Goal: Task Accomplishment & Management: Manage account settings

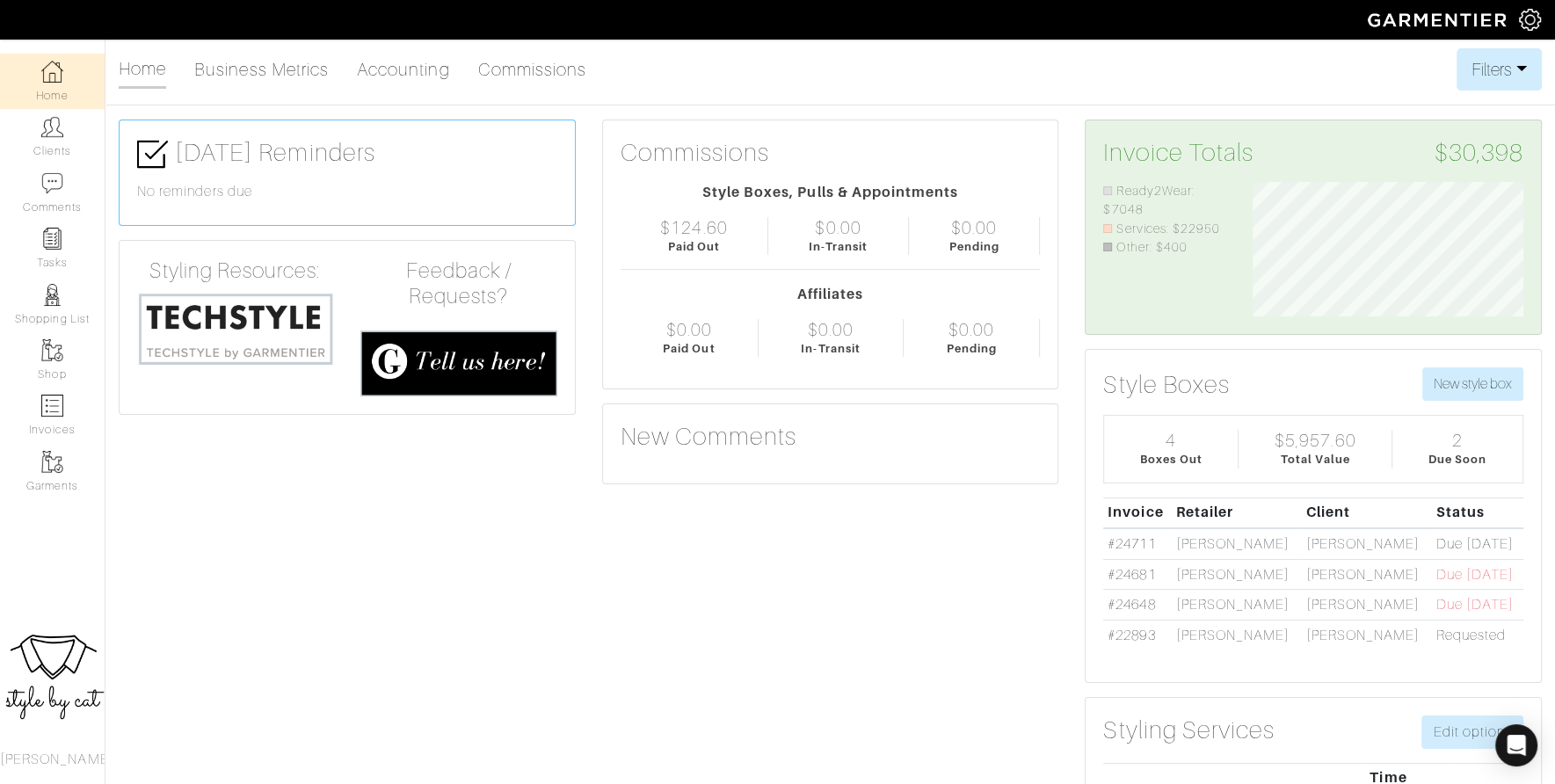
scroll to position [135, 297]
click at [36, 147] on link "Clients" at bounding box center [52, 136] width 105 height 55
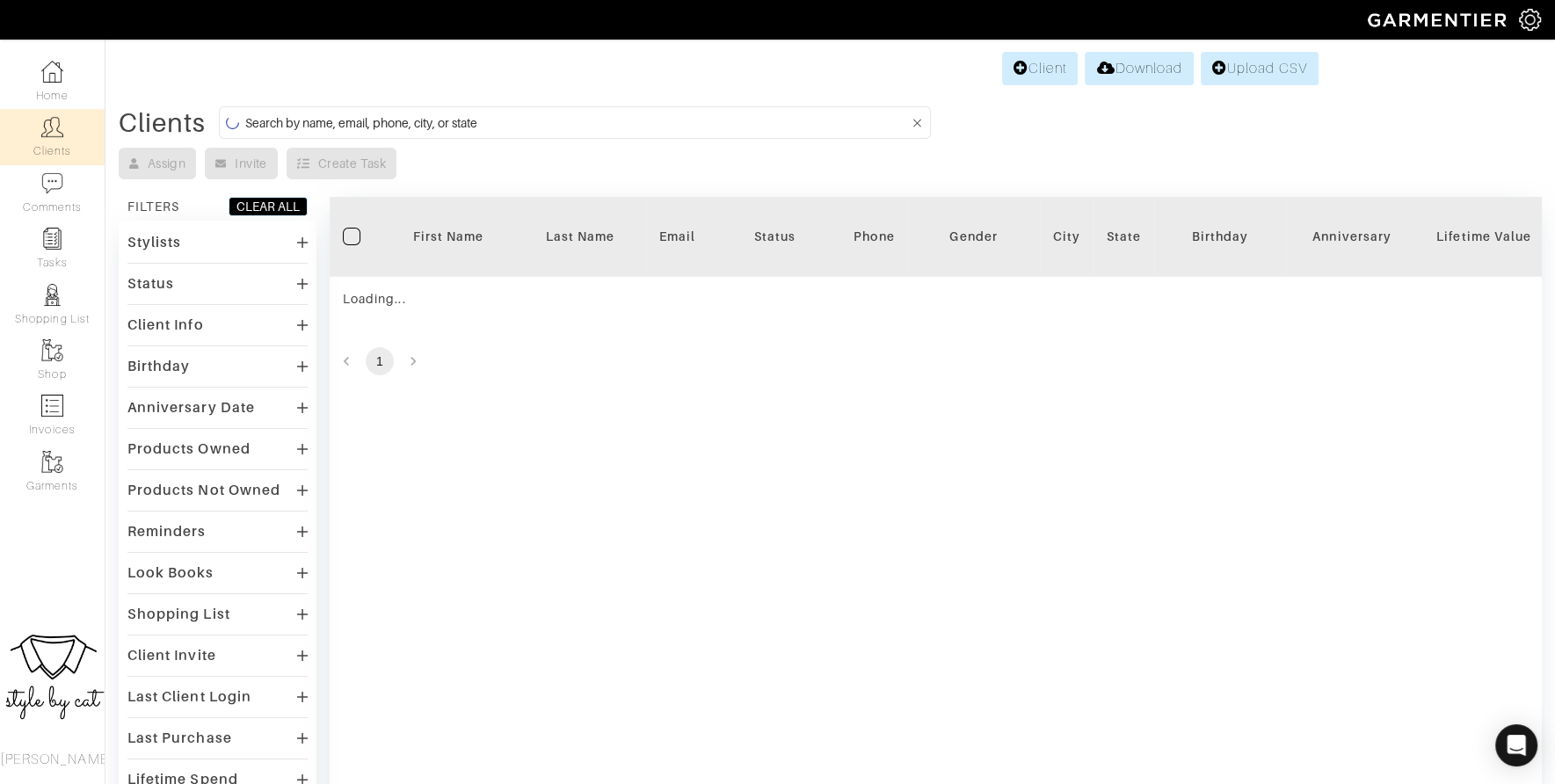
click at [480, 125] on input at bounding box center [577, 123] width 663 height 22
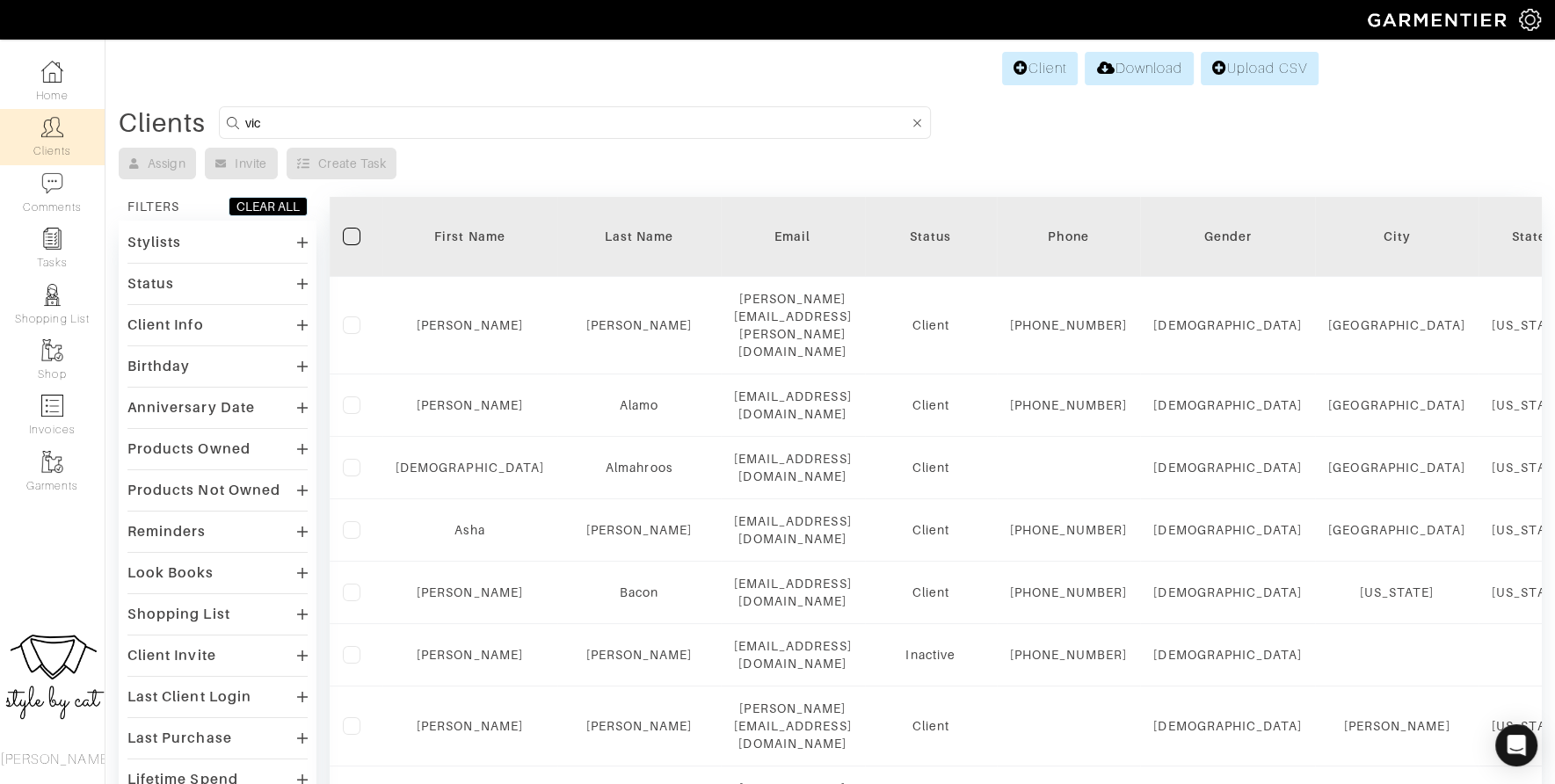
type input "victoria"
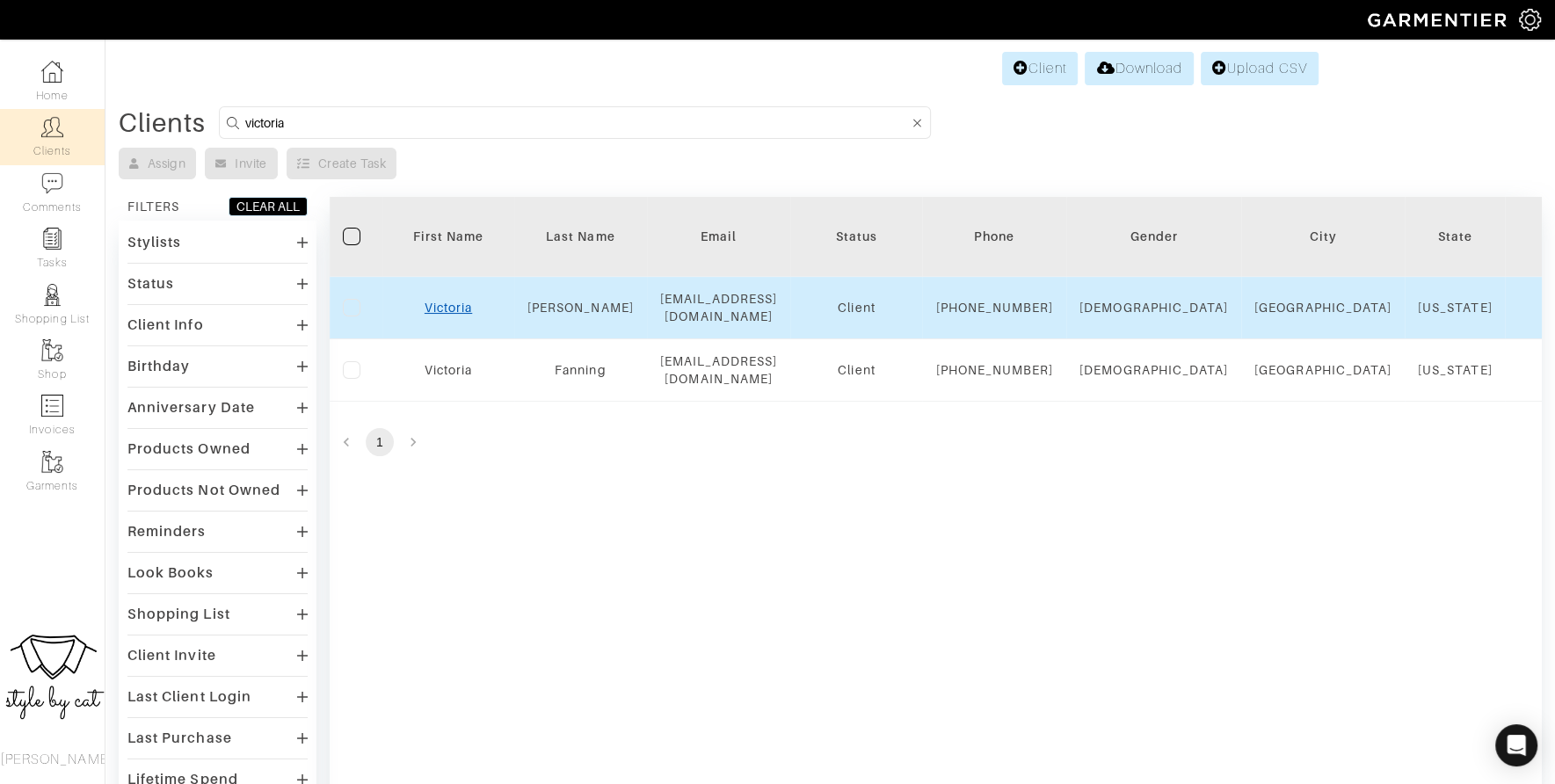
click at [429, 315] on link "Victoria" at bounding box center [449, 308] width 48 height 14
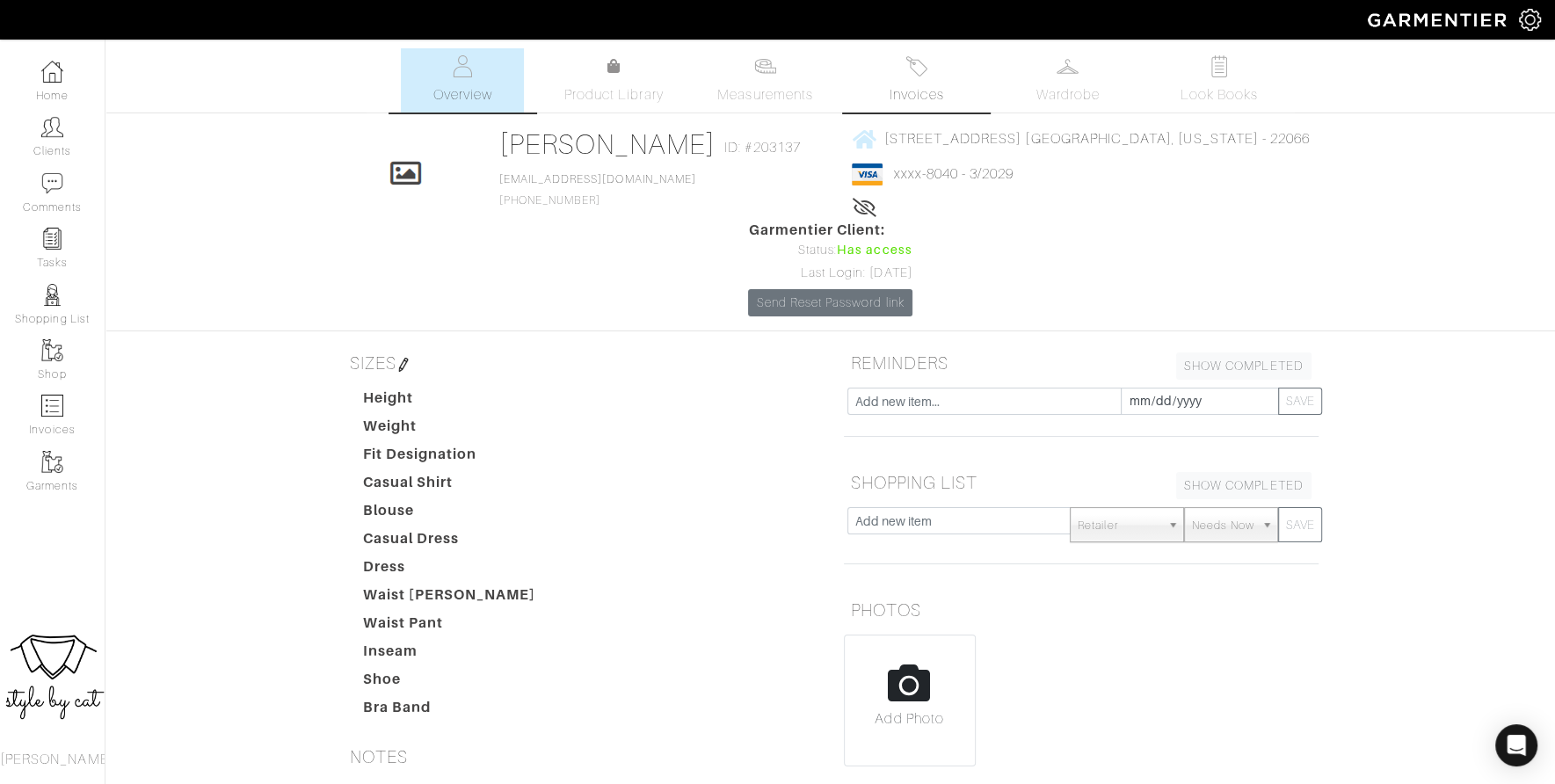
click at [932, 75] on link "Invoices" at bounding box center [917, 80] width 123 height 64
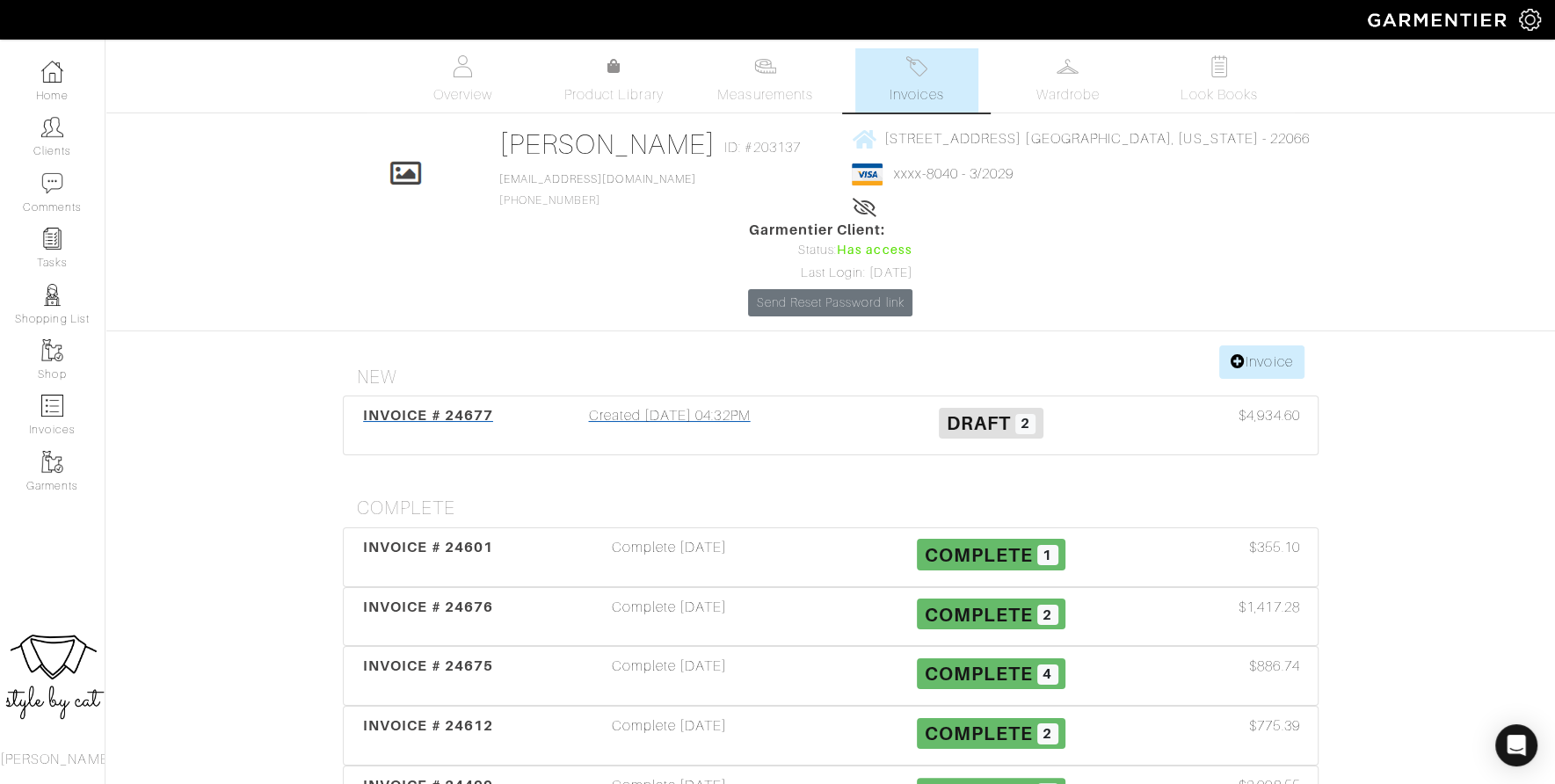
click at [399, 405] on div "INVOICE # 24677" at bounding box center [429, 425] width 161 height 41
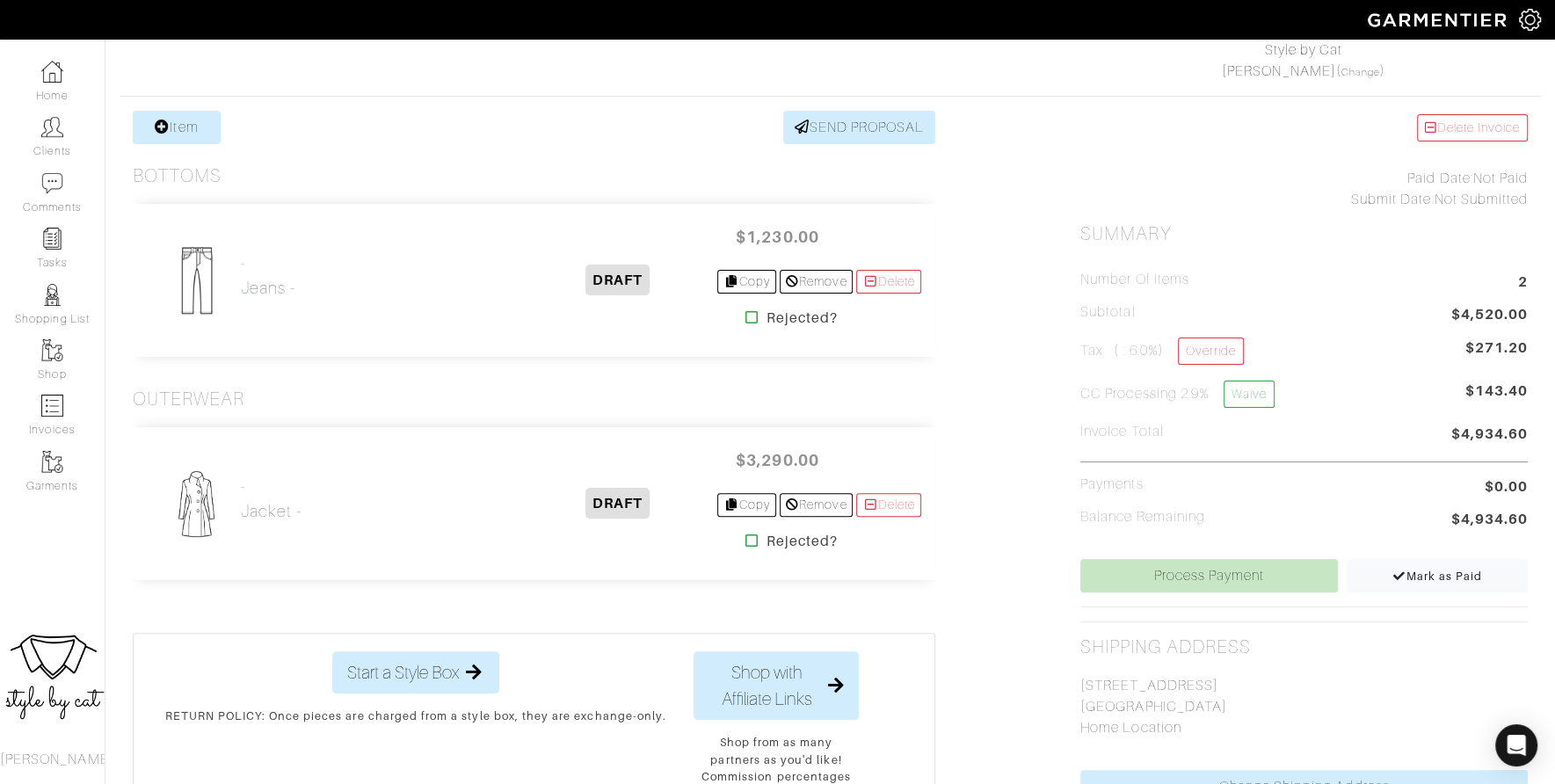
scroll to position [292, 0]
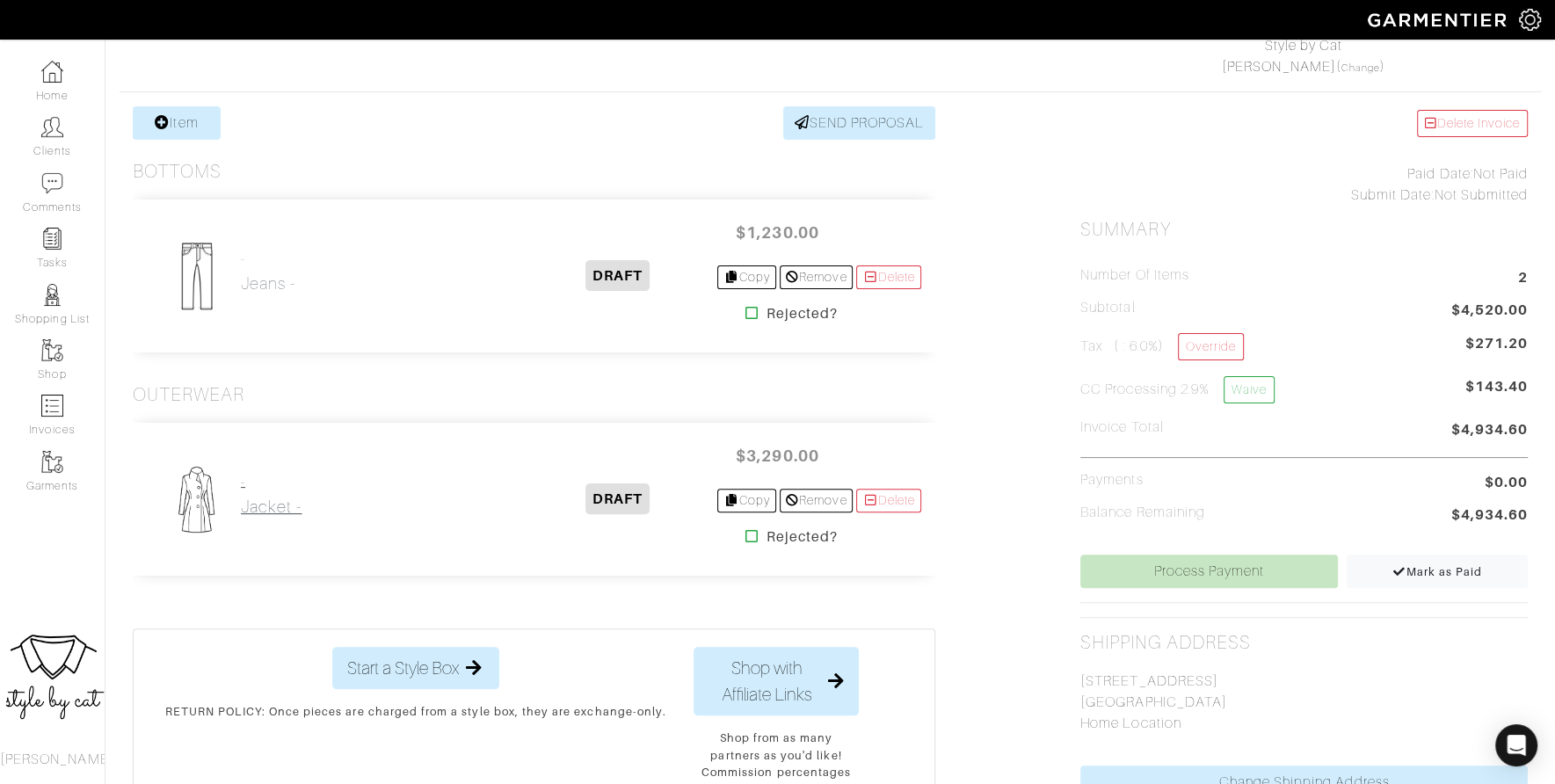
click at [257, 502] on h2 "Jacket -" at bounding box center [271, 506] width 60 height 20
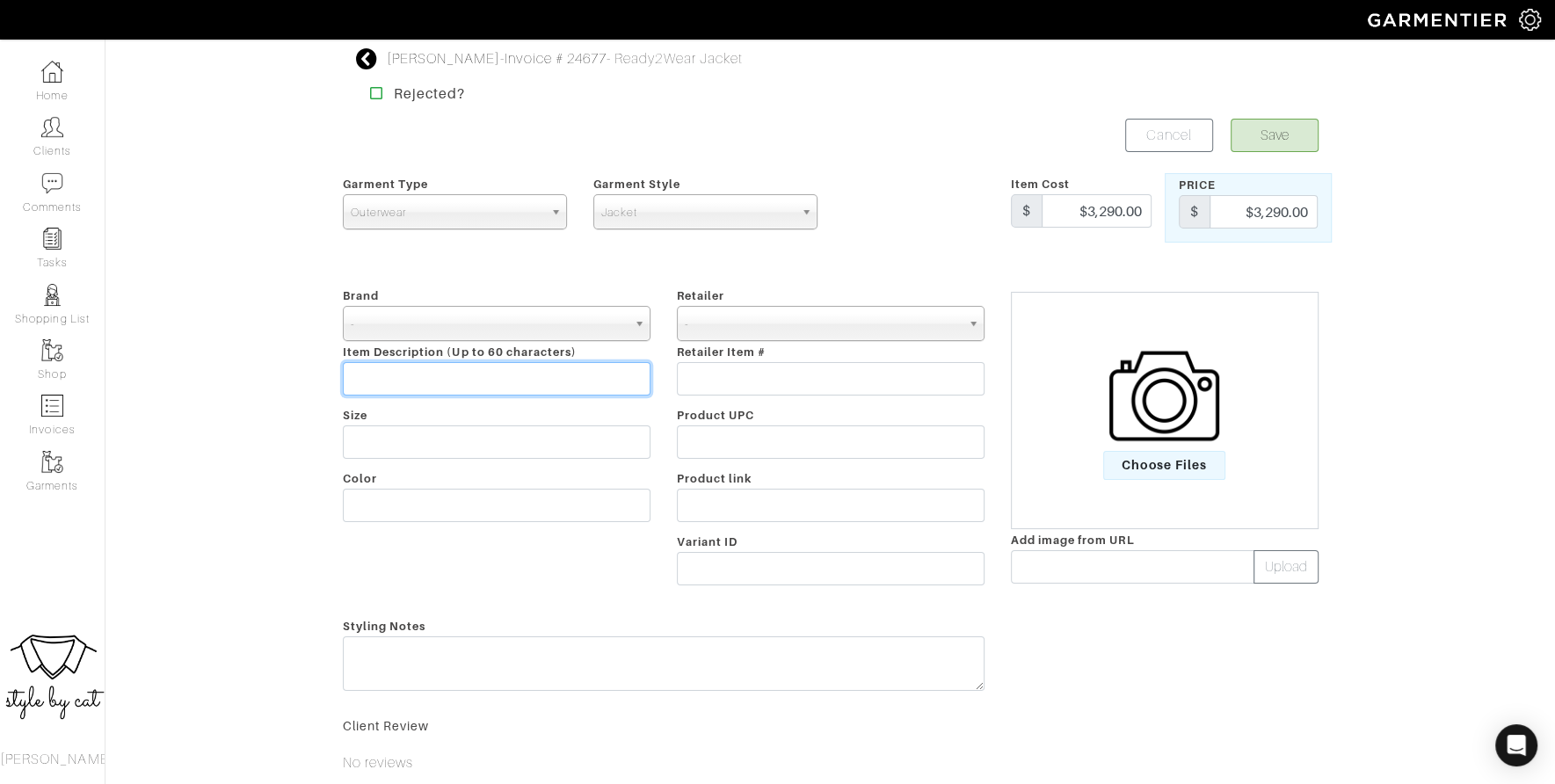
click at [421, 380] on input "text" at bounding box center [496, 378] width 308 height 33
type input "Tuxedo jacket - grain de poudre"
click at [1160, 452] on span "Choose Files" at bounding box center [1164, 466] width 122 height 29
click at [0, 0] on input "Choose Files" at bounding box center [0, 0] width 0 height 0
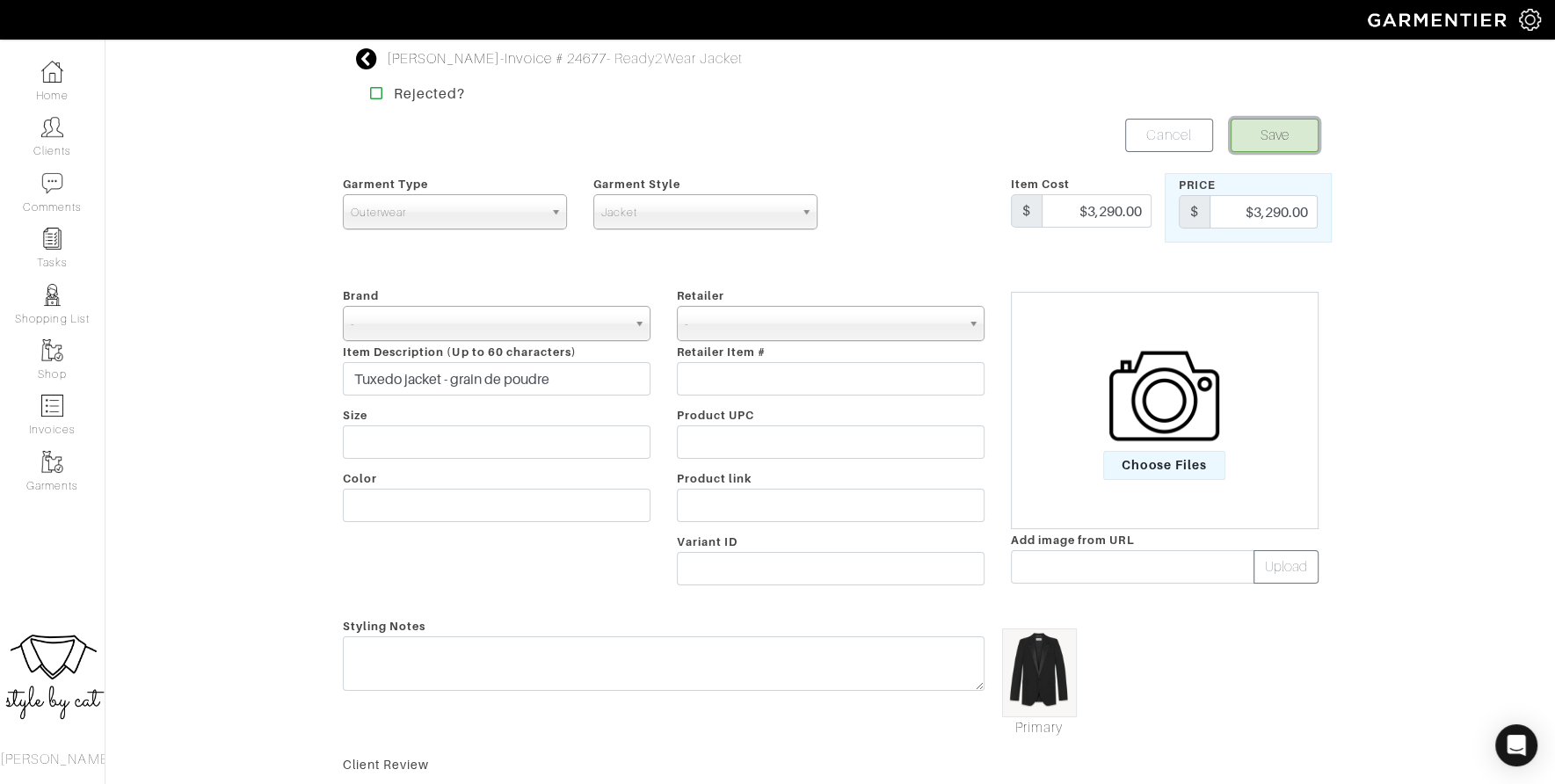
click at [1291, 134] on button "Save" at bounding box center [1274, 135] width 88 height 33
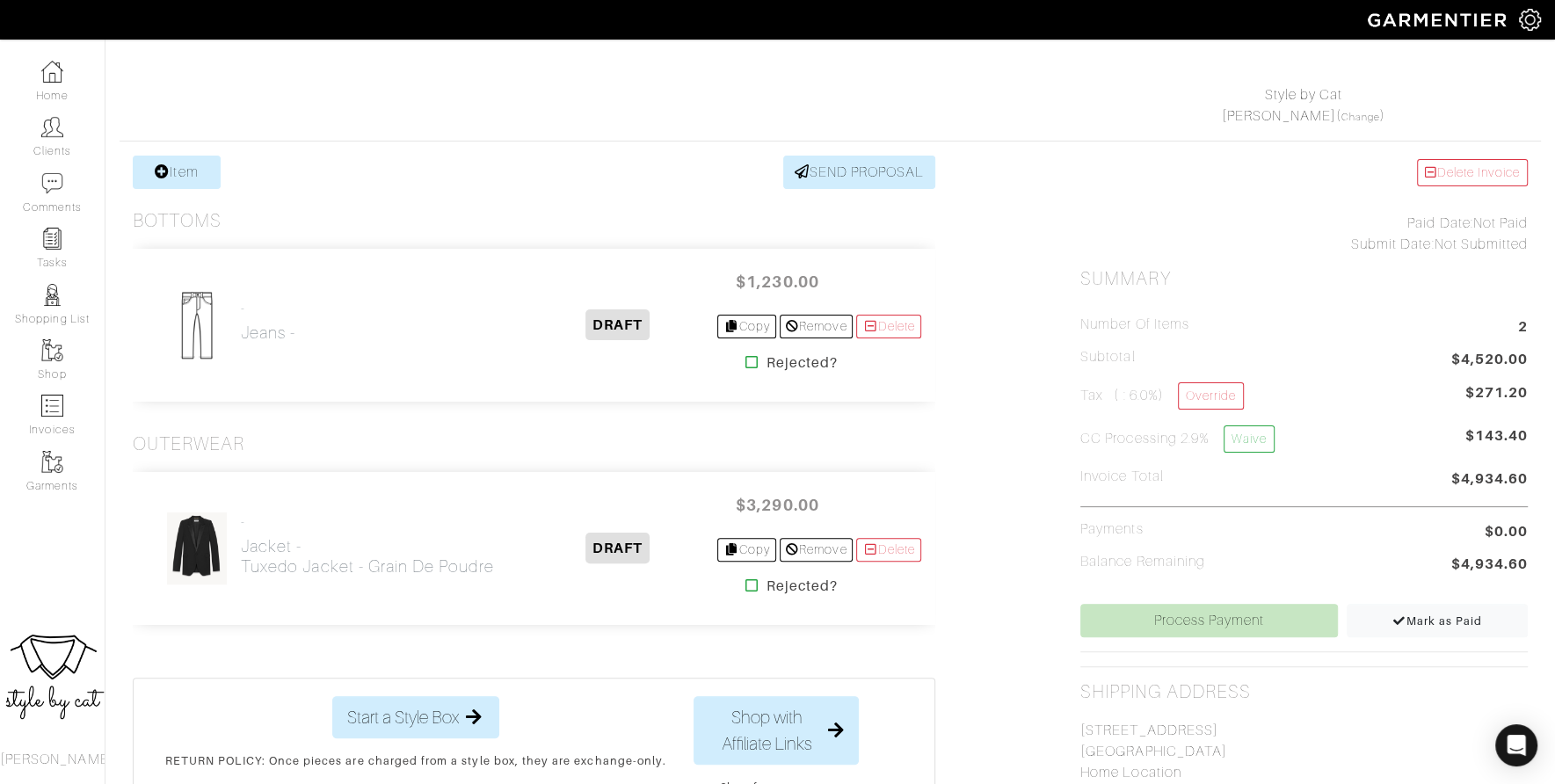
scroll to position [244, 0]
click at [275, 334] on h2 "Jeans -" at bounding box center [268, 332] width 54 height 20
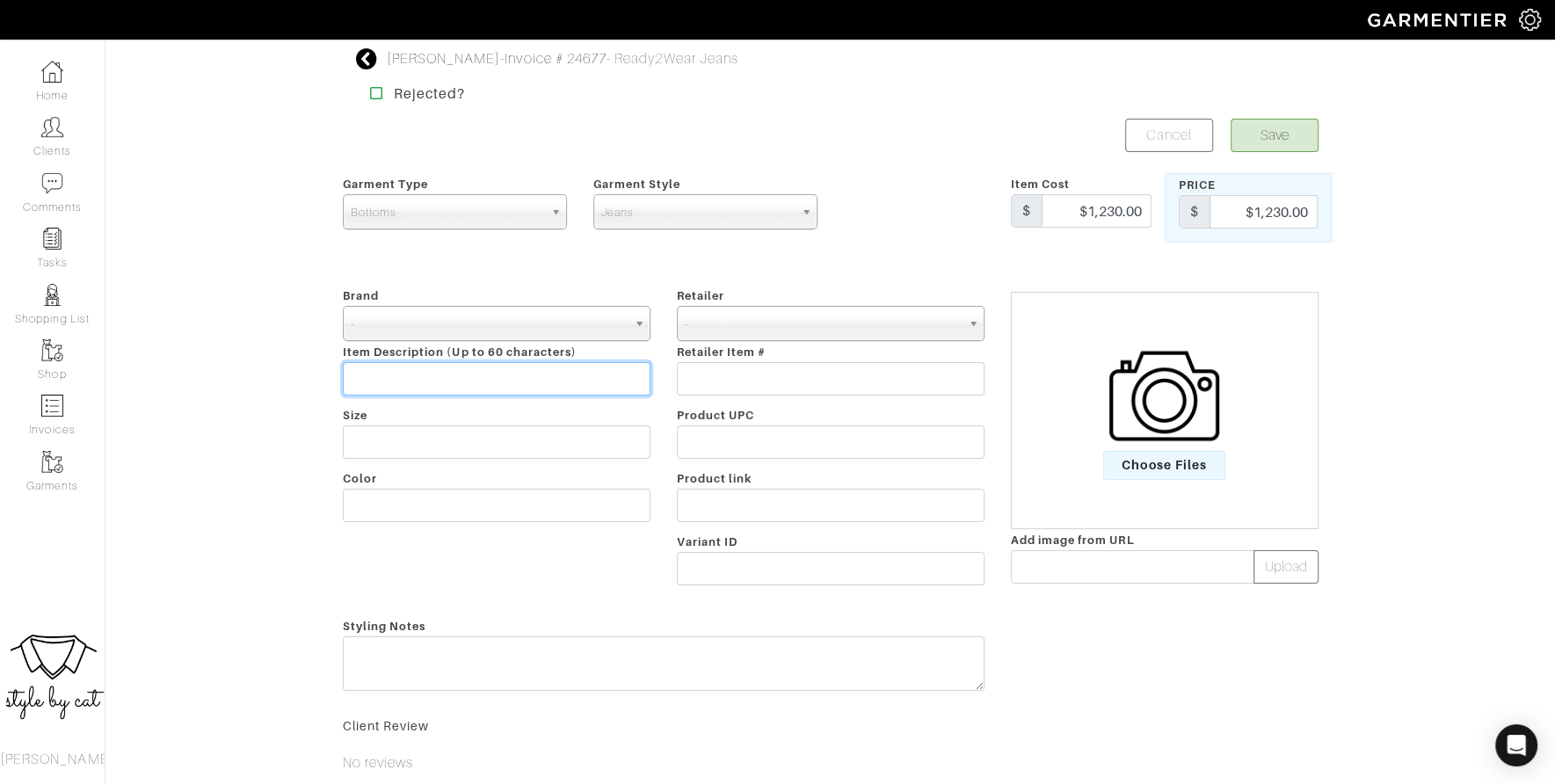
click at [577, 386] on input "text" at bounding box center [496, 378] width 308 height 33
type input "v waist long baggy jean"
click at [1202, 462] on span "Choose Files" at bounding box center [1164, 466] width 122 height 29
click at [0, 0] on input "Choose Files" at bounding box center [0, 0] width 0 height 0
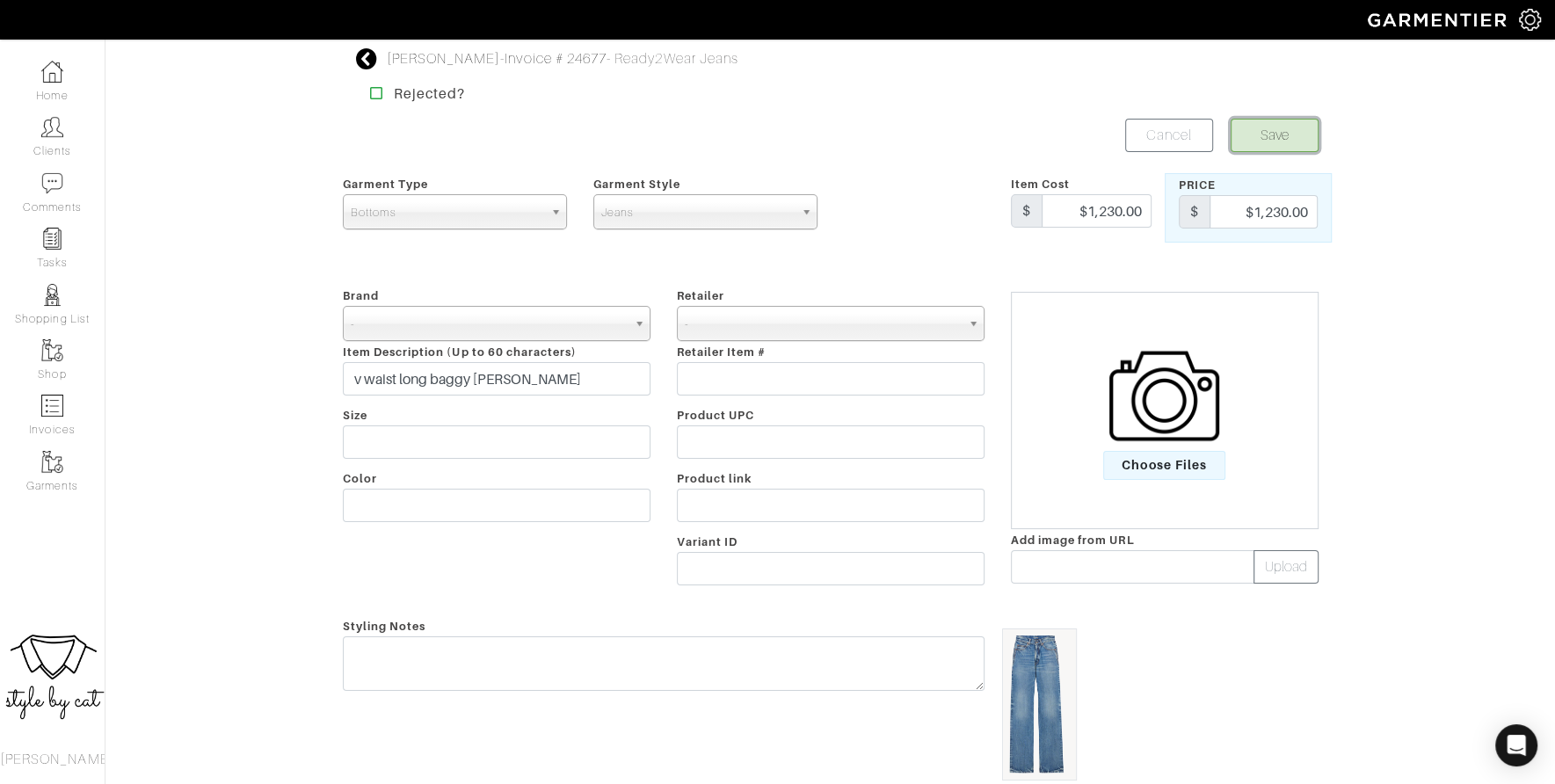
click at [1288, 141] on button "Save" at bounding box center [1274, 135] width 88 height 33
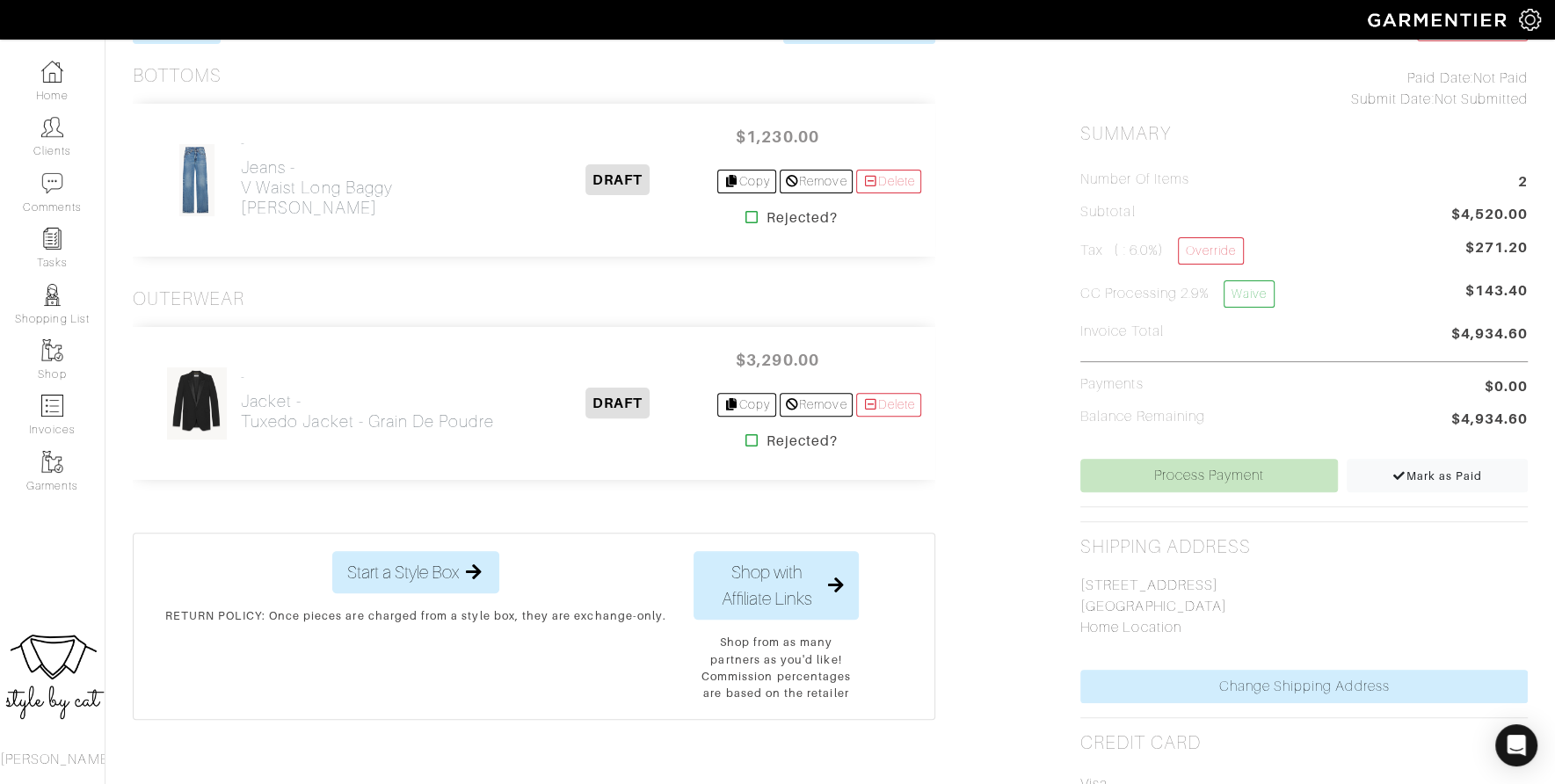
scroll to position [655, 0]
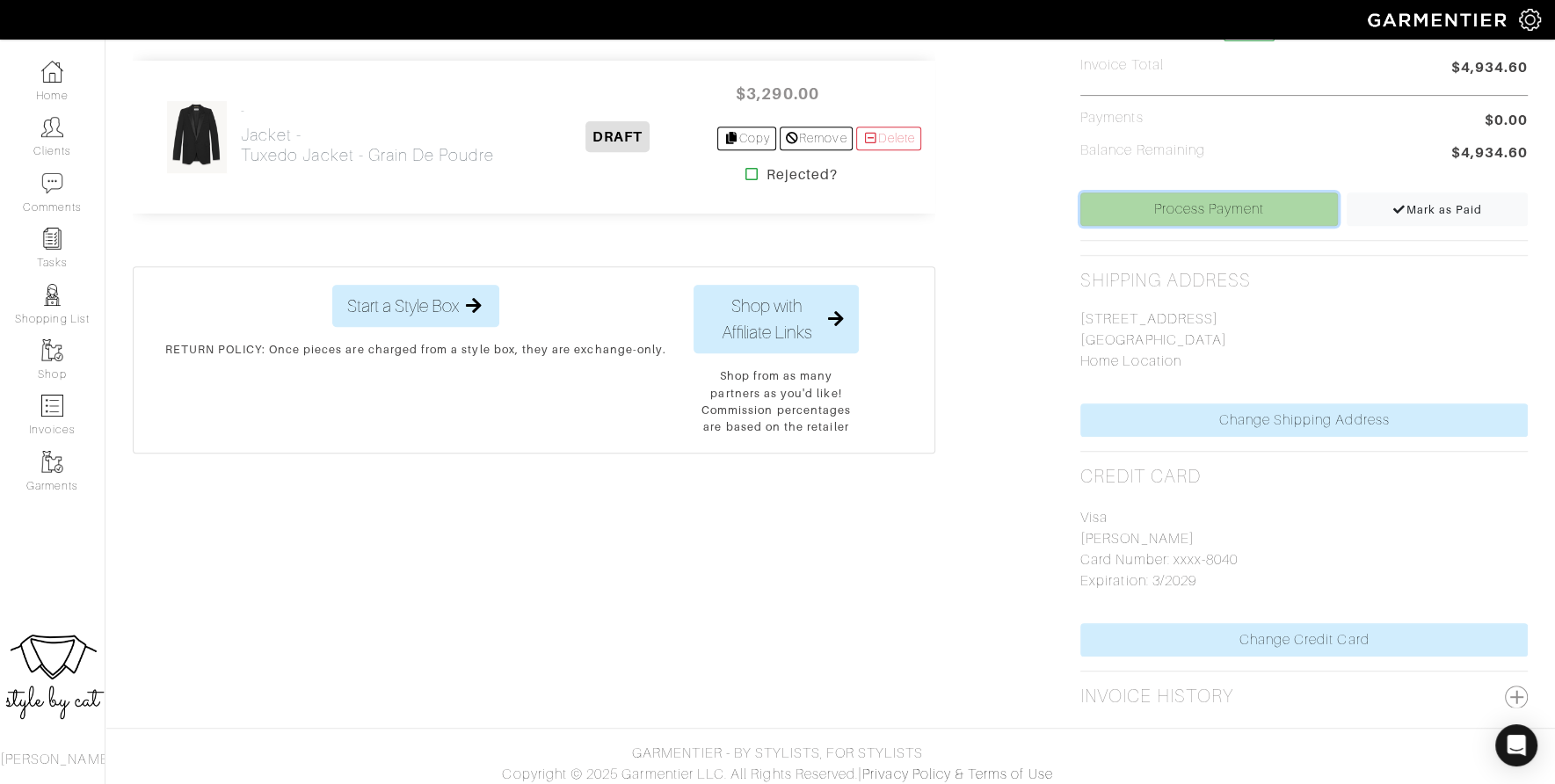
click at [1194, 198] on link "Process Payment" at bounding box center [1208, 208] width 257 height 33
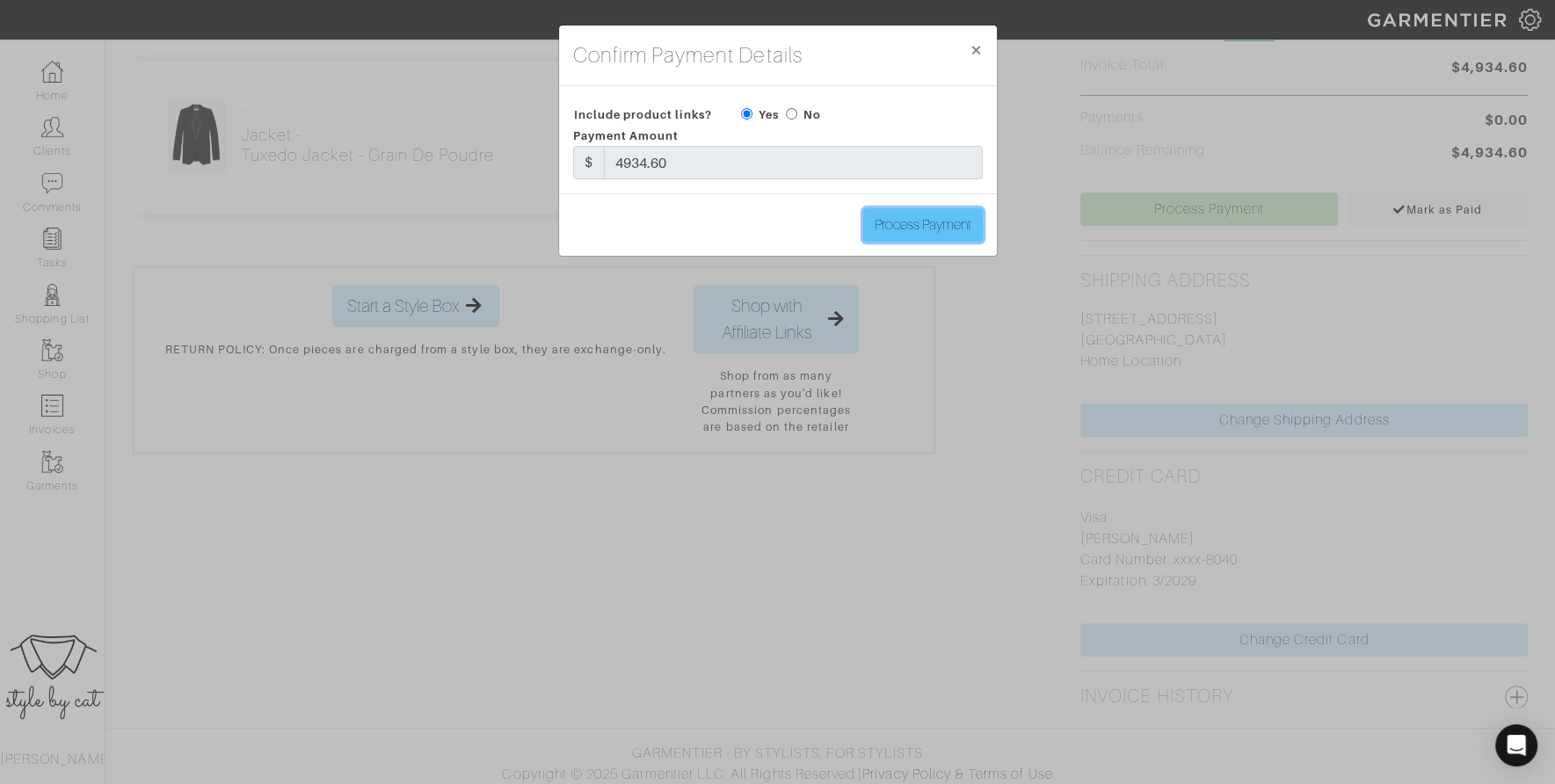
click at [884, 221] on input "Process Payment" at bounding box center [923, 225] width 119 height 33
type input "Process Payment"
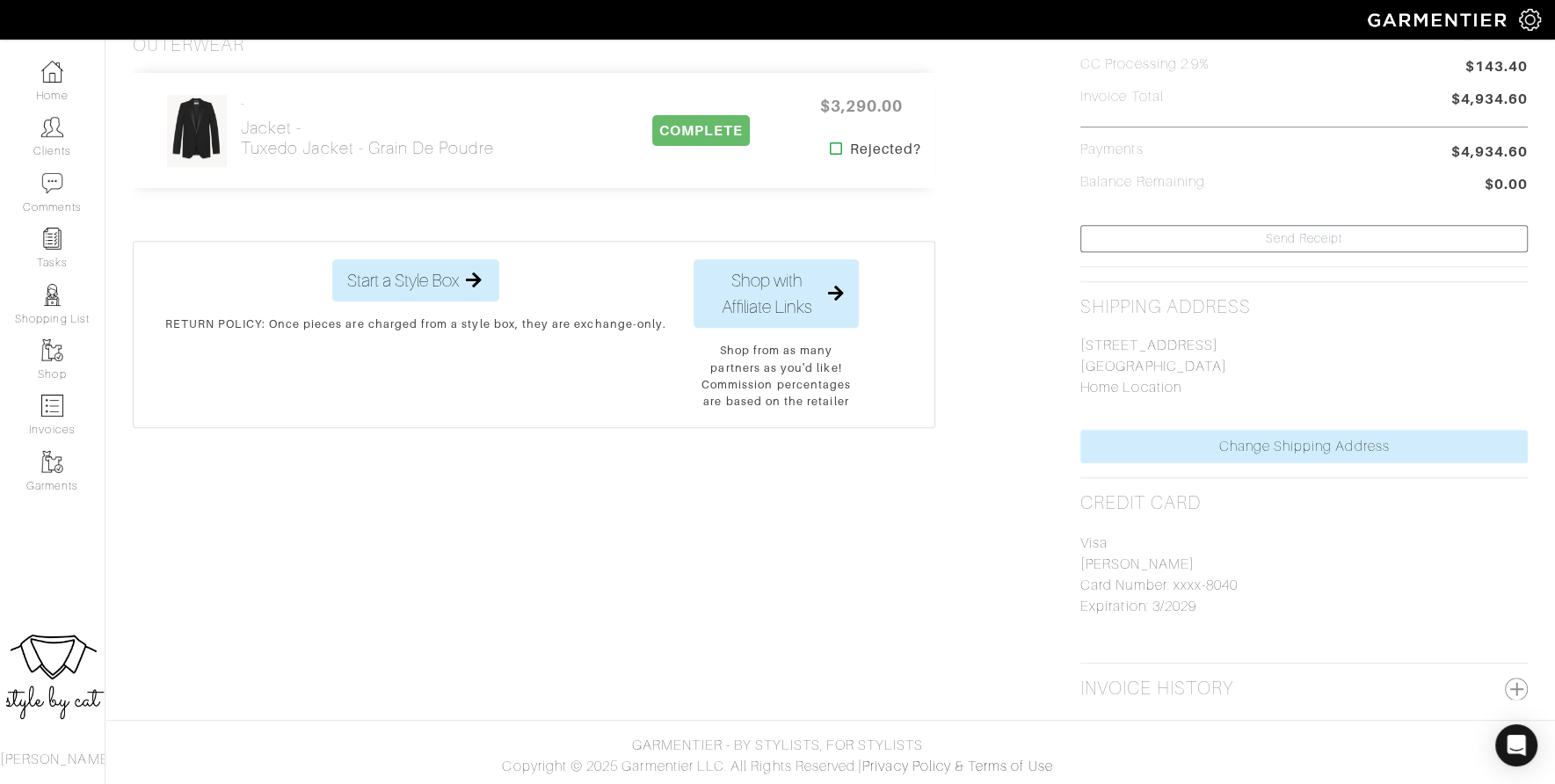
scroll to position [0, 0]
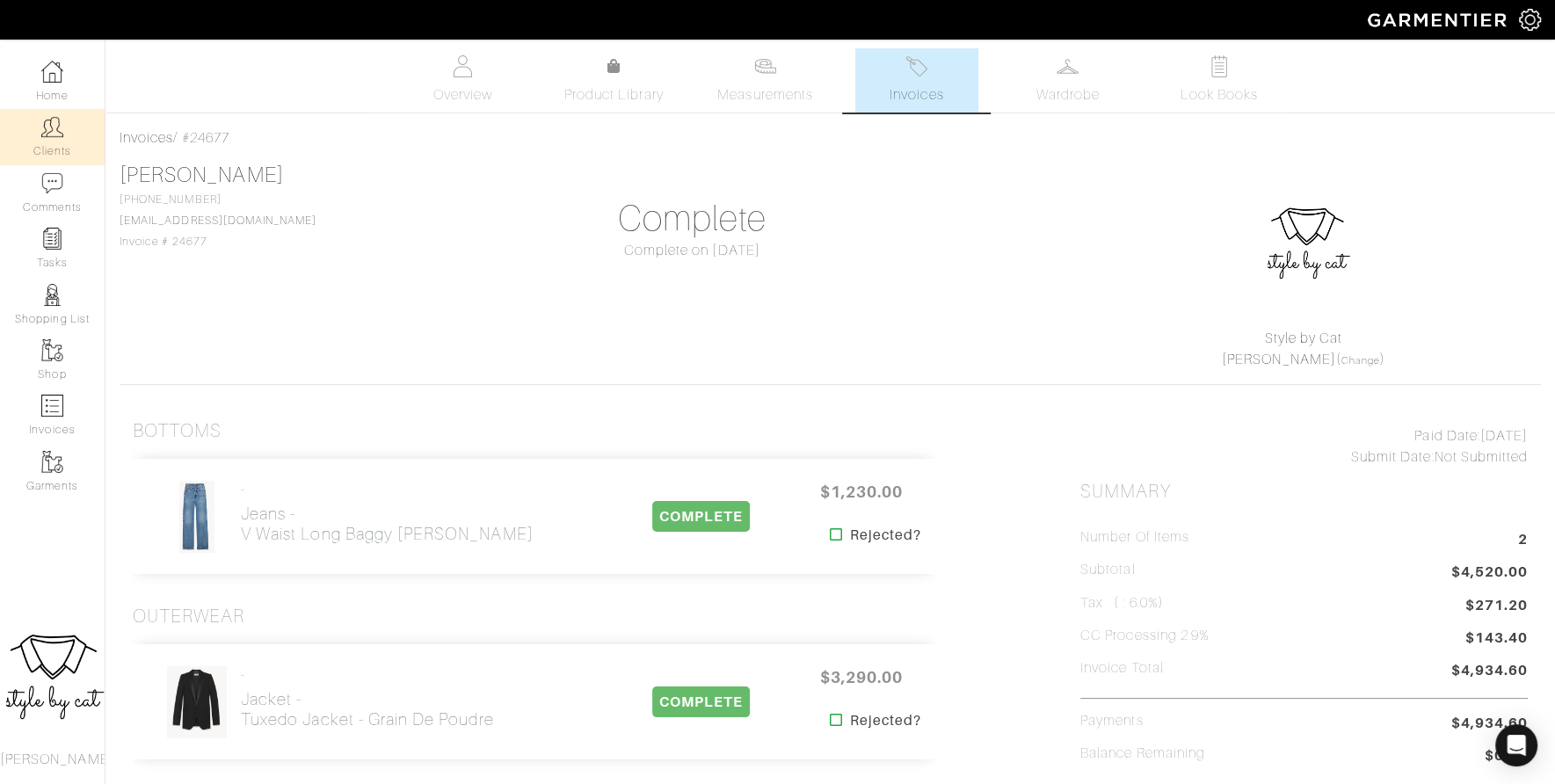
click at [46, 124] on img at bounding box center [52, 127] width 22 height 22
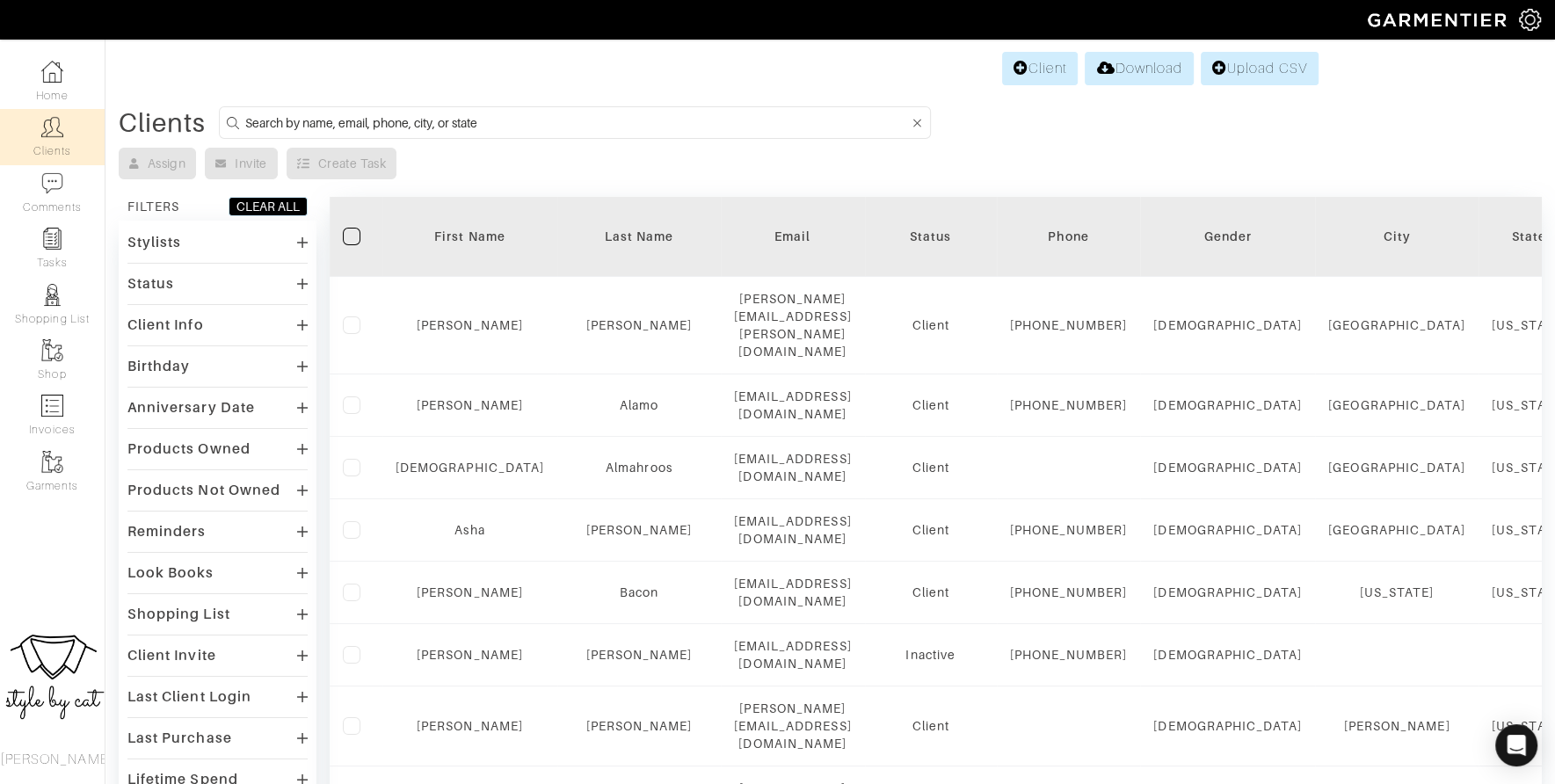
click at [639, 125] on input at bounding box center [577, 123] width 663 height 22
type input "maggie"
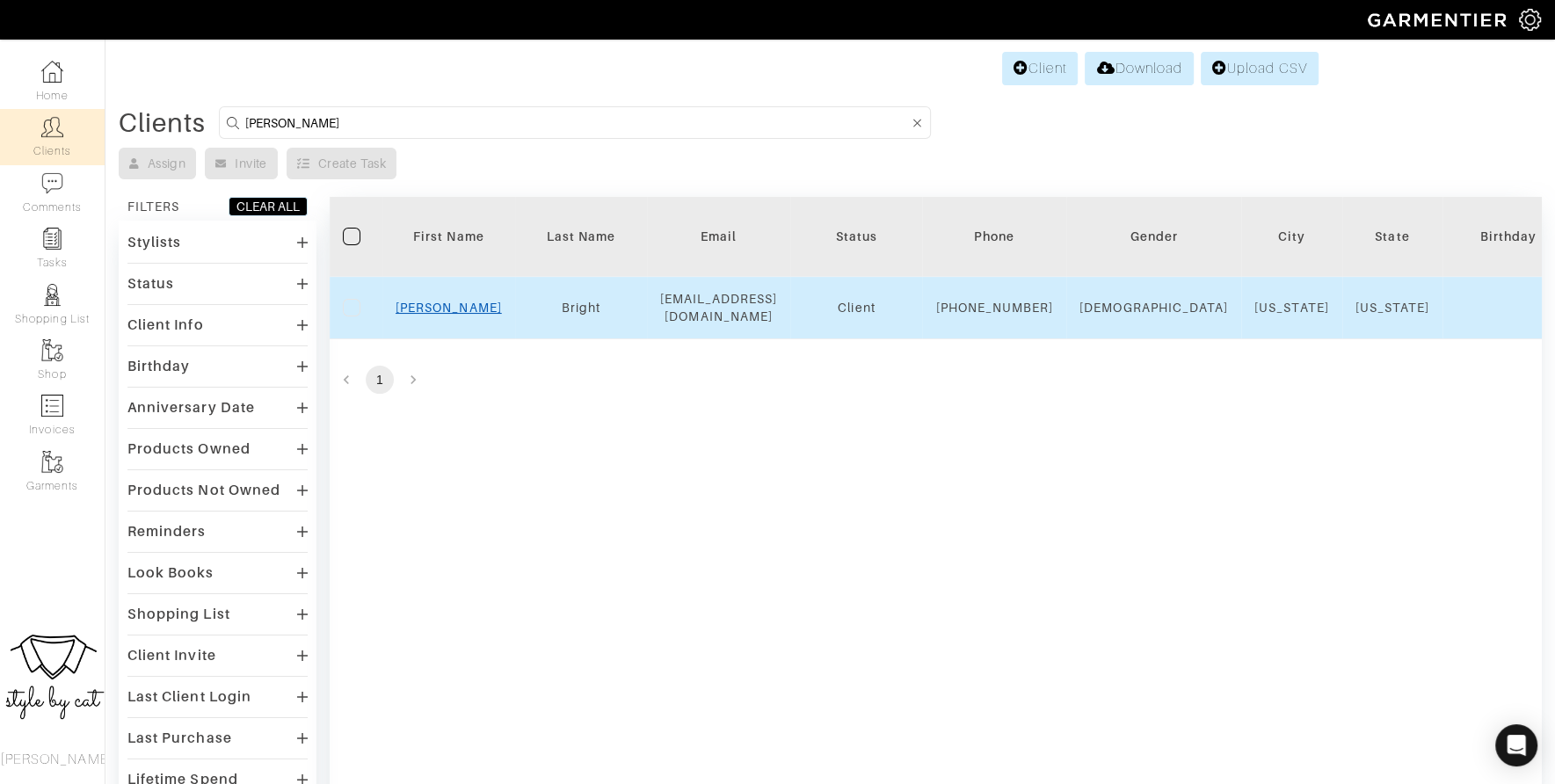
click at [441, 312] on link "Maggie" at bounding box center [449, 308] width 106 height 14
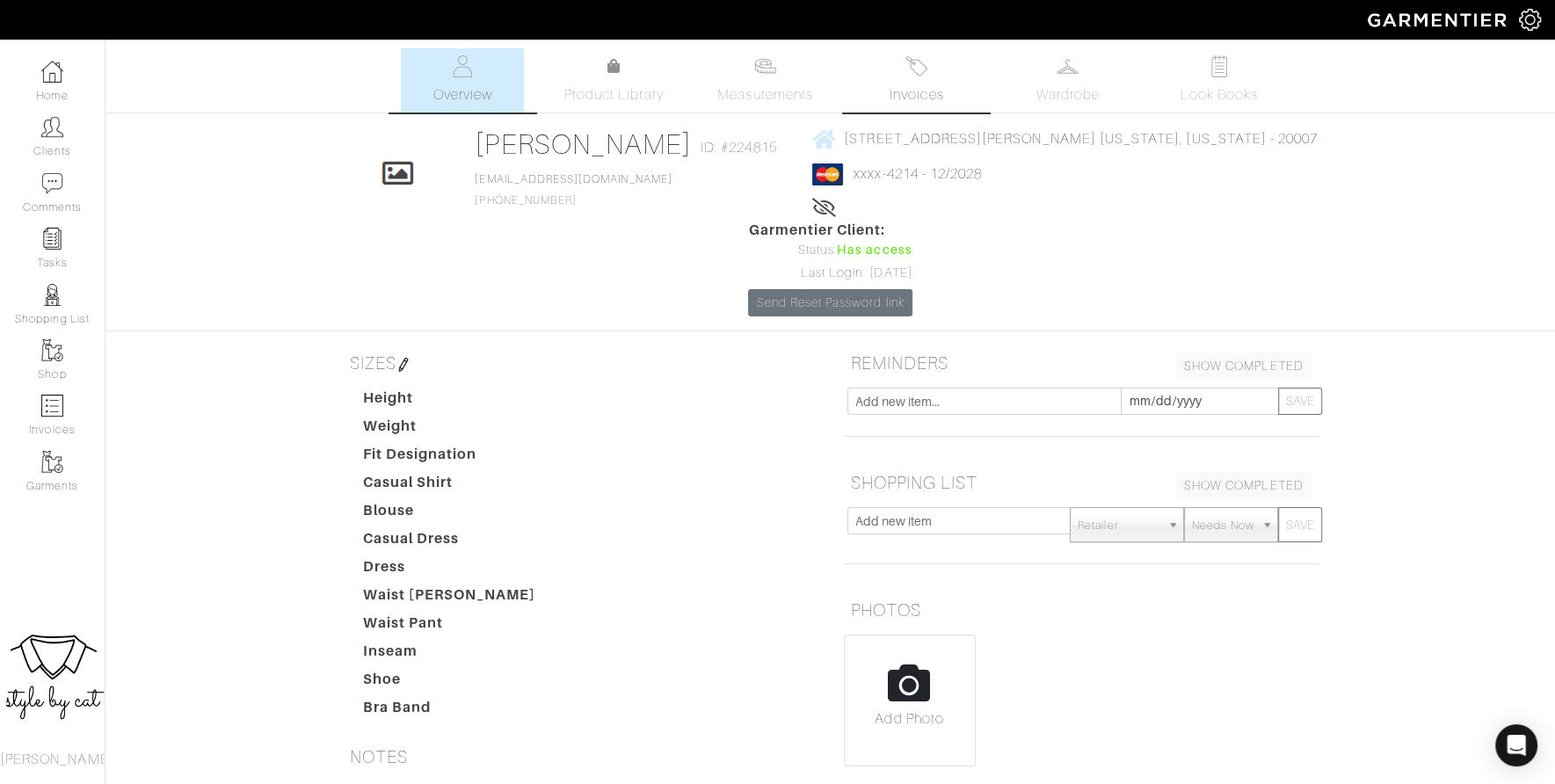
click at [877, 87] on link "Invoices" at bounding box center [917, 80] width 123 height 64
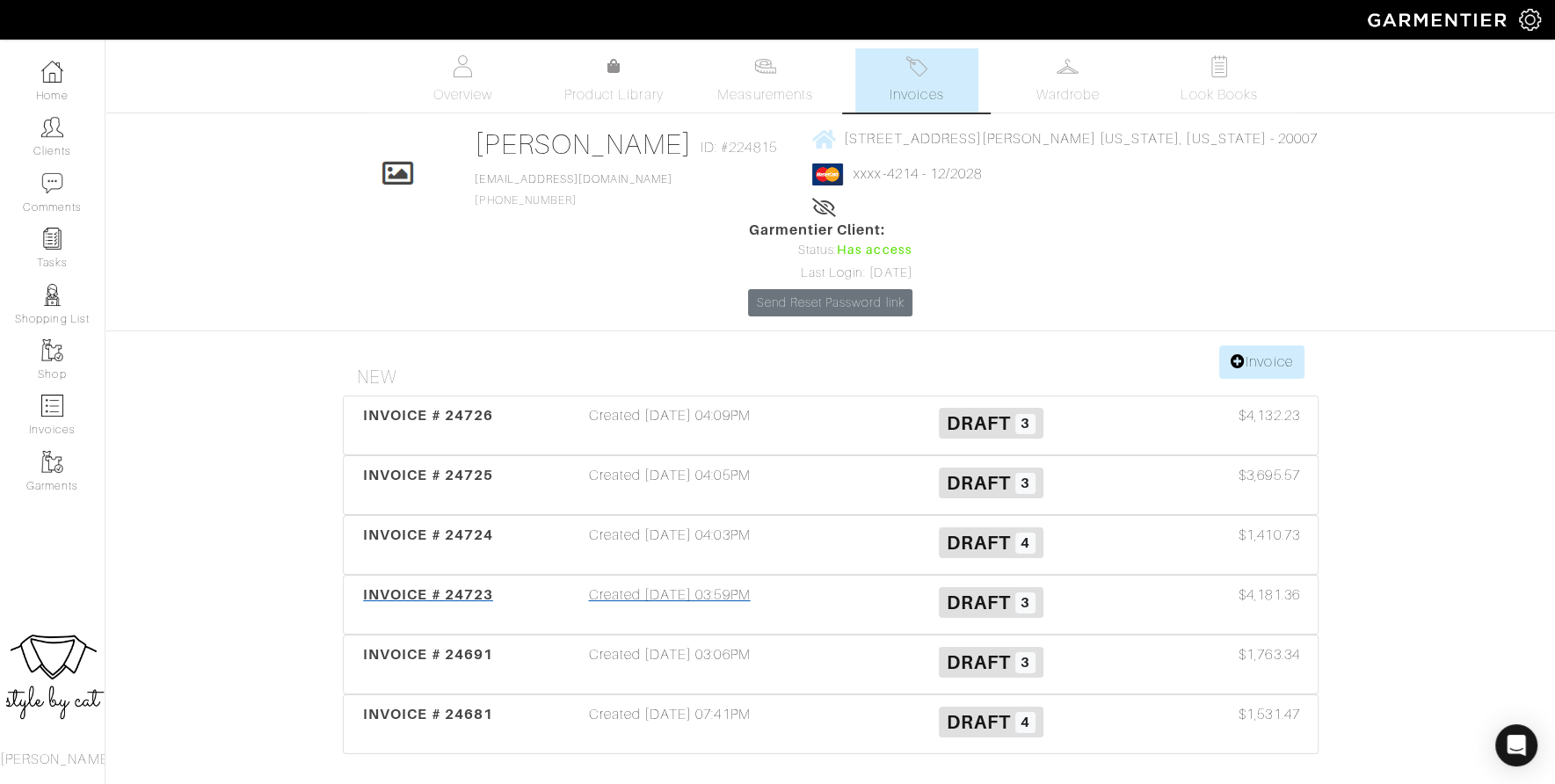
click at [460, 586] on span "INVOICE # 24723" at bounding box center [428, 595] width 130 height 17
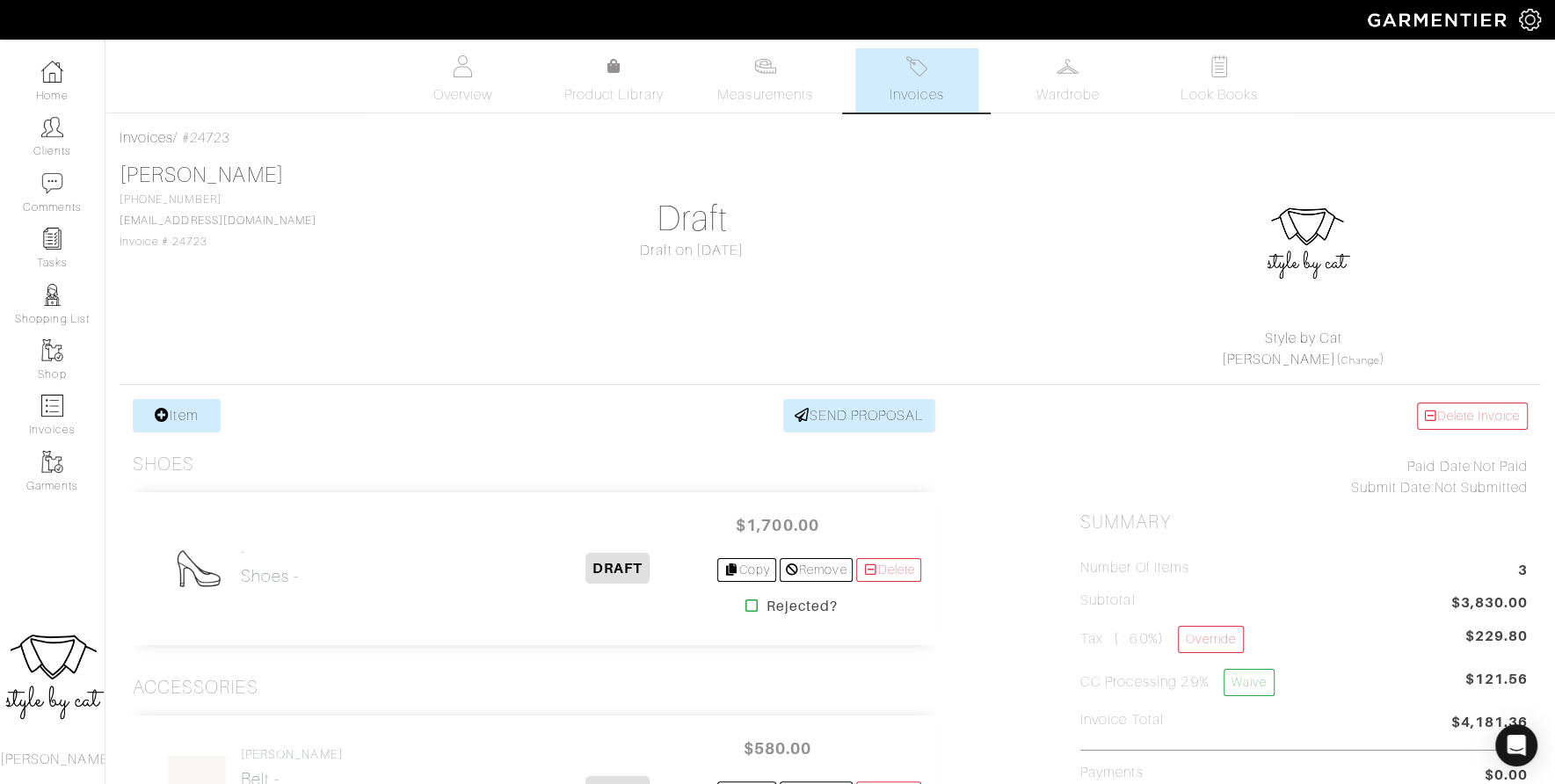
click at [902, 76] on link "Invoices" at bounding box center [917, 80] width 123 height 64
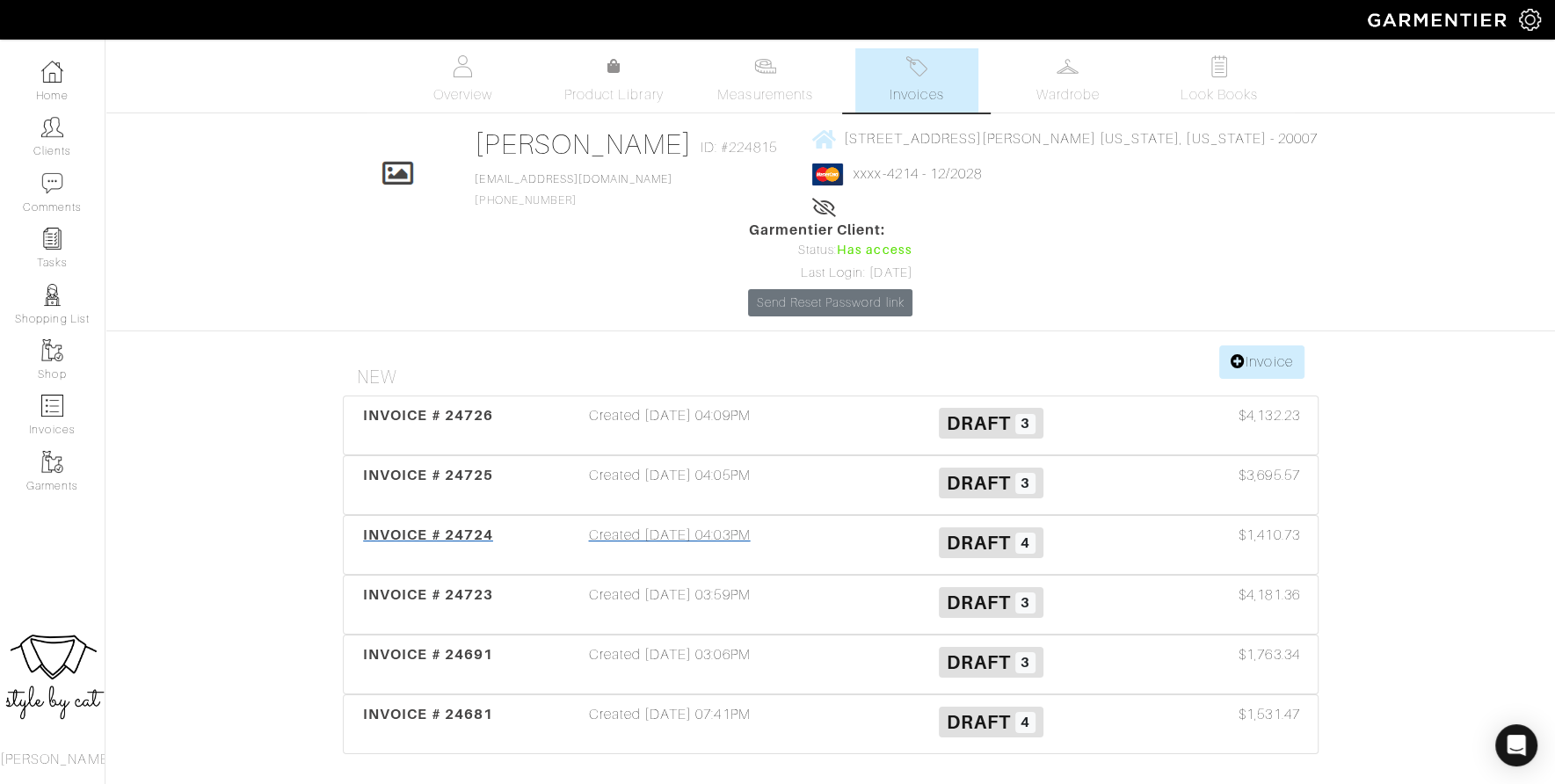
click at [381, 527] on span "INVOICE # 24724" at bounding box center [428, 535] width 130 height 17
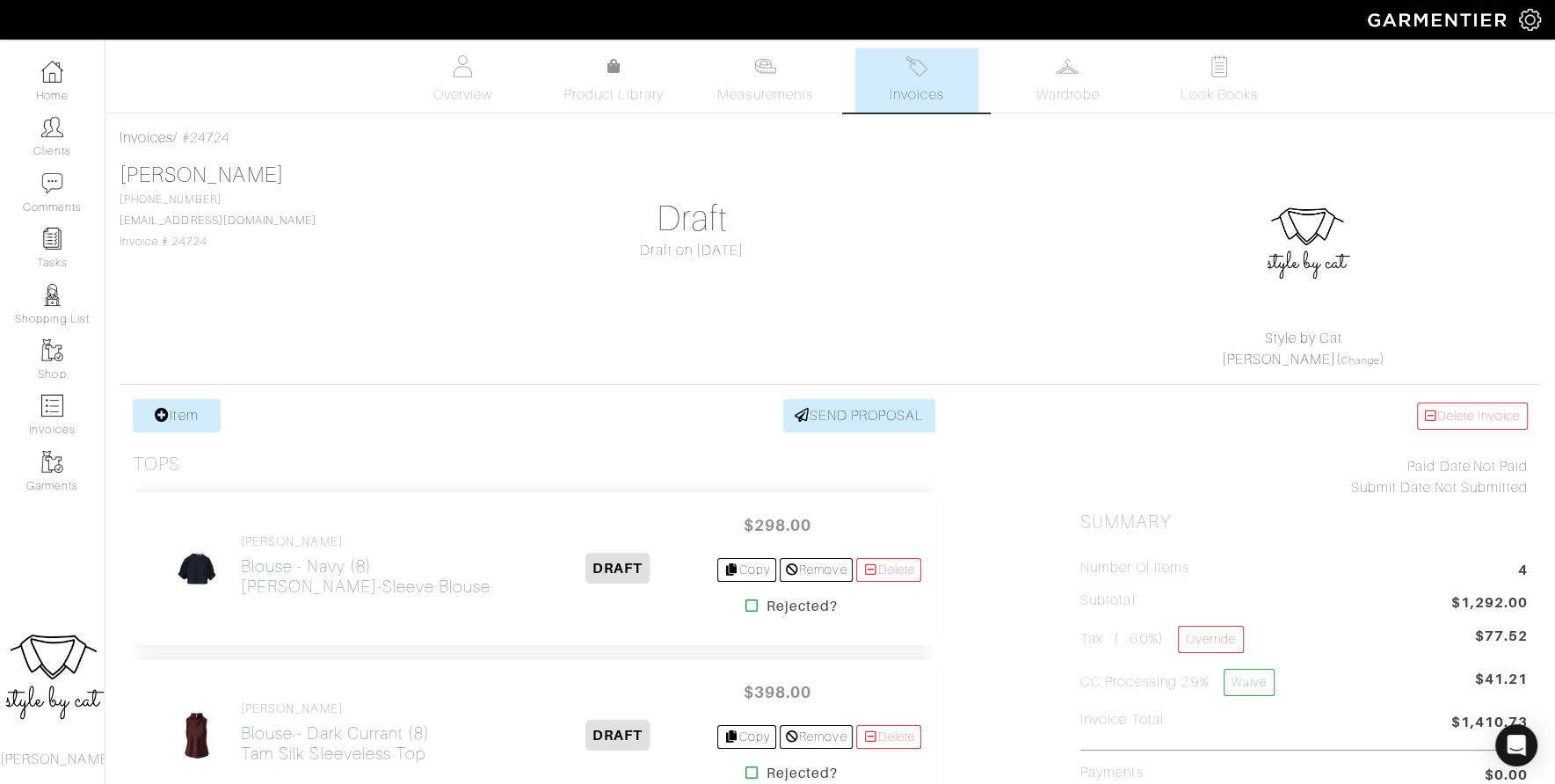
click at [936, 78] on link "Invoices" at bounding box center [917, 80] width 123 height 64
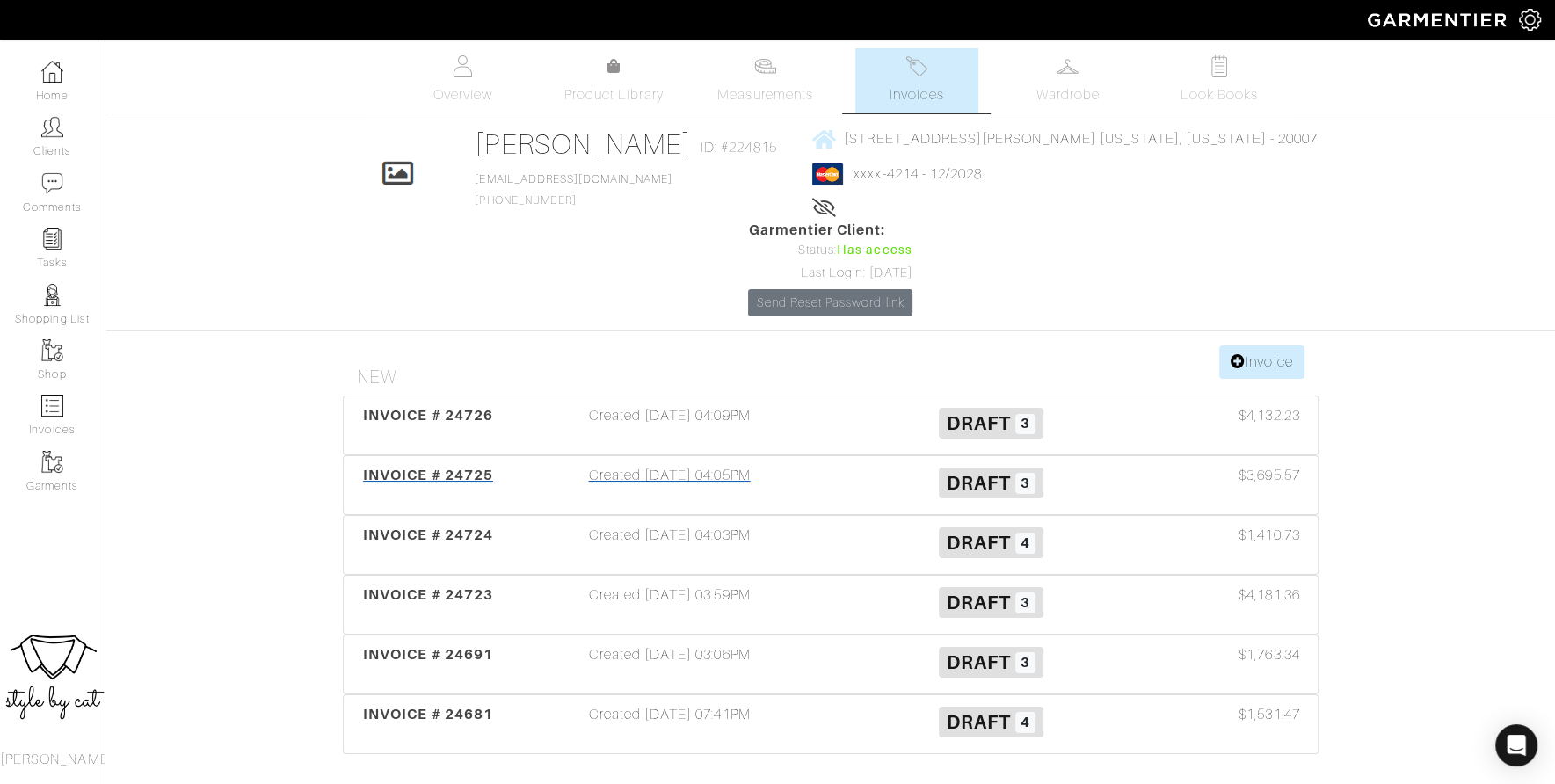
click at [404, 466] on span "INVOICE # 24725" at bounding box center [428, 475] width 130 height 17
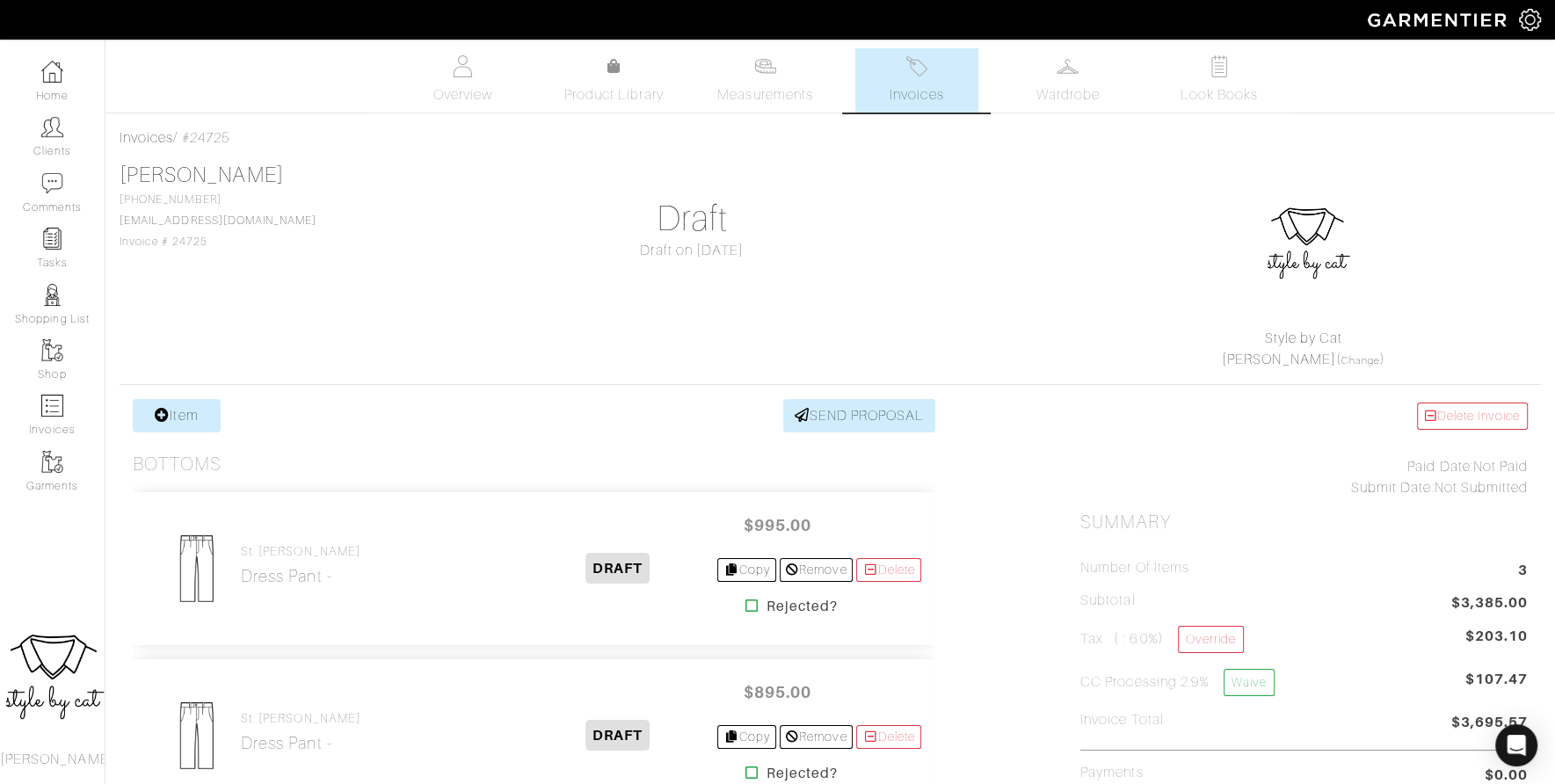
click at [898, 72] on link "Invoices" at bounding box center [917, 80] width 123 height 64
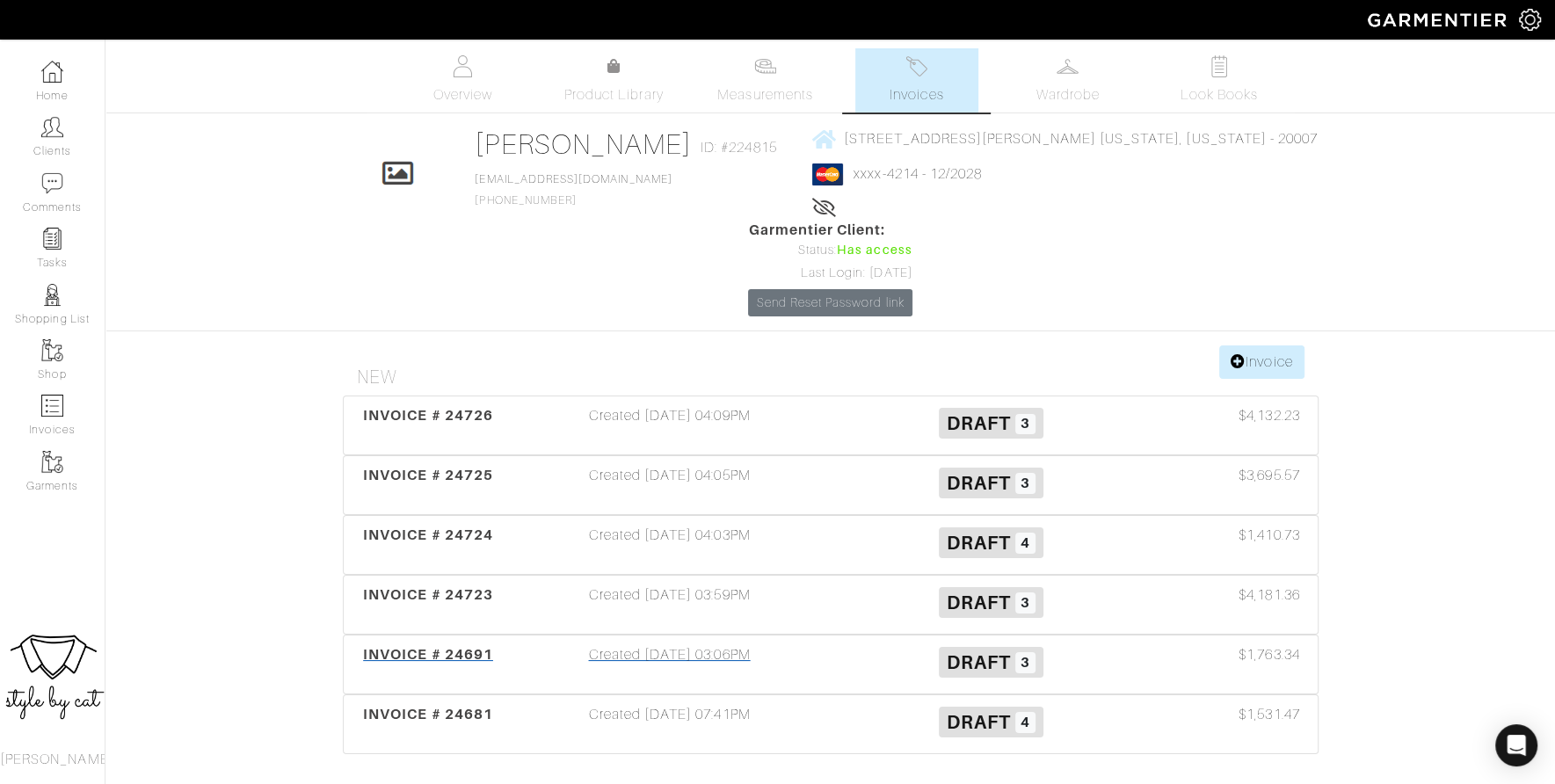
click at [391, 646] on span "INVOICE # 24691" at bounding box center [428, 654] width 130 height 17
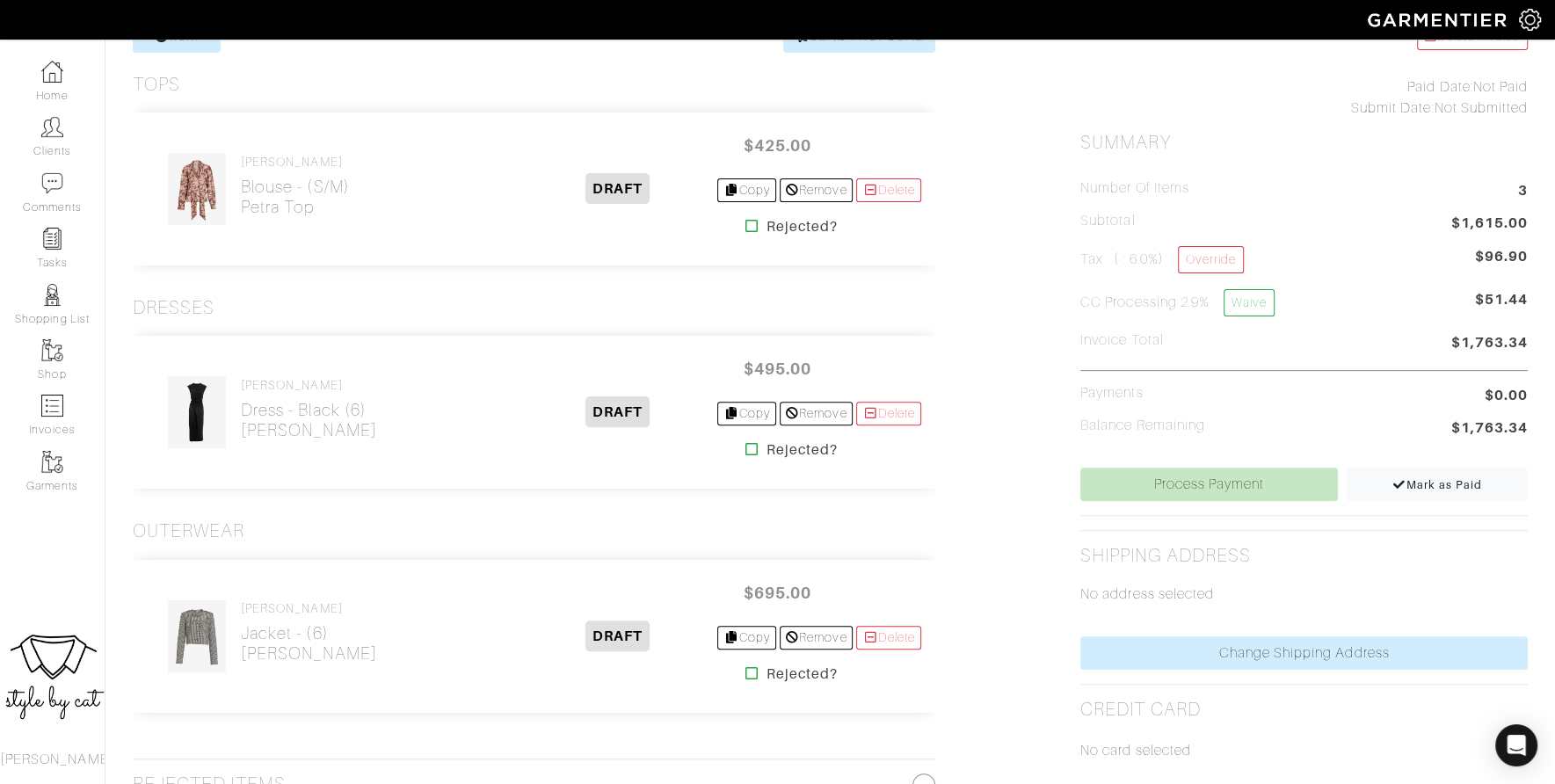
scroll to position [383, 0]
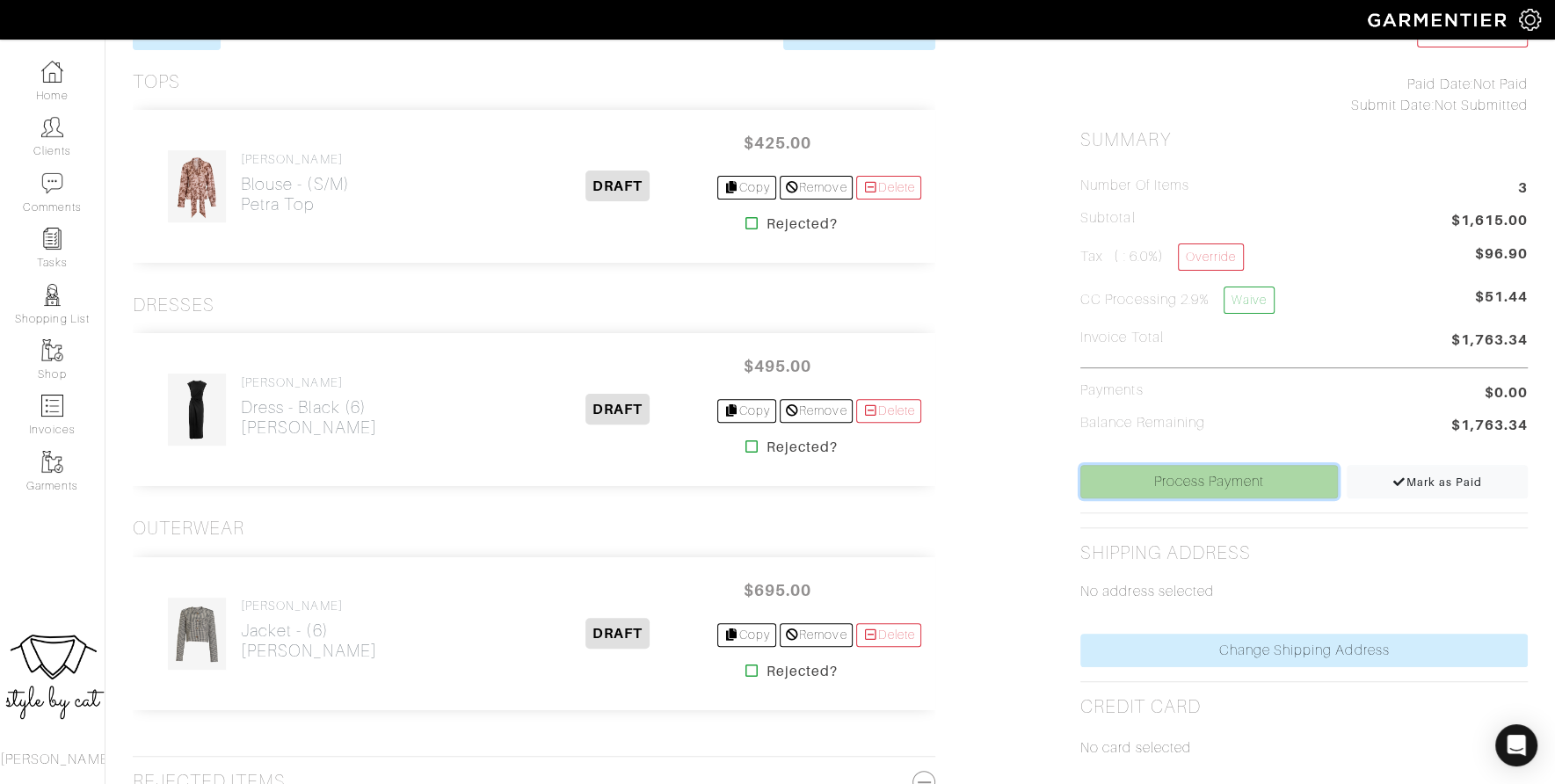
click at [1174, 469] on link "Process Payment" at bounding box center [1208, 481] width 257 height 33
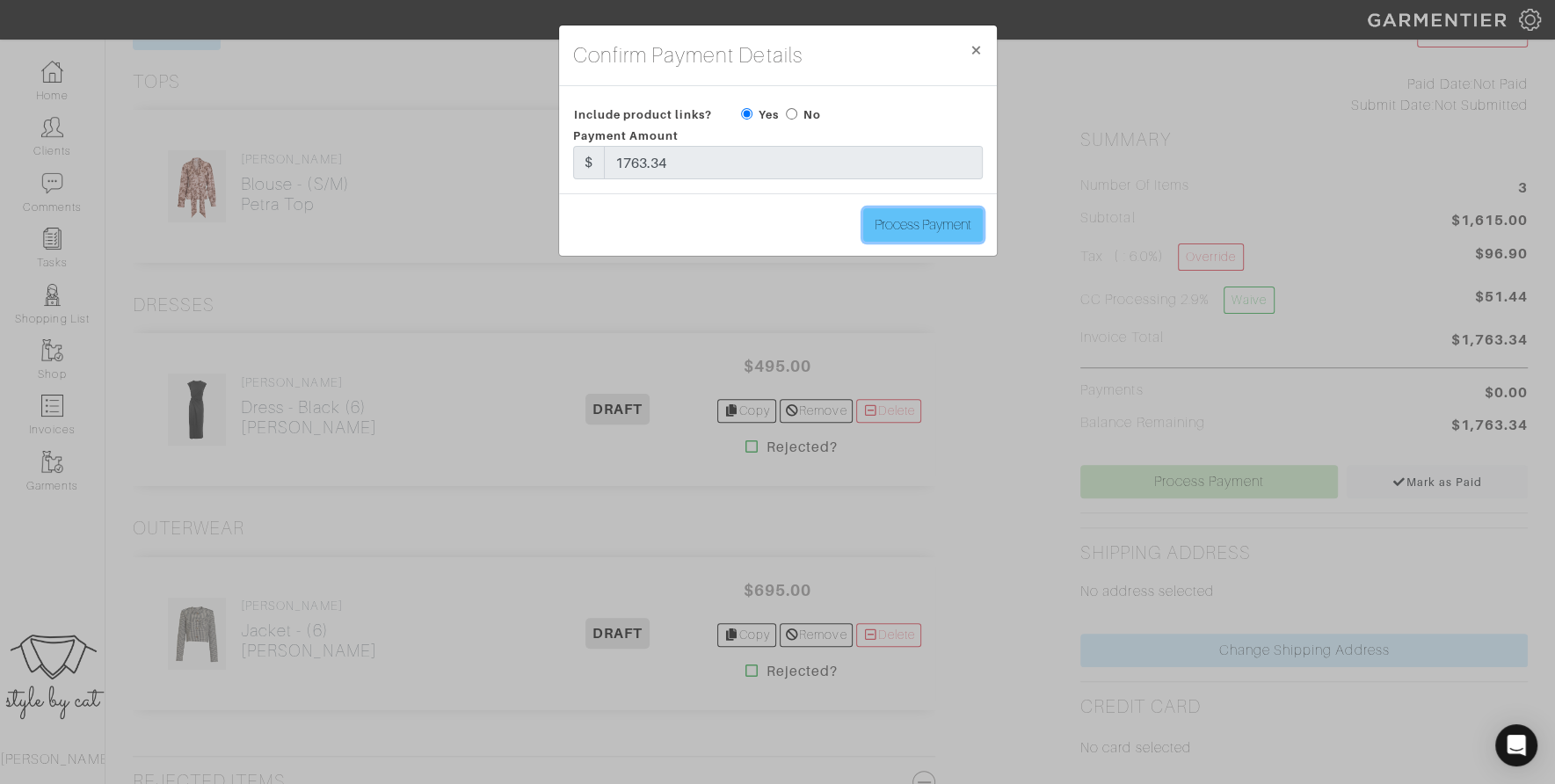
click at [931, 226] on input "Process Payment" at bounding box center [923, 225] width 119 height 33
type input "Process Payment"
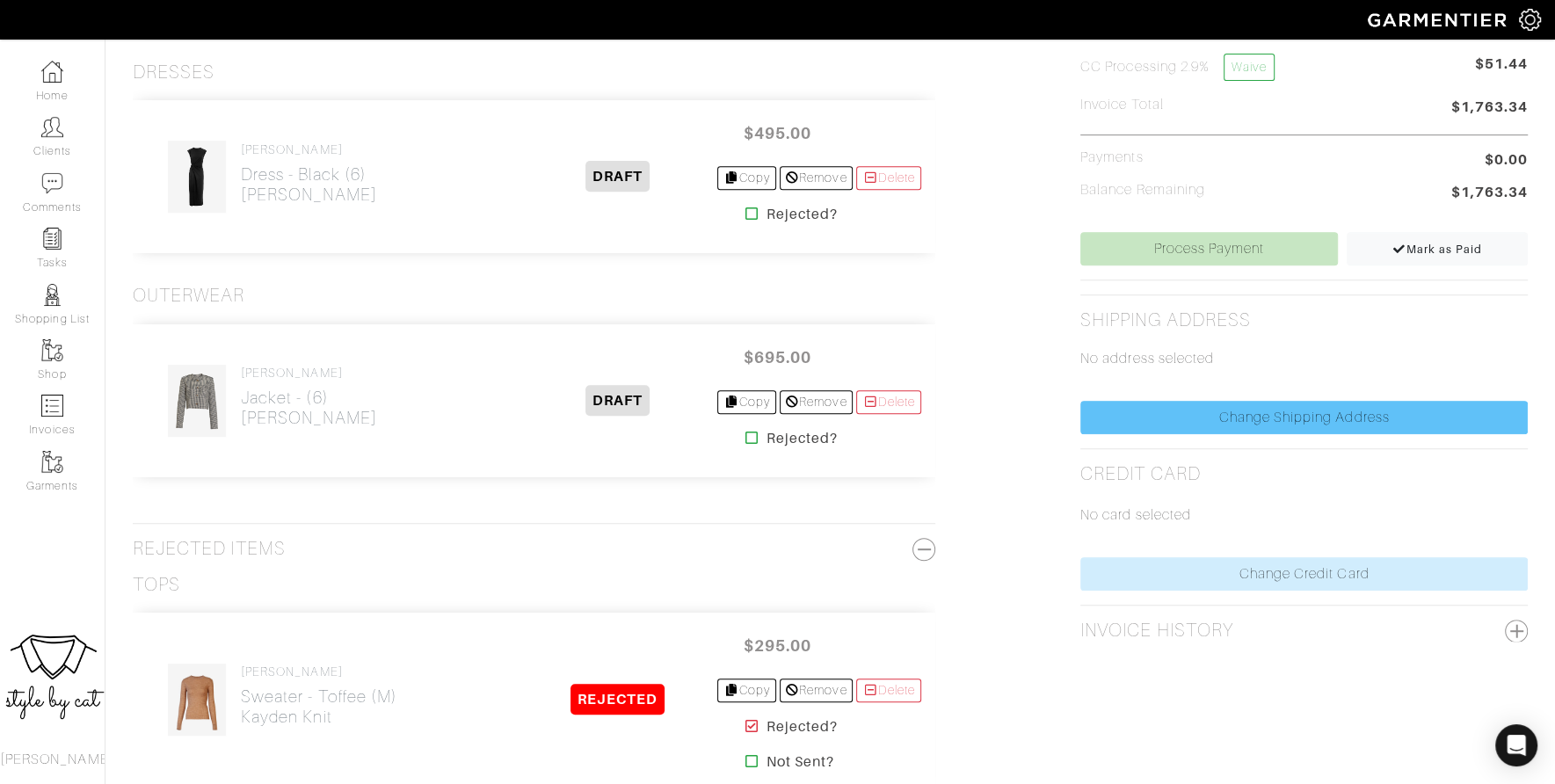
scroll to position [617, 0]
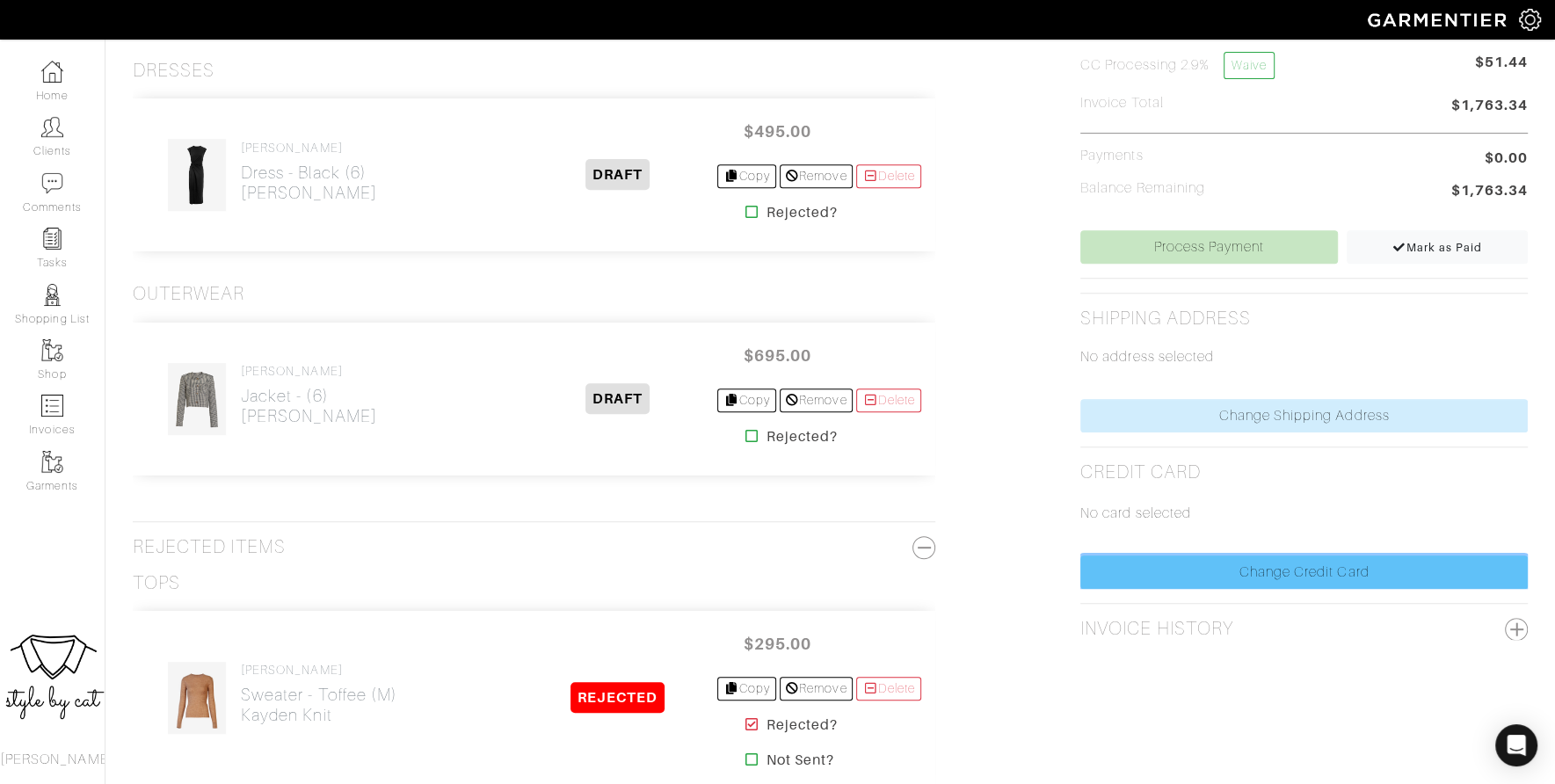
click at [1171, 564] on link "Change Credit Card" at bounding box center [1304, 572] width 448 height 33
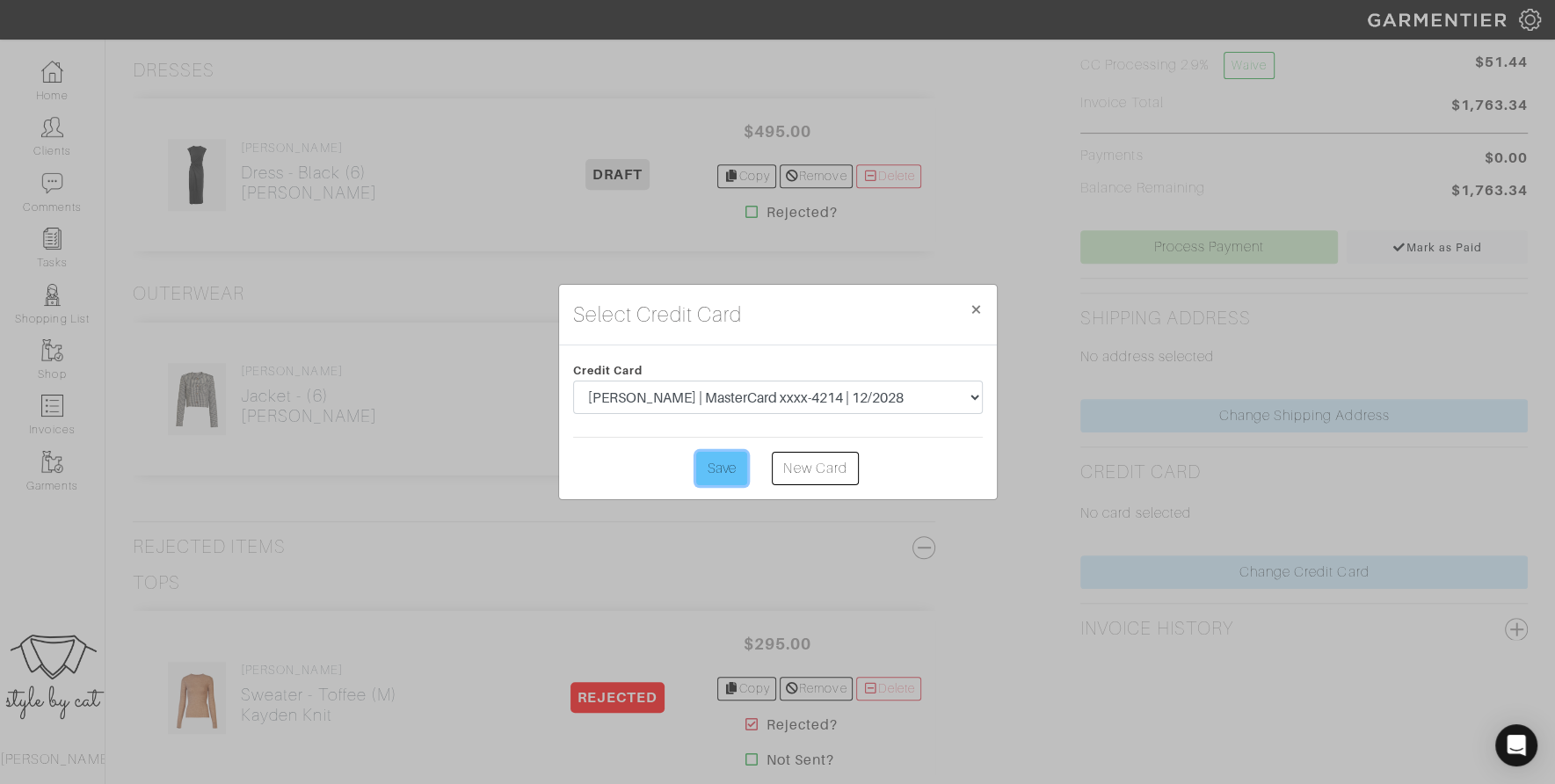
click at [736, 465] on input "Save" at bounding box center [722, 468] width 51 height 33
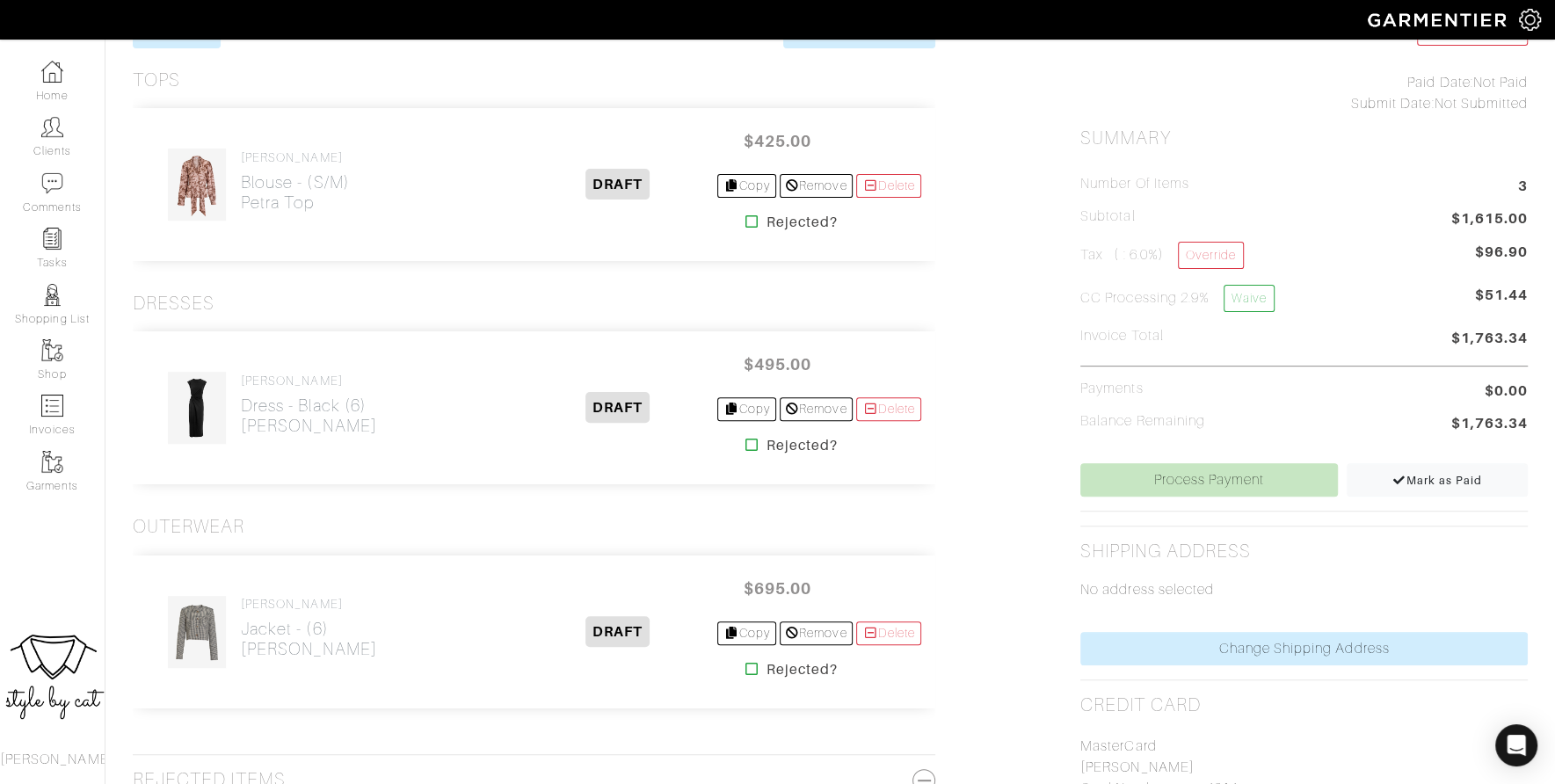
scroll to position [369, 0]
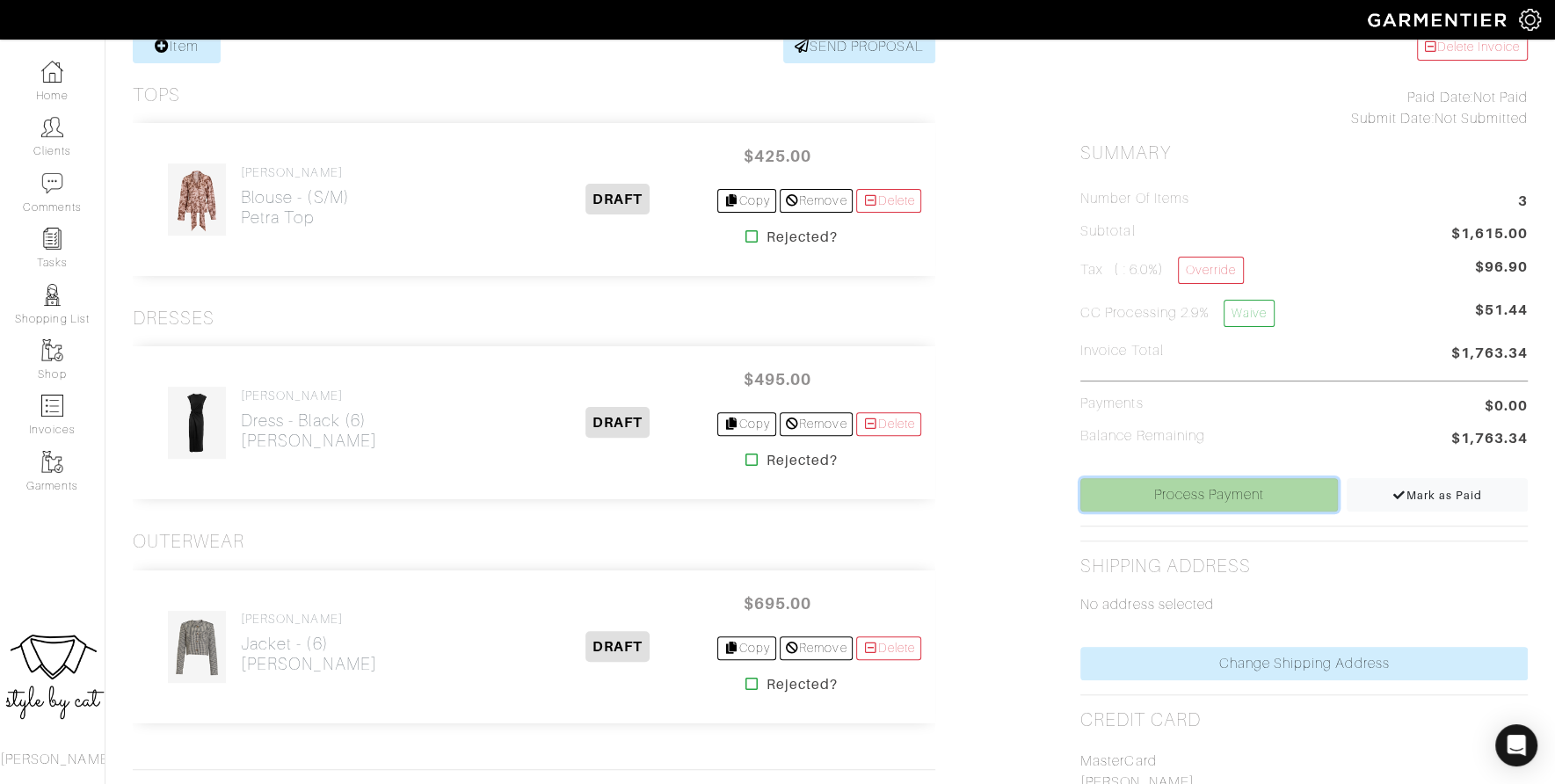
click at [1158, 484] on link "Process Payment" at bounding box center [1208, 494] width 257 height 33
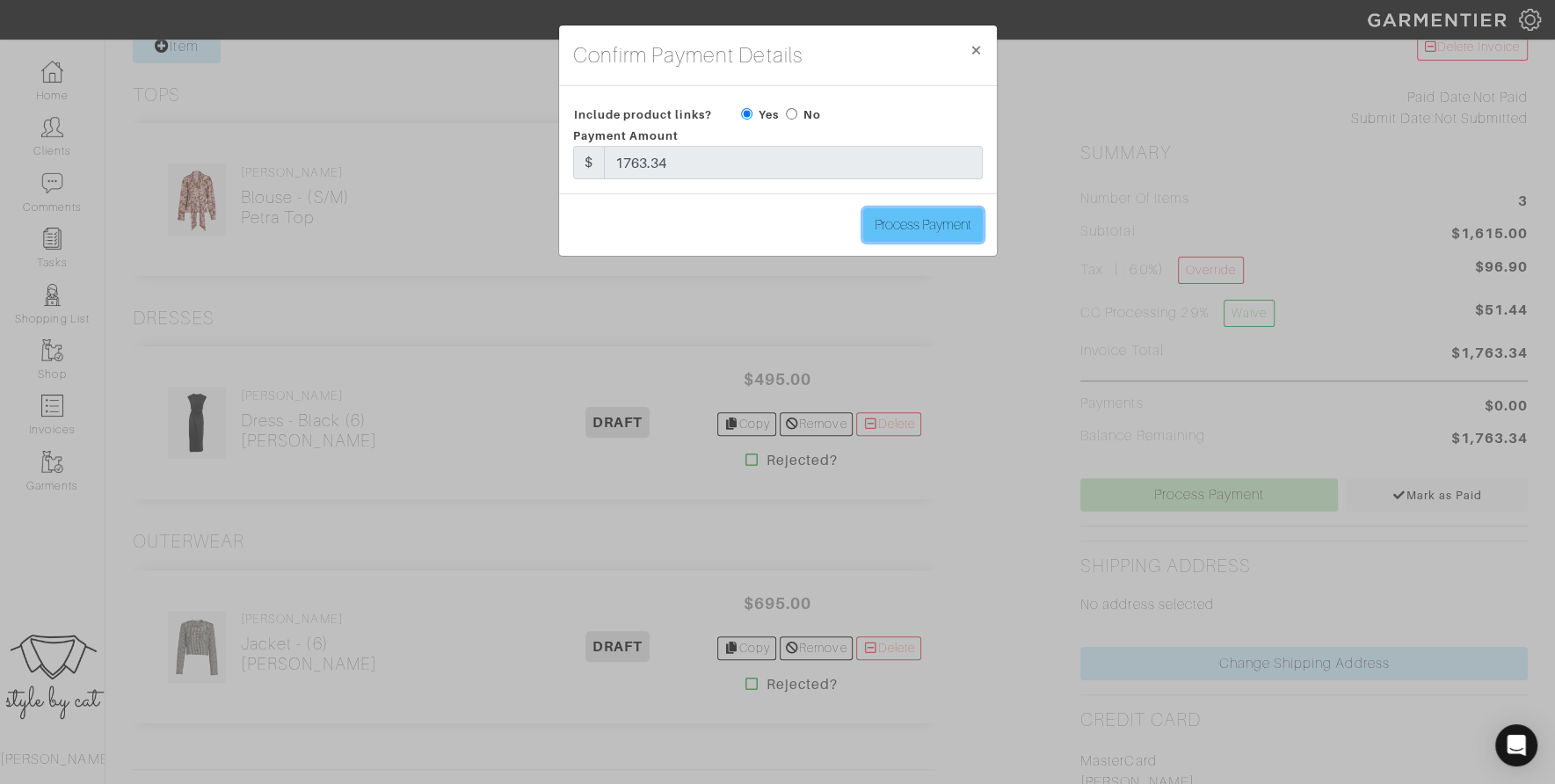
click at [919, 226] on input "Process Payment" at bounding box center [923, 225] width 119 height 33
type input "Process Payment"
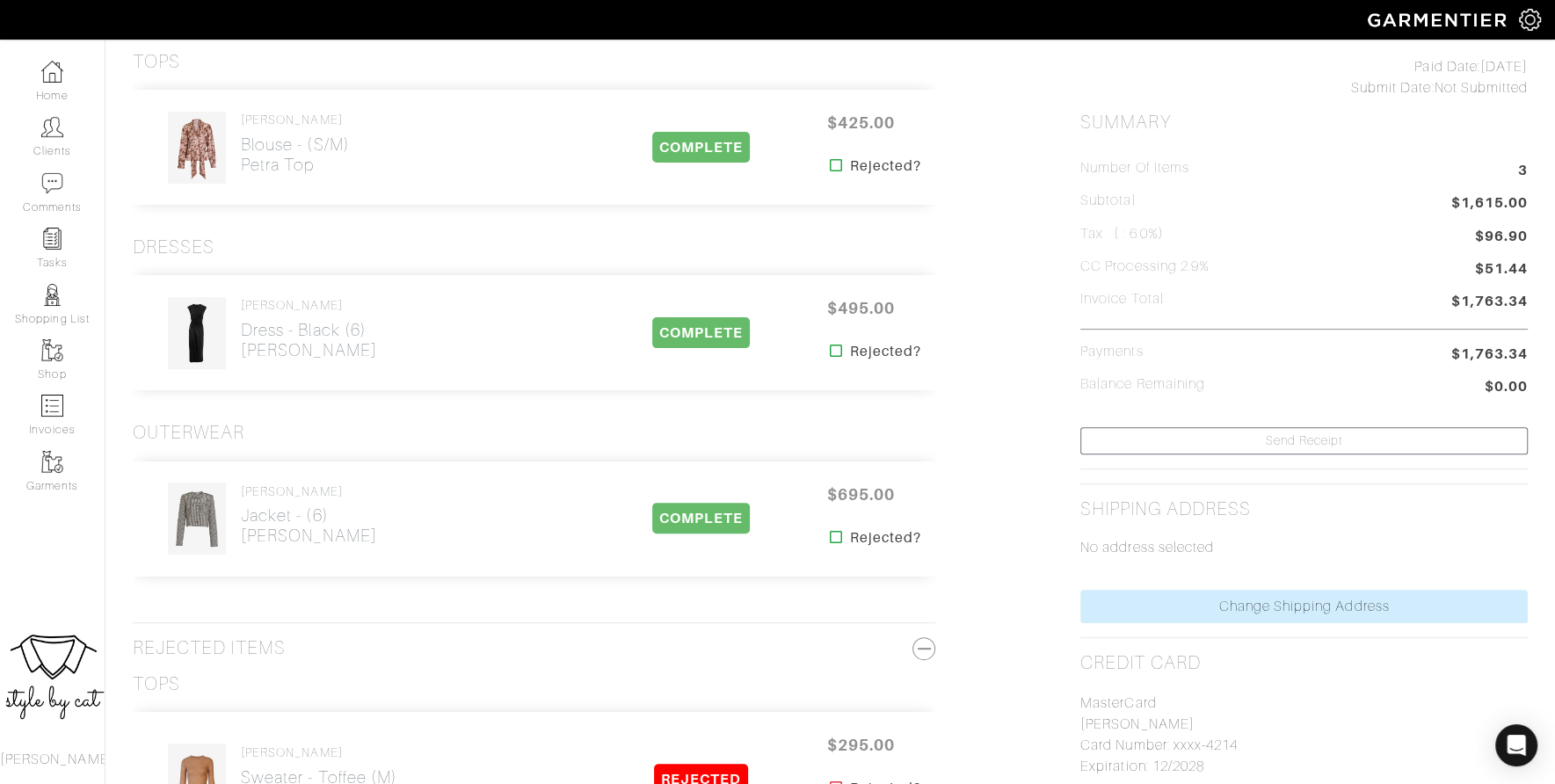
scroll to position [0, 0]
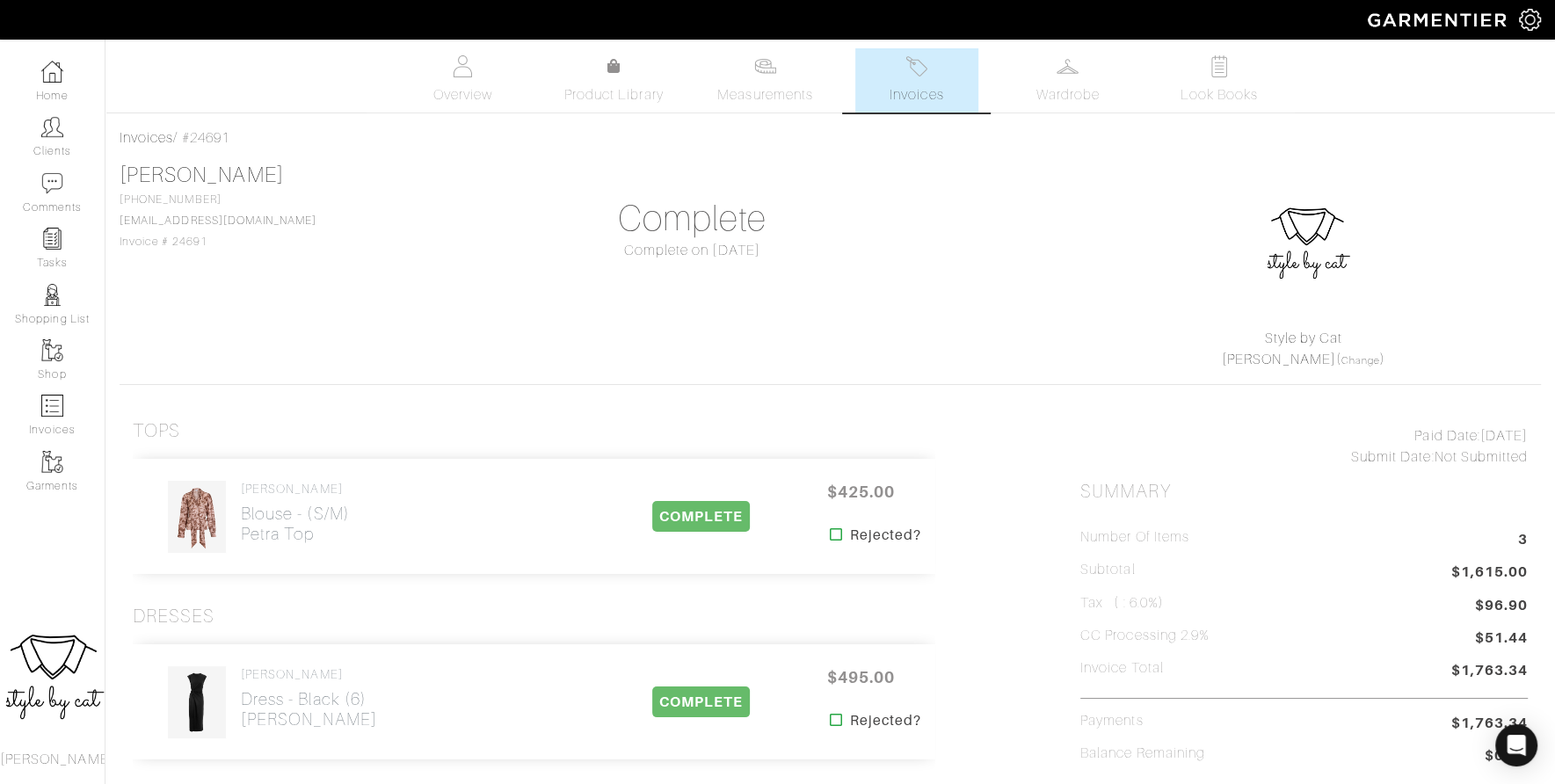
click at [954, 91] on link "Invoices" at bounding box center [917, 80] width 123 height 64
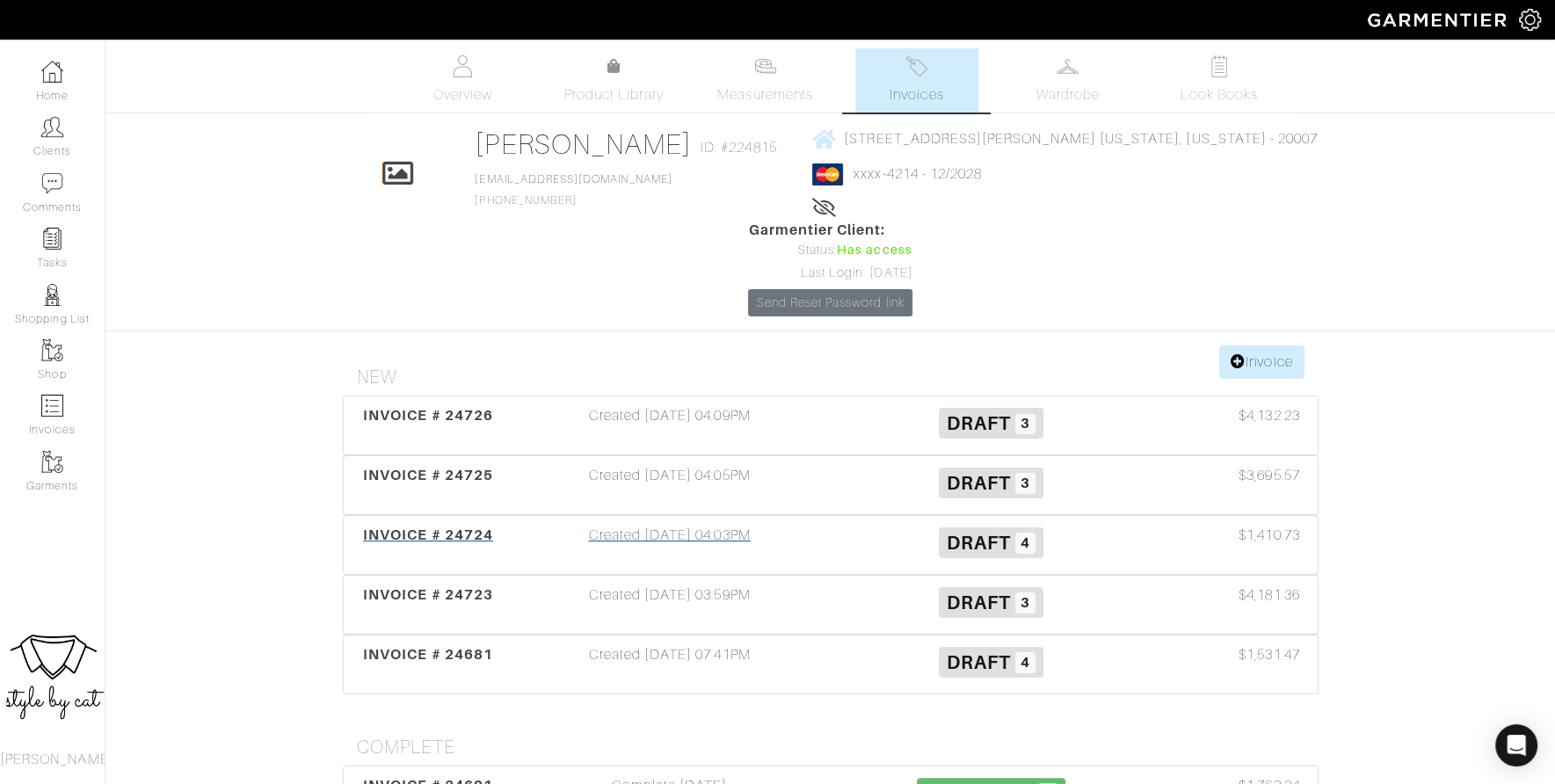
click at [420, 527] on span "INVOICE # 24724" at bounding box center [428, 535] width 130 height 17
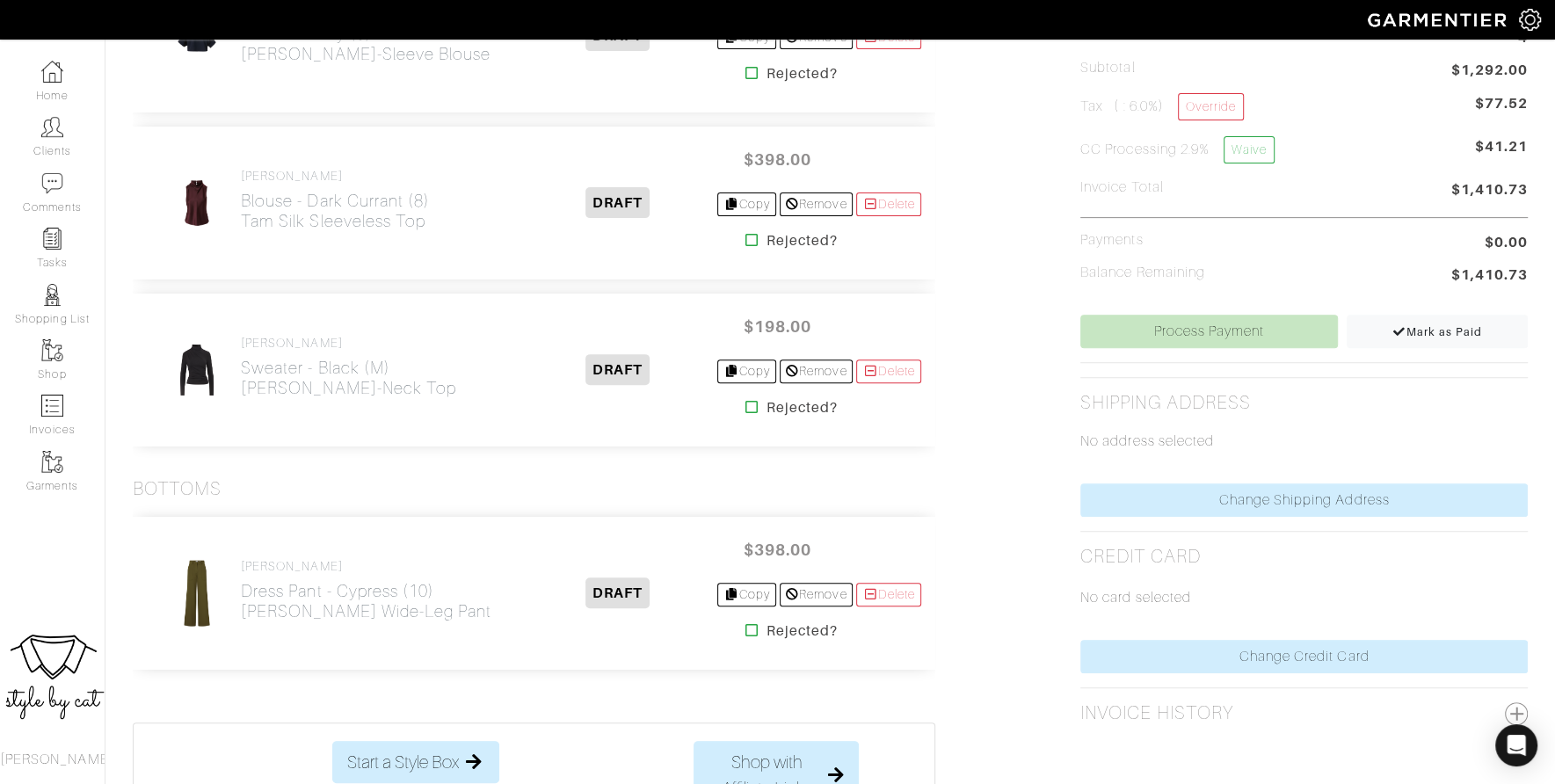
scroll to position [533, 0]
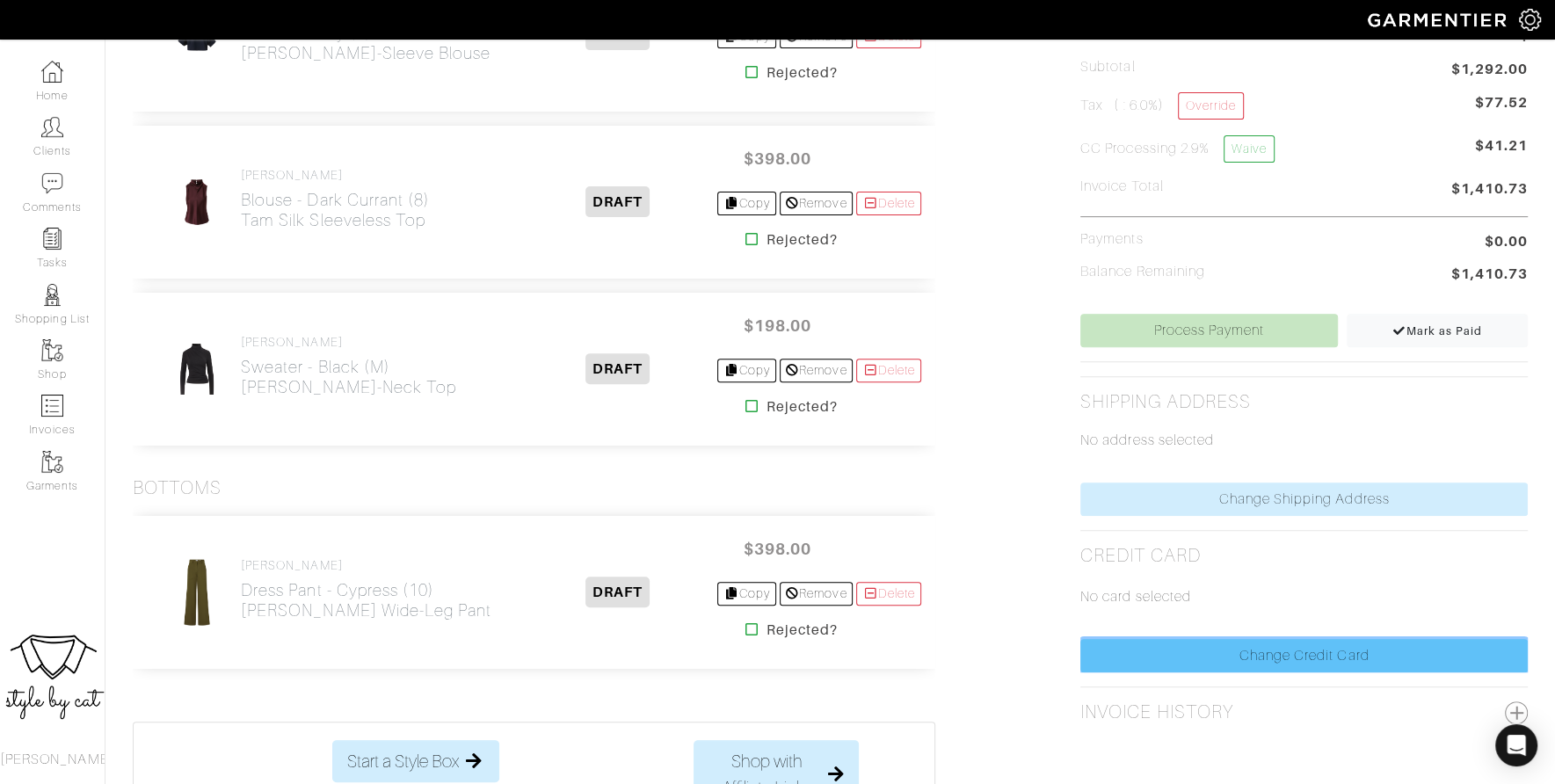
click at [1189, 644] on link "Change Credit Card" at bounding box center [1304, 655] width 448 height 33
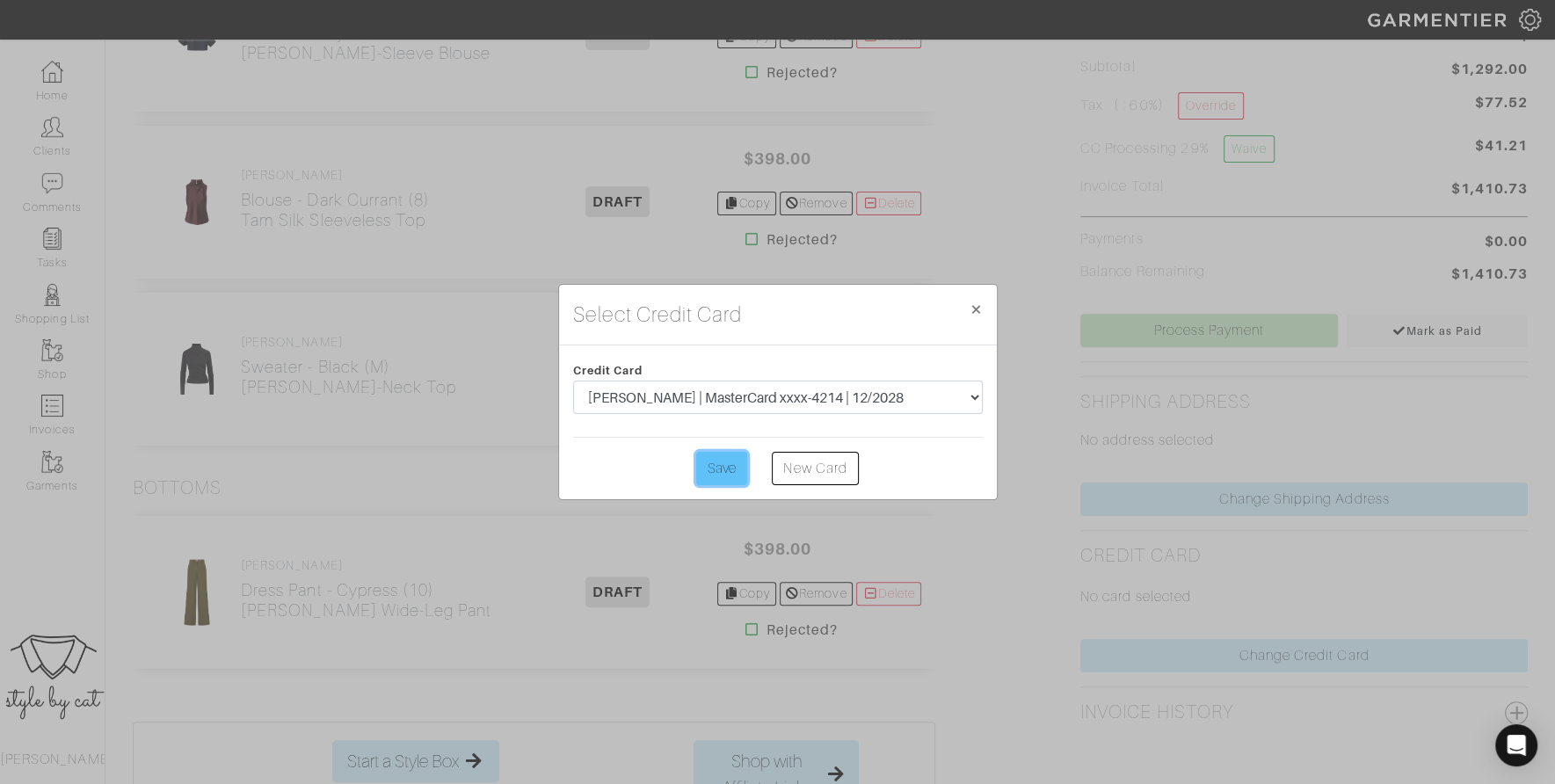
click at [710, 467] on input "Save" at bounding box center [722, 468] width 51 height 33
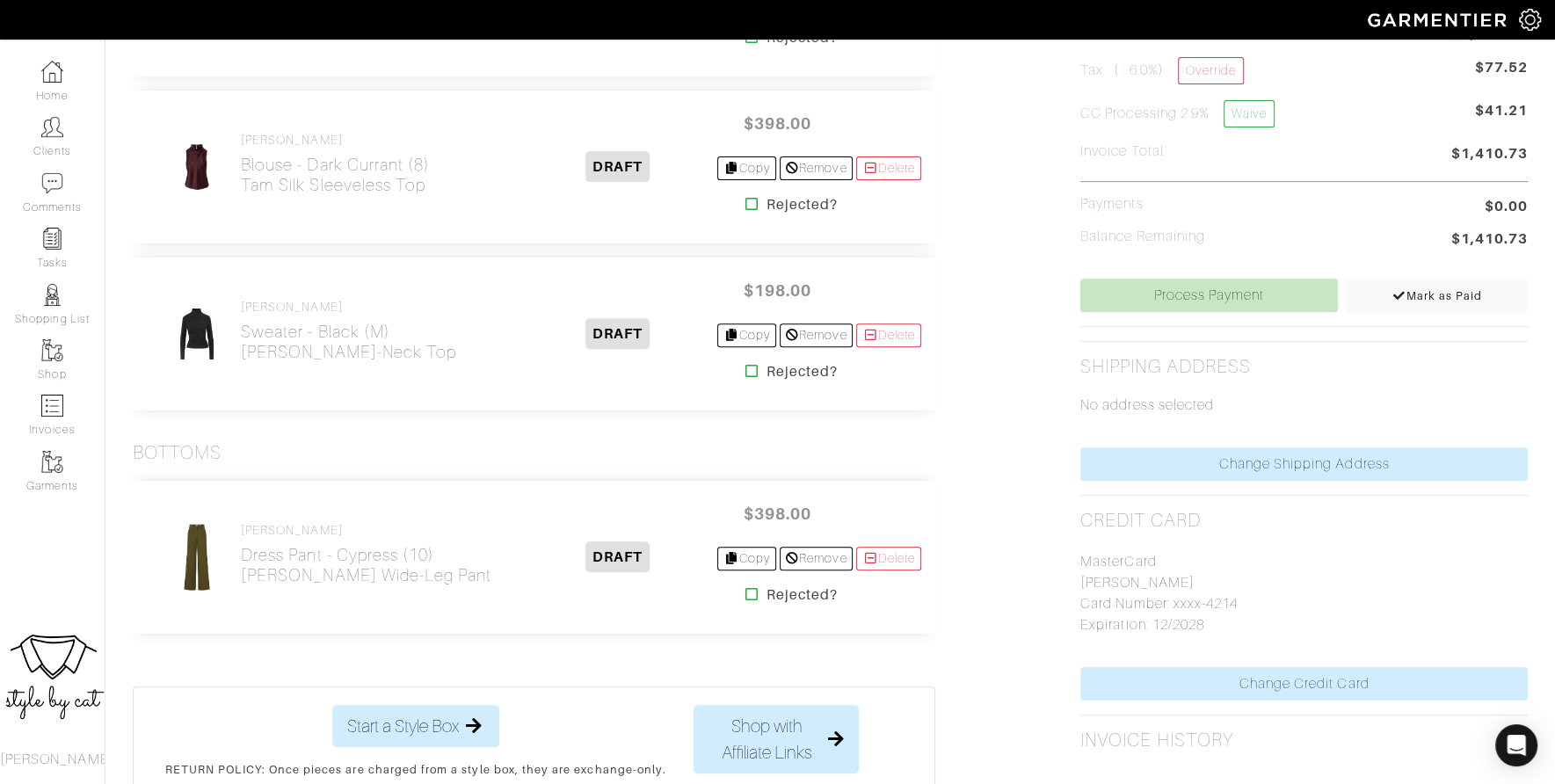
scroll to position [569, 0]
click at [1134, 296] on link "Process Payment" at bounding box center [1208, 294] width 257 height 33
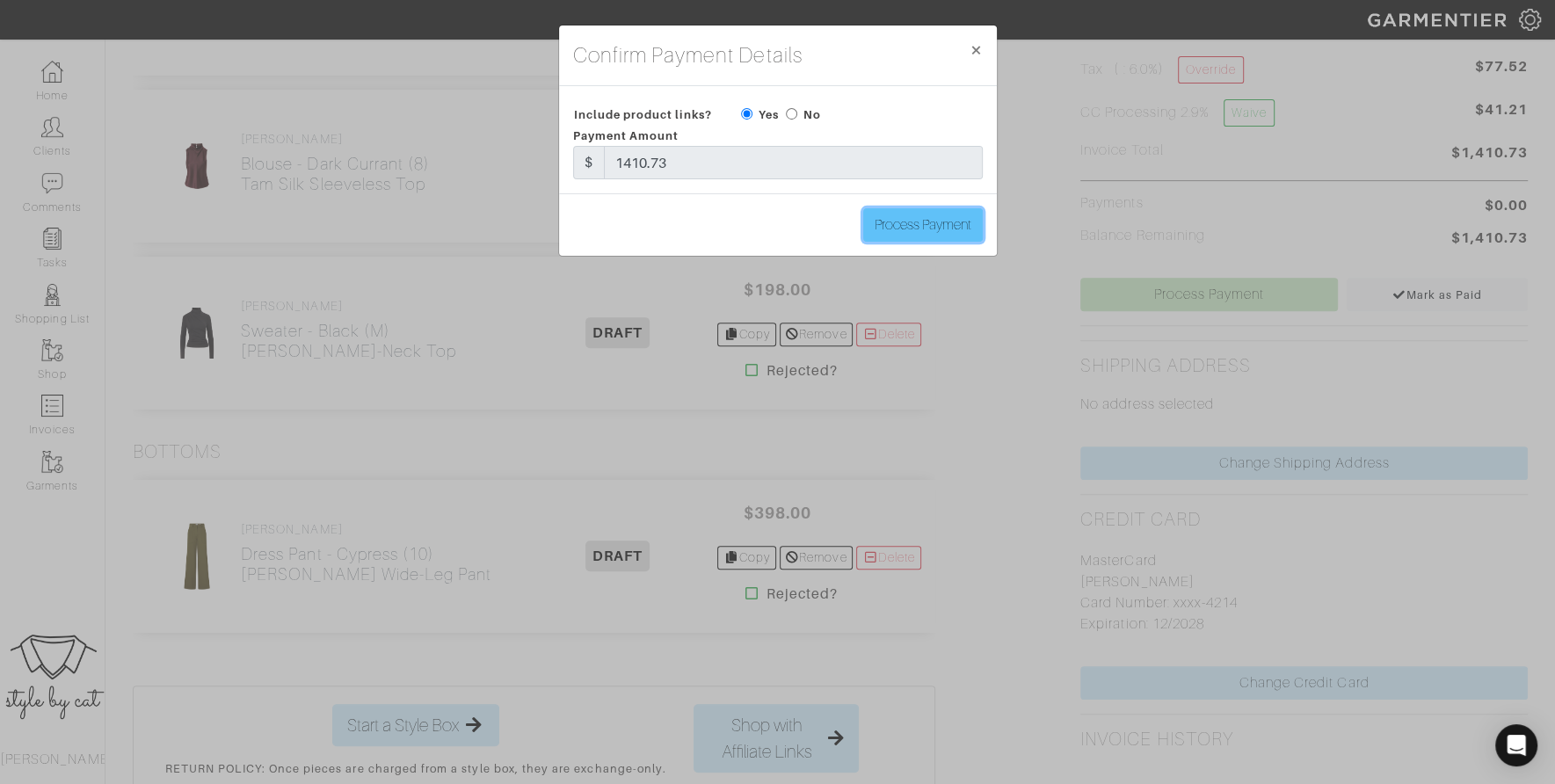
click at [930, 225] on input "Process Payment" at bounding box center [923, 225] width 119 height 33
type input "Process Payment"
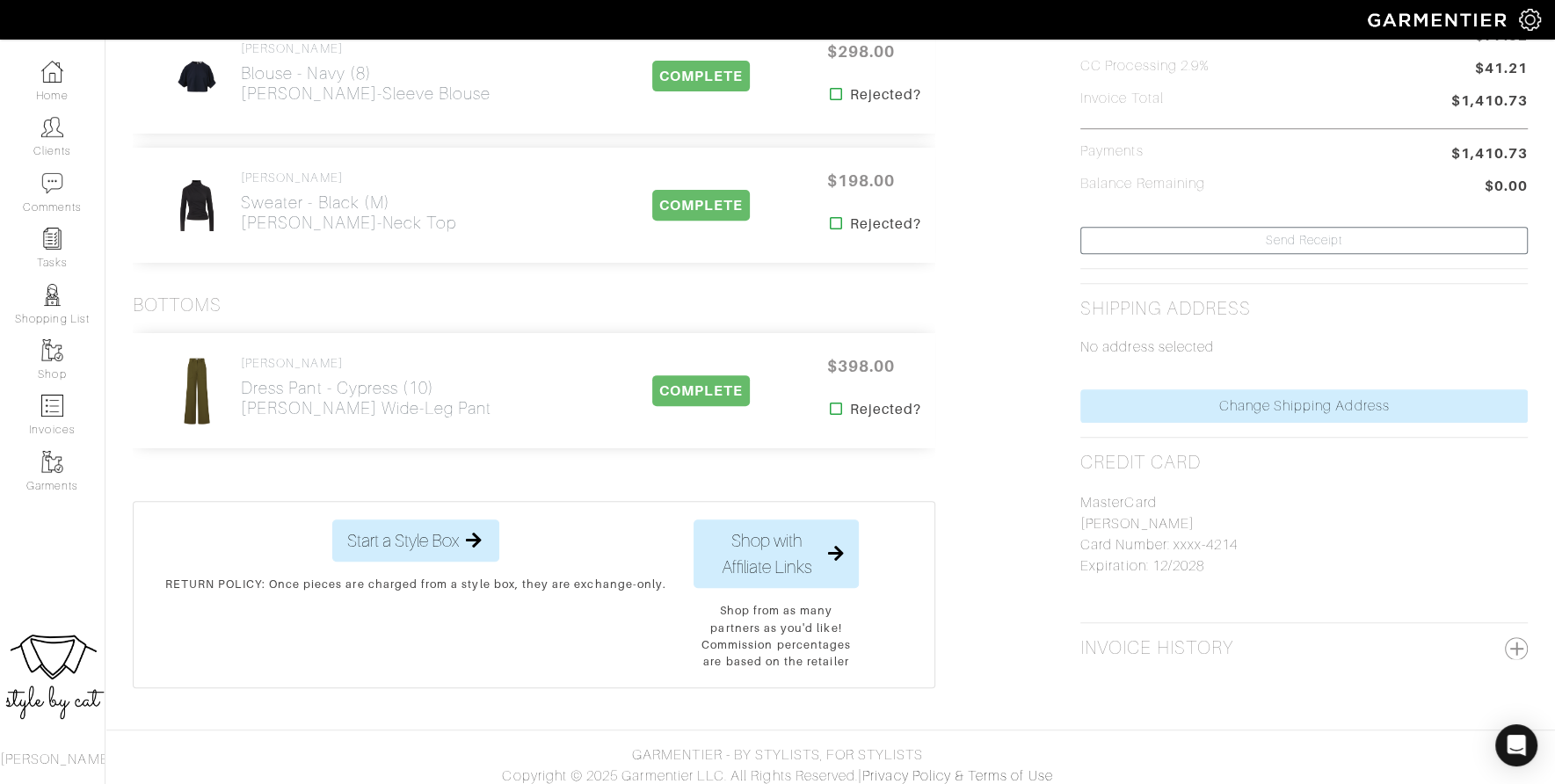
scroll to position [0, 0]
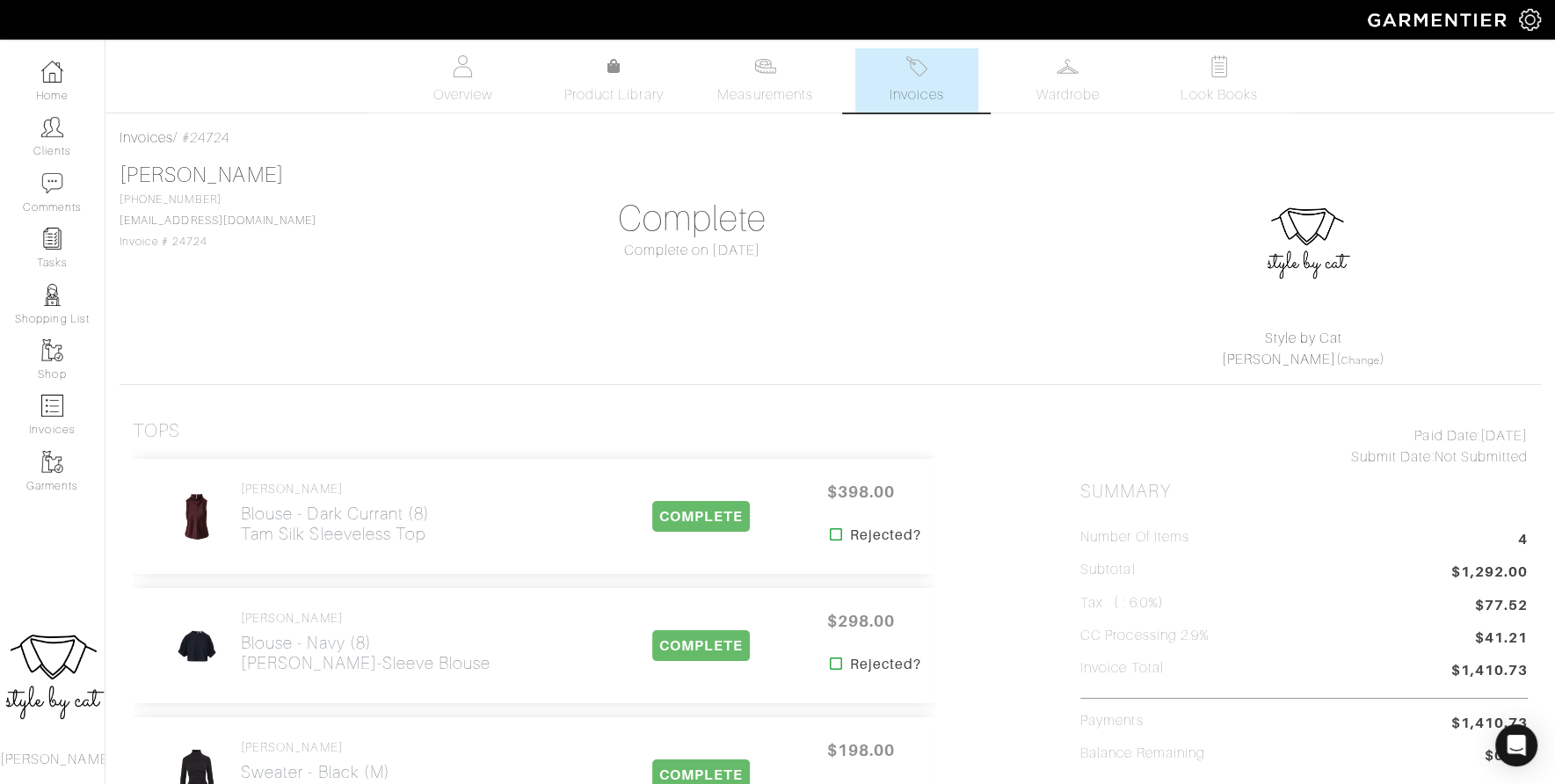
click at [905, 81] on link "Invoices" at bounding box center [917, 80] width 123 height 64
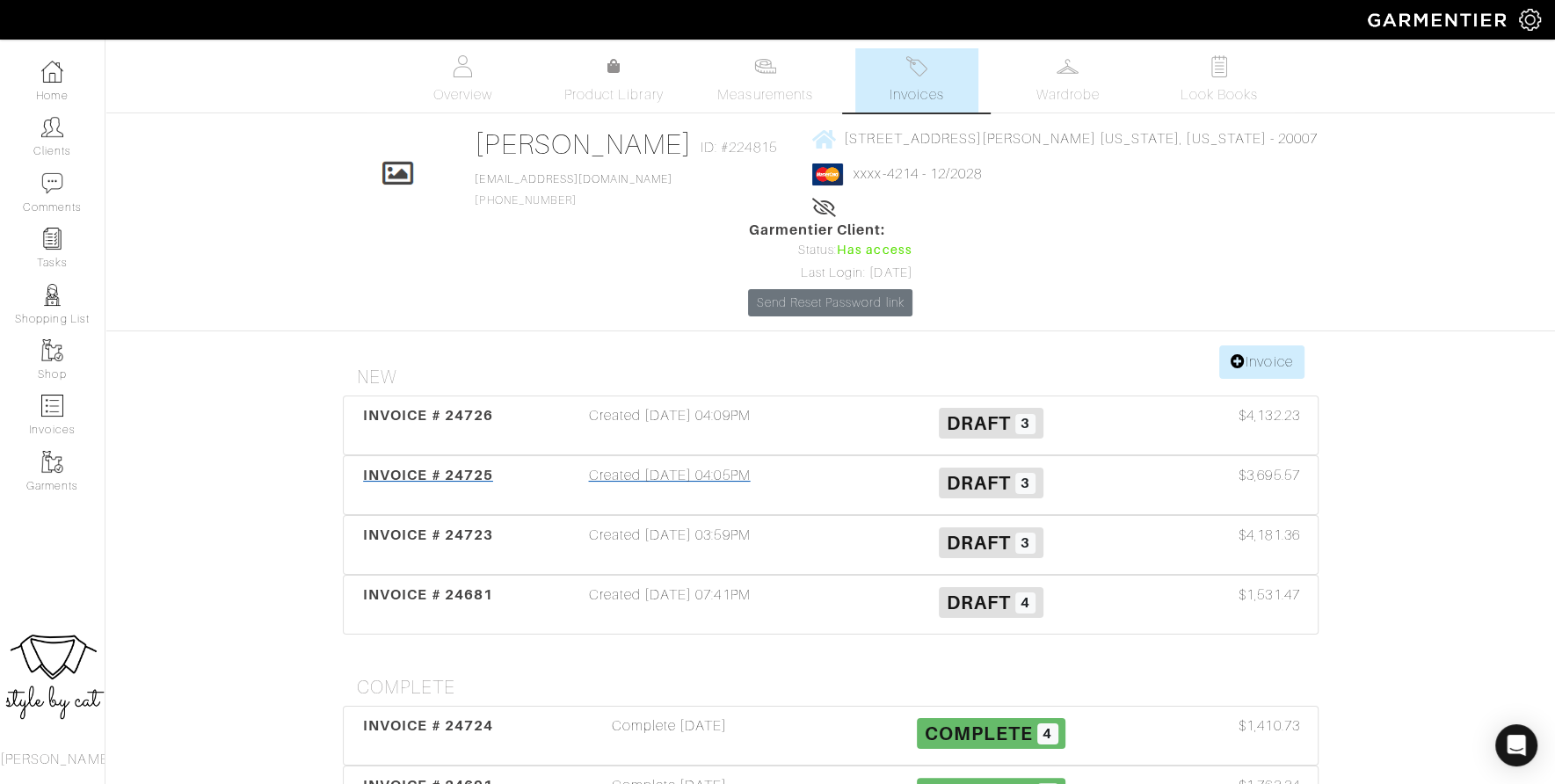
click at [443, 457] on div "INVOICE # 24725 Created 09/30/25 04:05PM Draft 3 $3,695.57" at bounding box center [830, 485] width 974 height 58
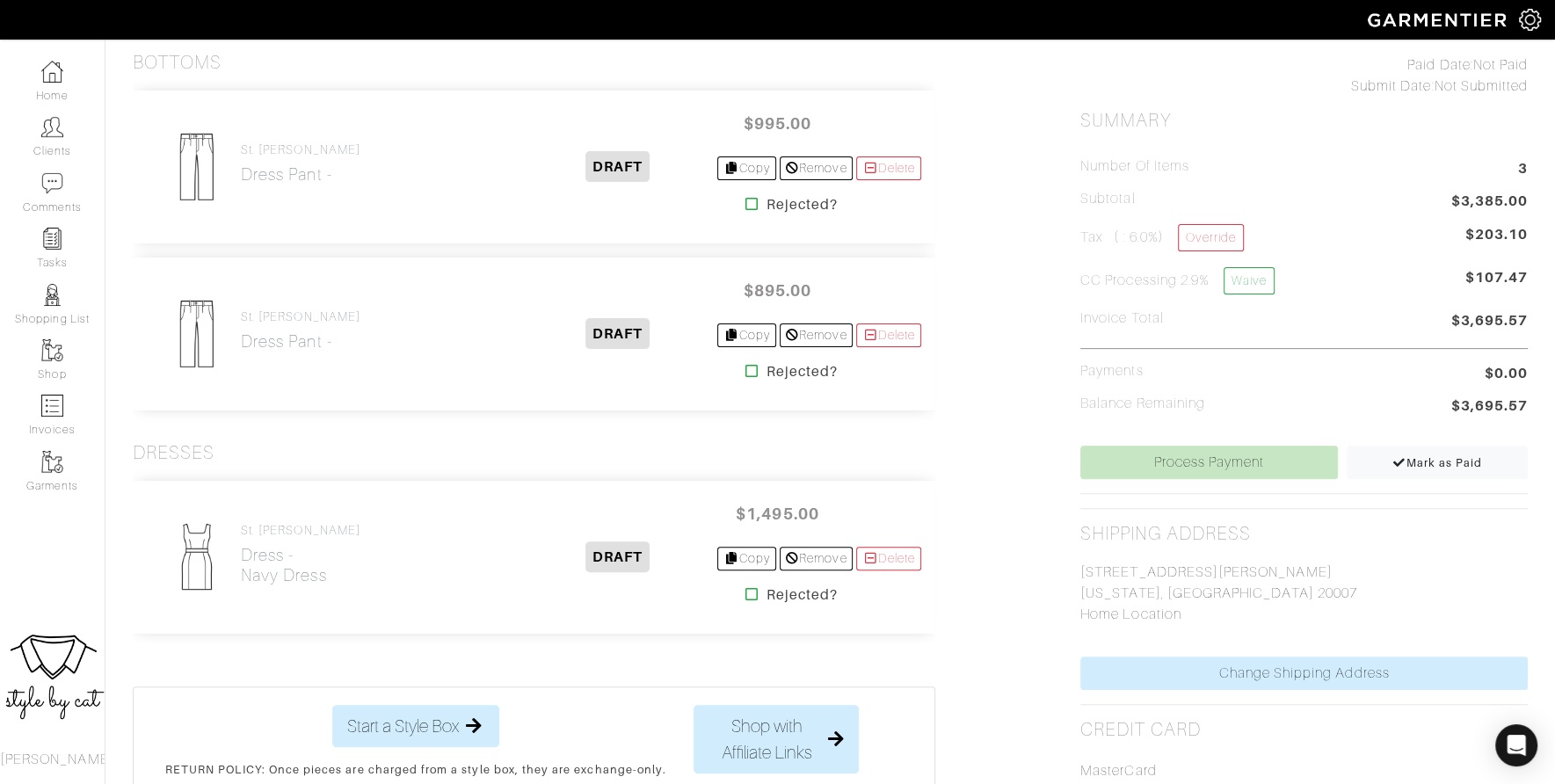
scroll to position [440, 0]
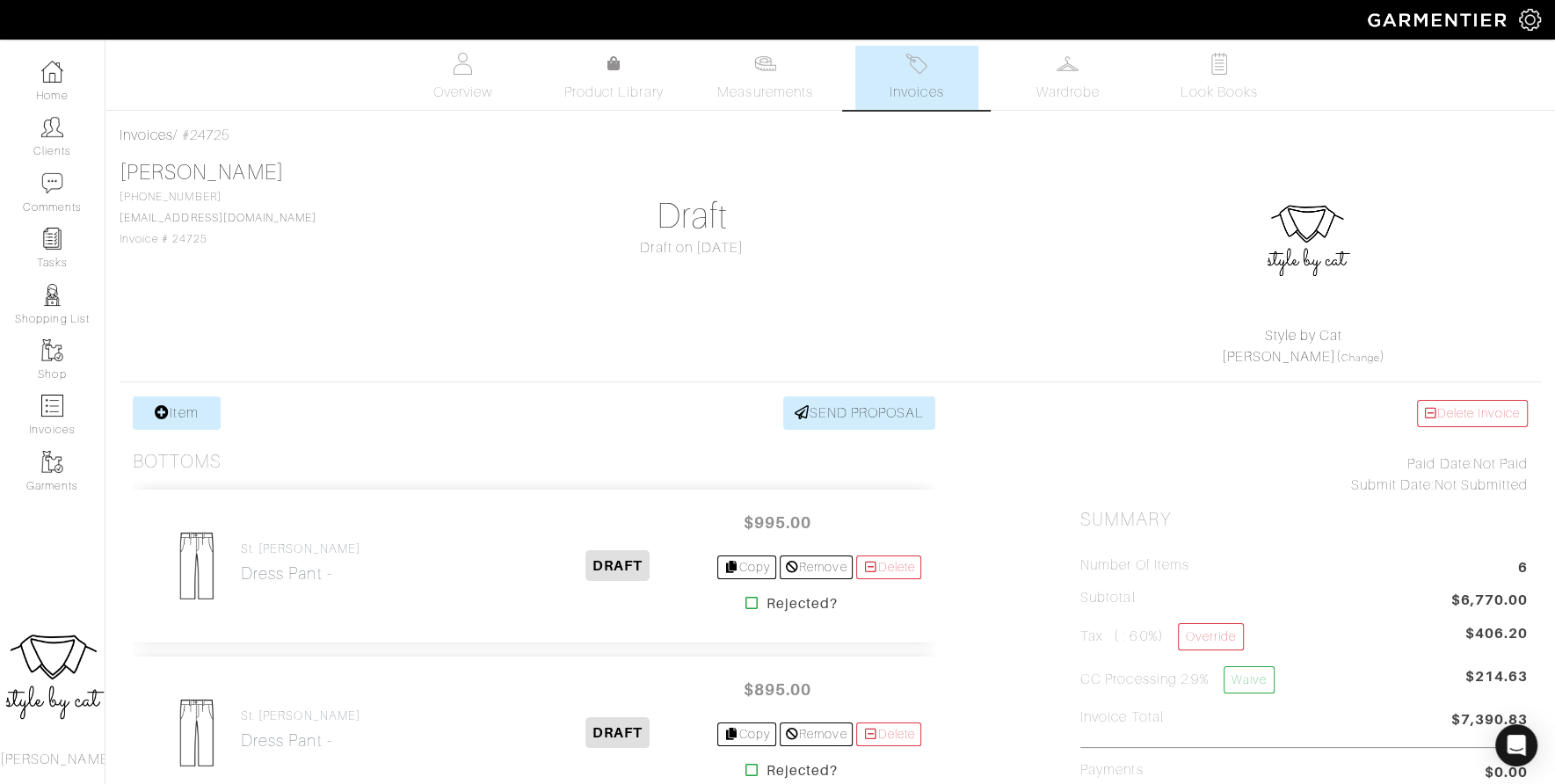
scroll to position [85, 0]
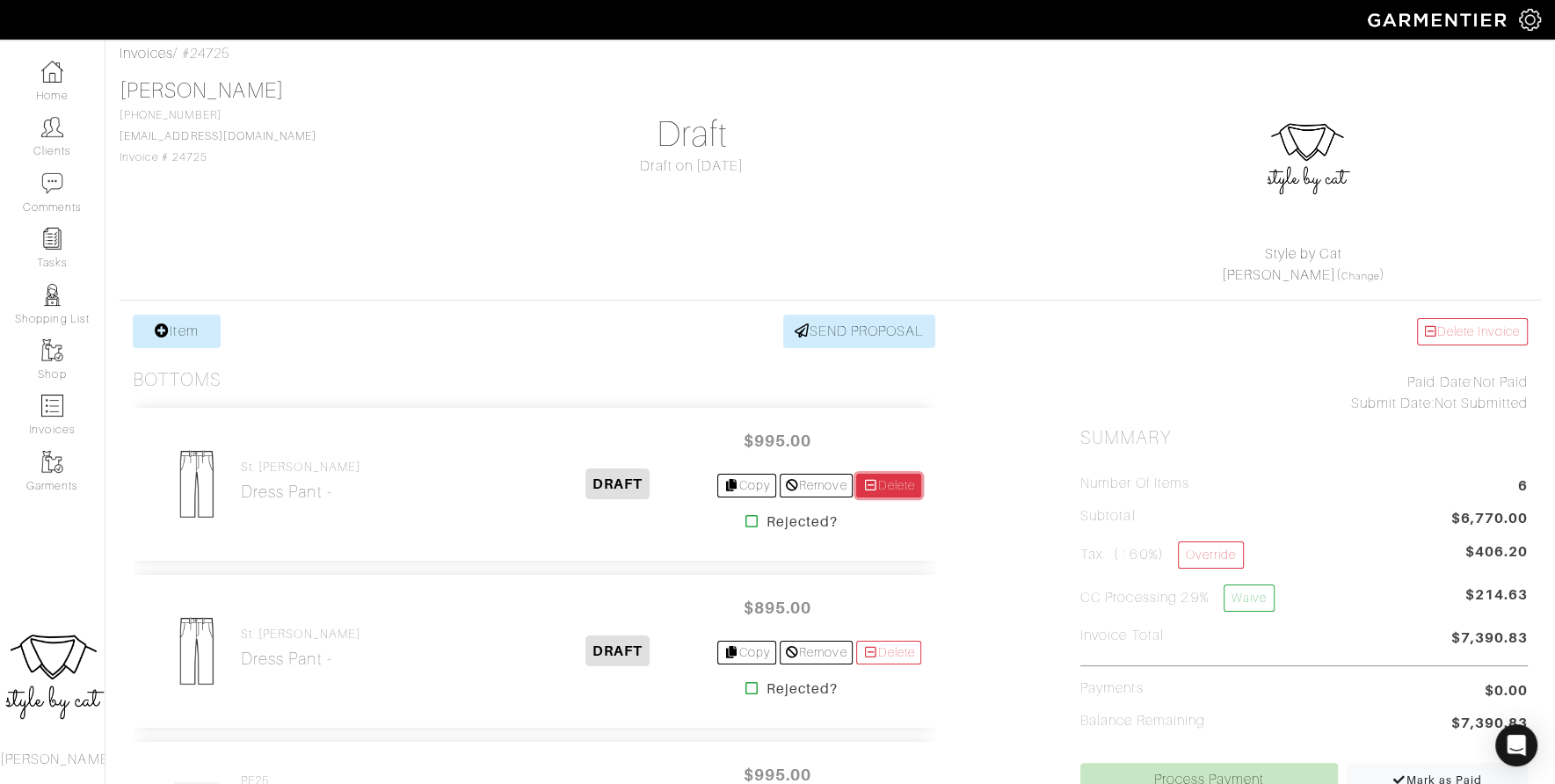
click at [889, 487] on link "Delete" at bounding box center [889, 485] width 65 height 23
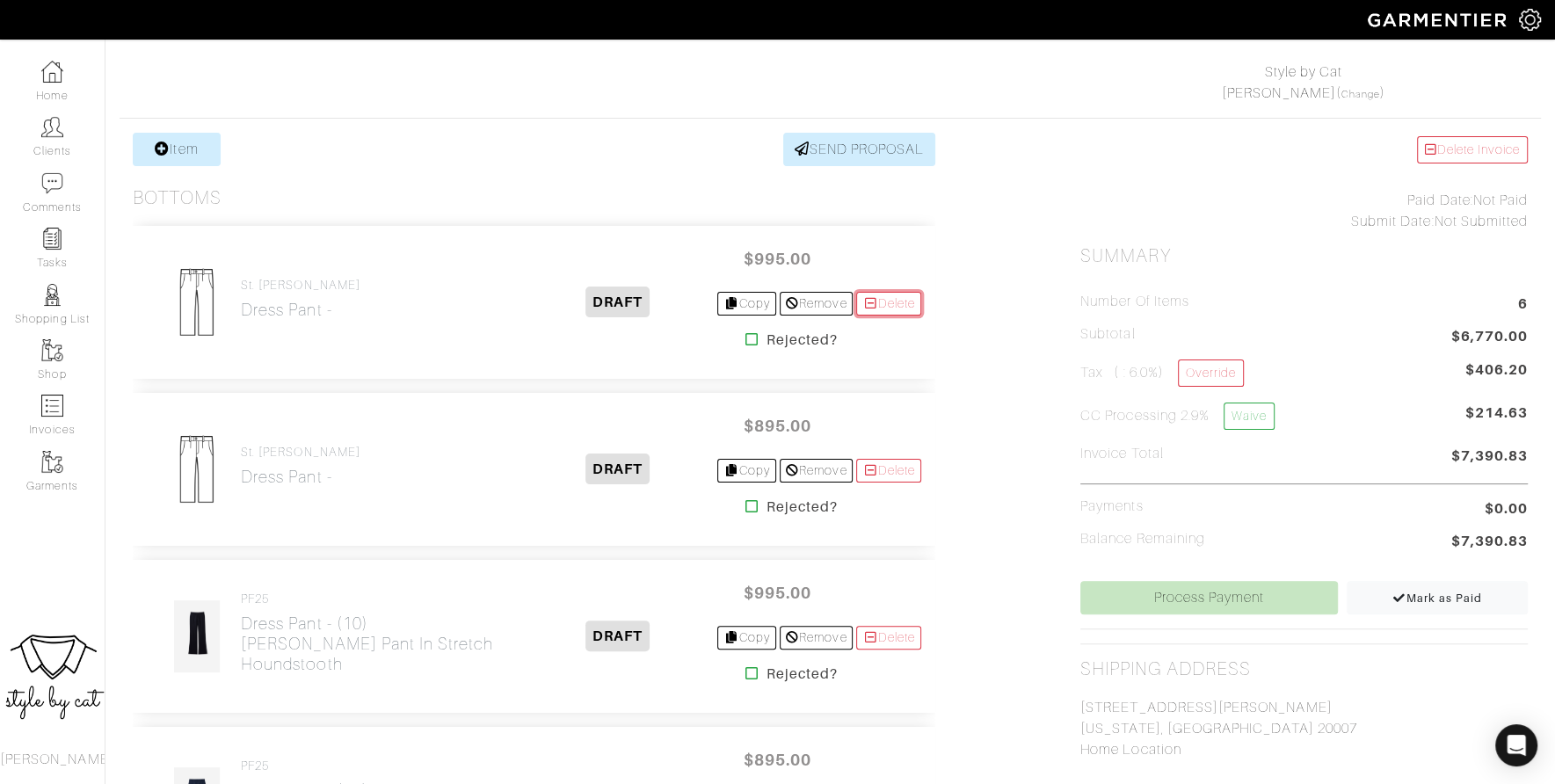
scroll to position [268, 0]
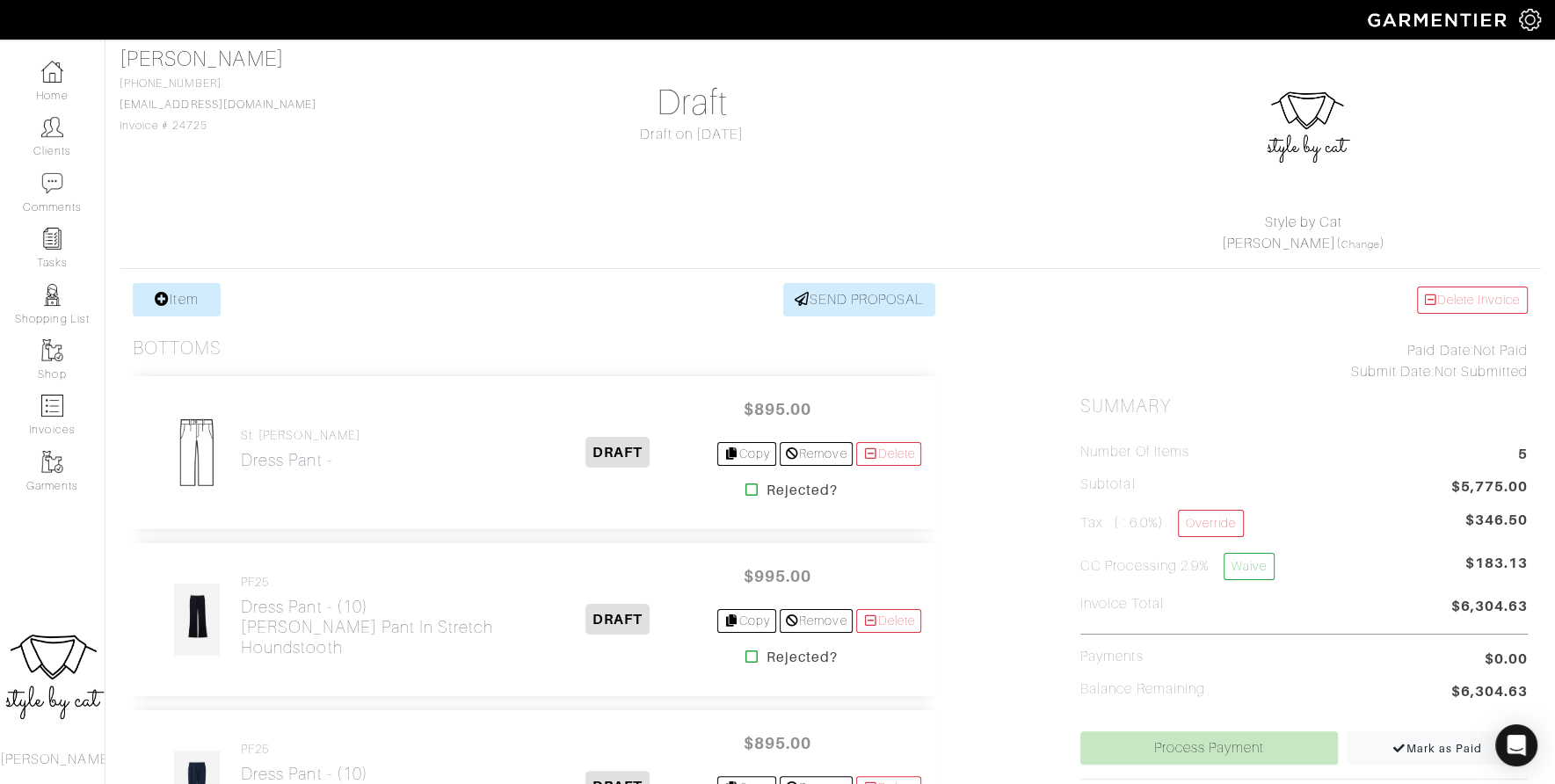
scroll to position [127, 0]
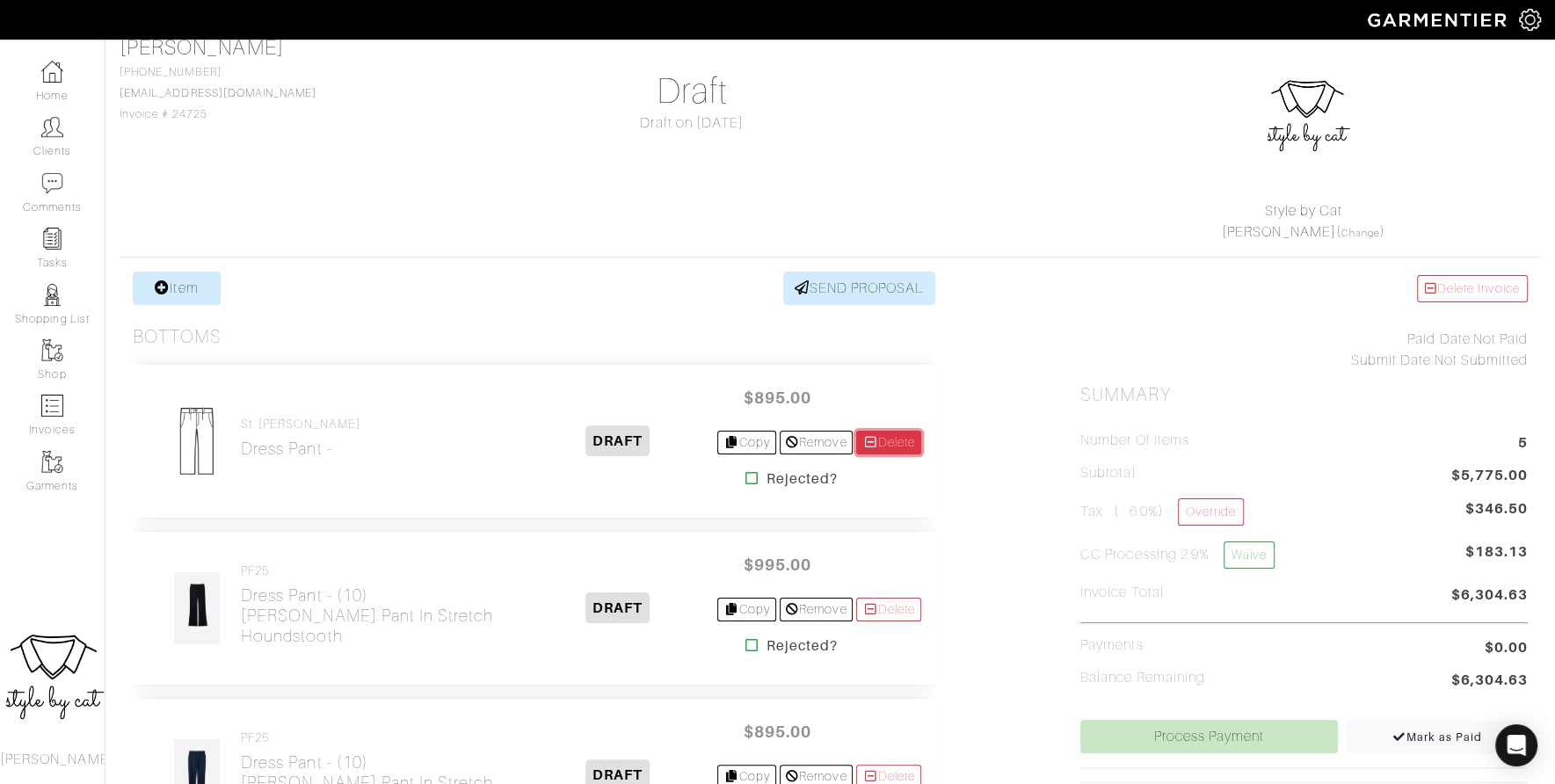
click at [879, 438] on link "Delete" at bounding box center [889, 442] width 65 height 23
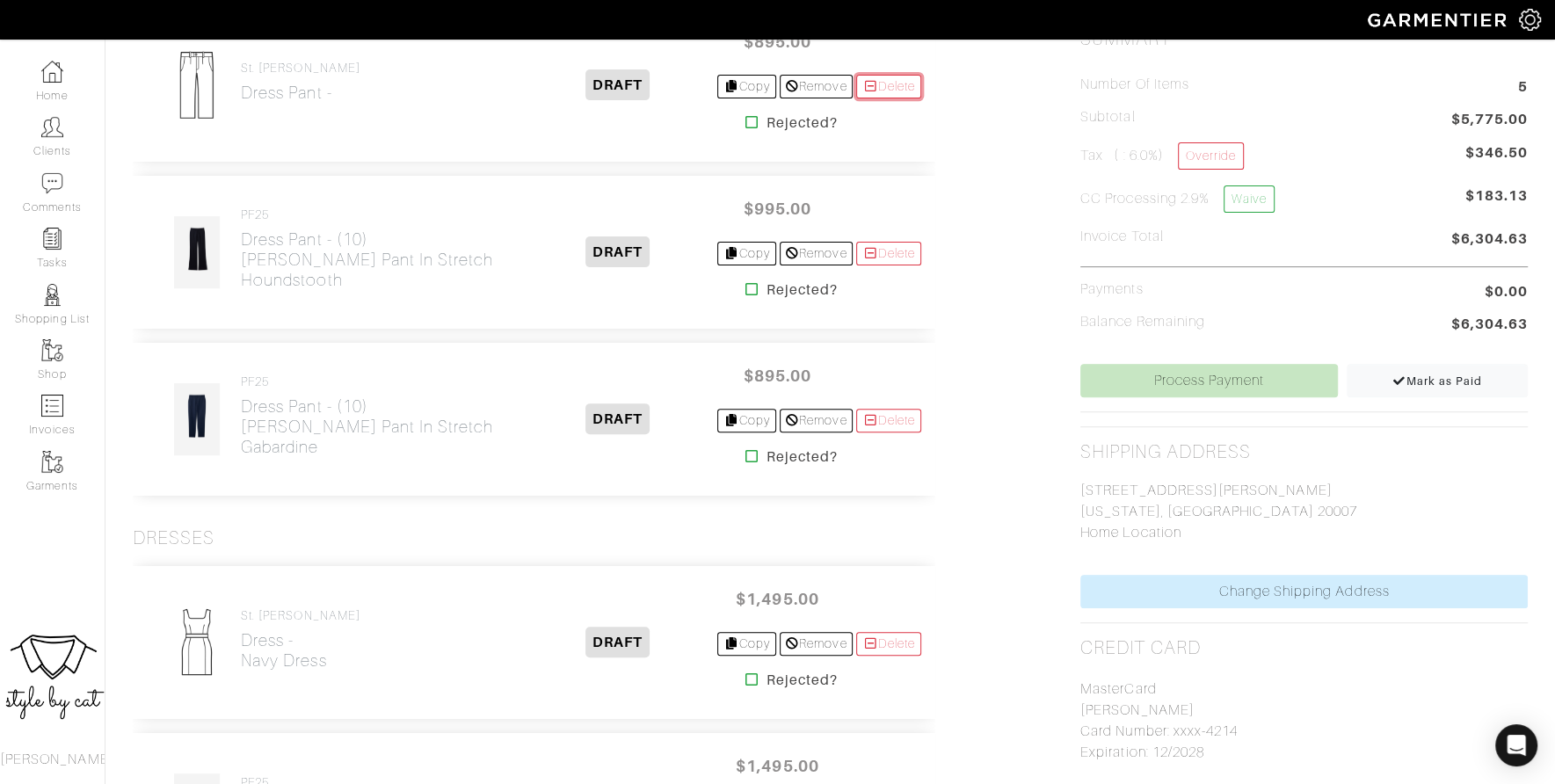
scroll to position [484, 0]
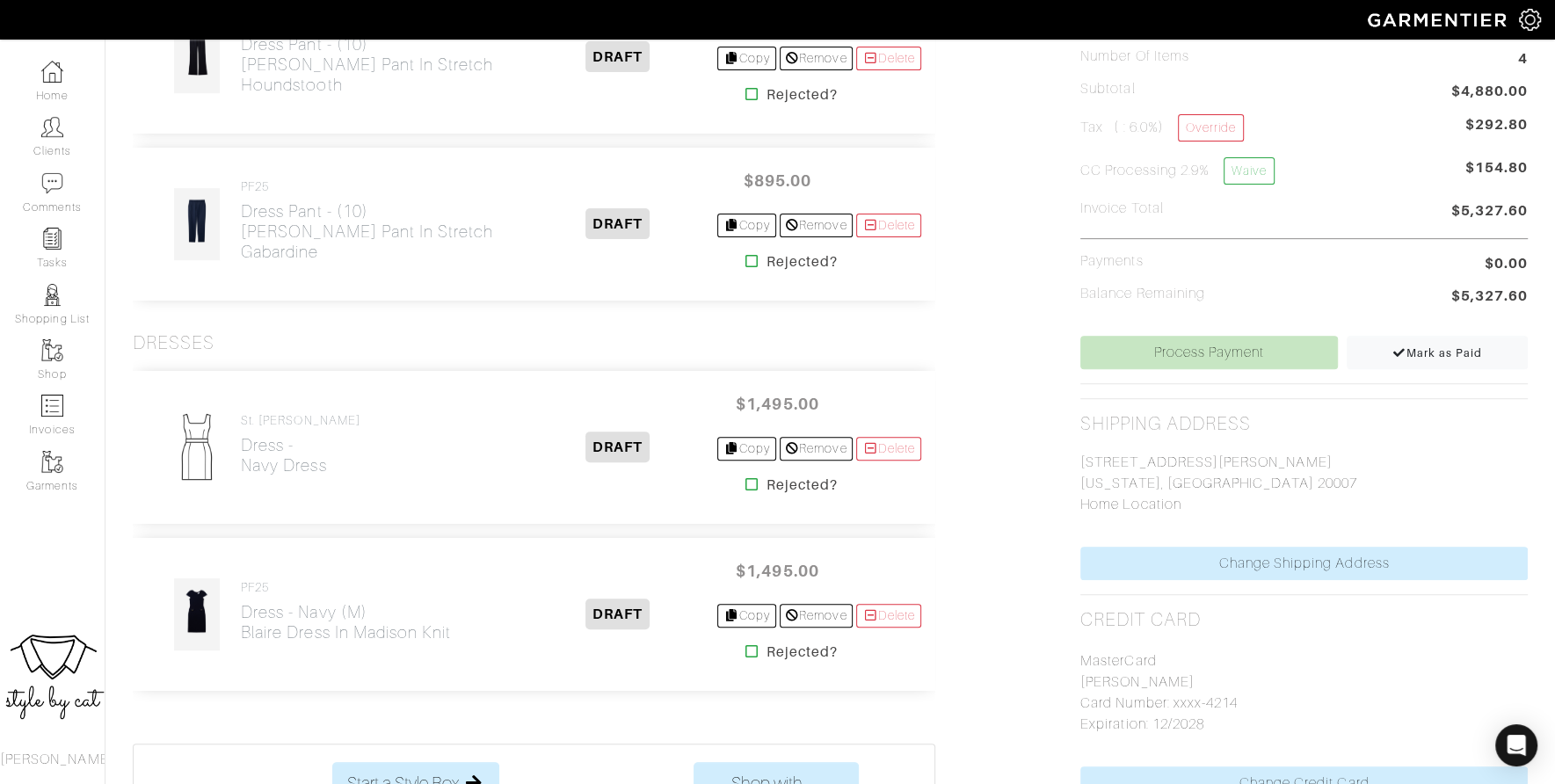
scroll to position [512, 0]
click at [878, 450] on link "Delete" at bounding box center [889, 447] width 65 height 23
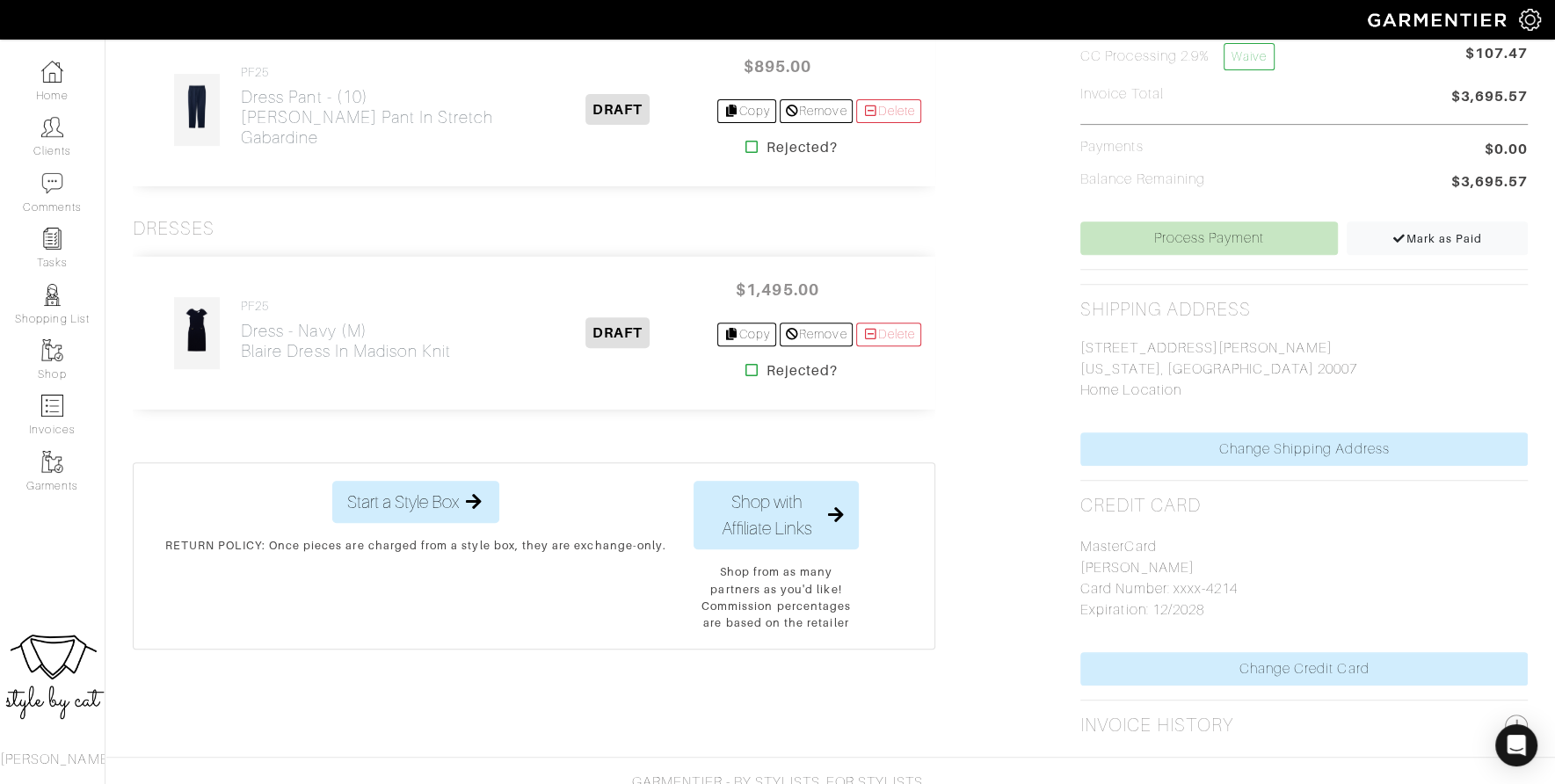
scroll to position [467, 0]
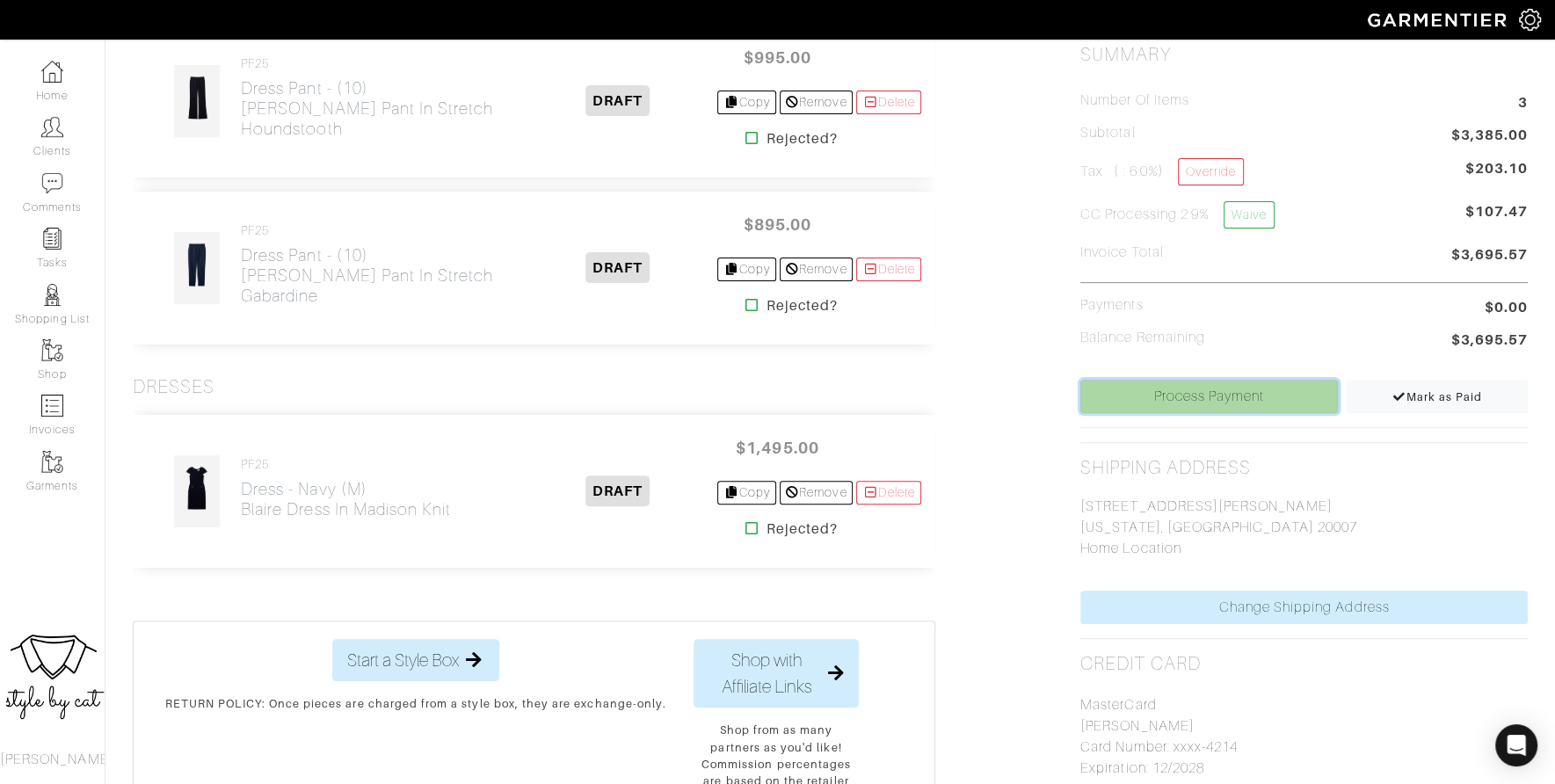
click at [1109, 391] on link "Process Payment" at bounding box center [1208, 396] width 257 height 33
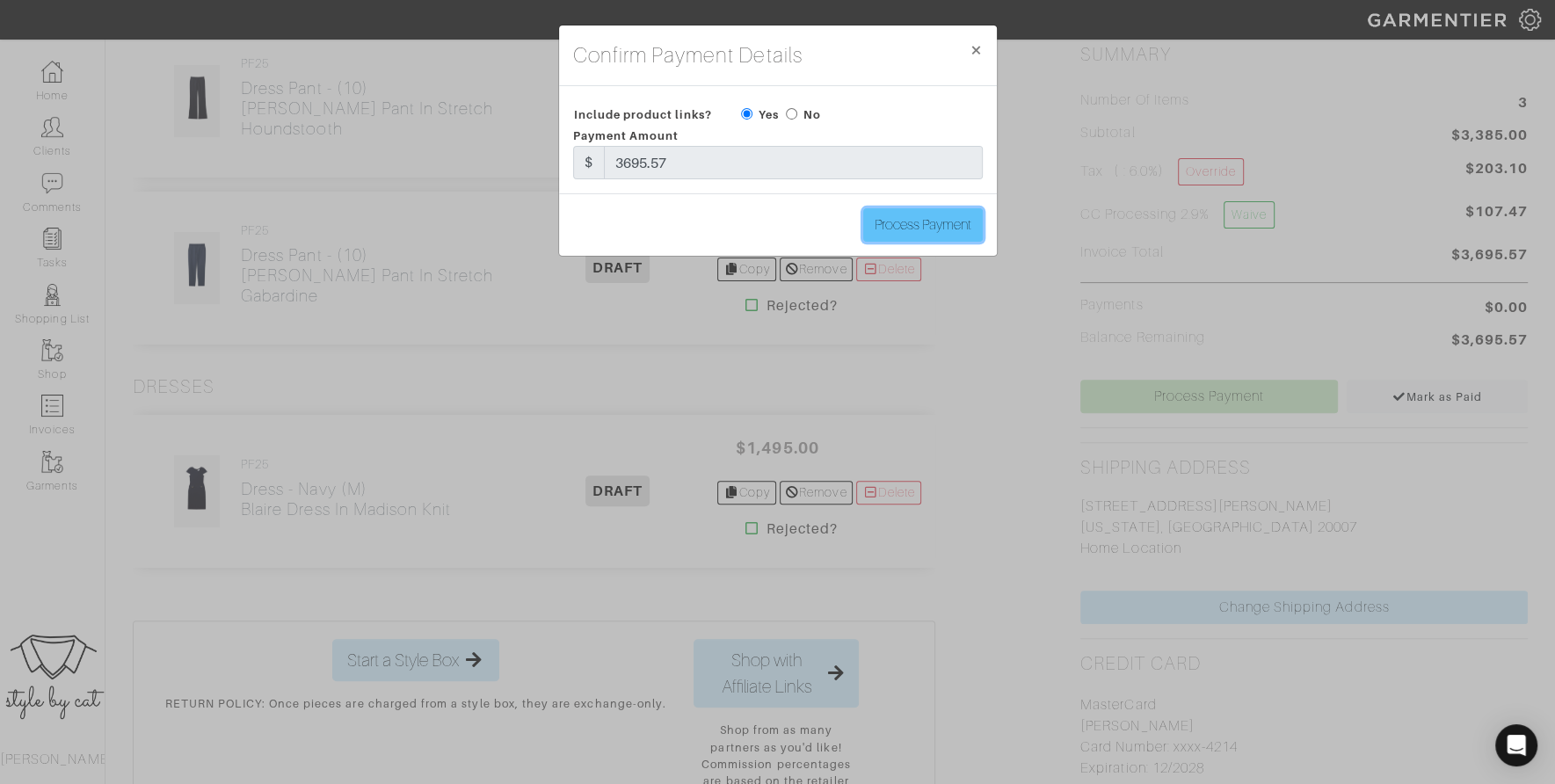
click at [898, 214] on input "Process Payment" at bounding box center [923, 225] width 119 height 33
type input "Process Payment"
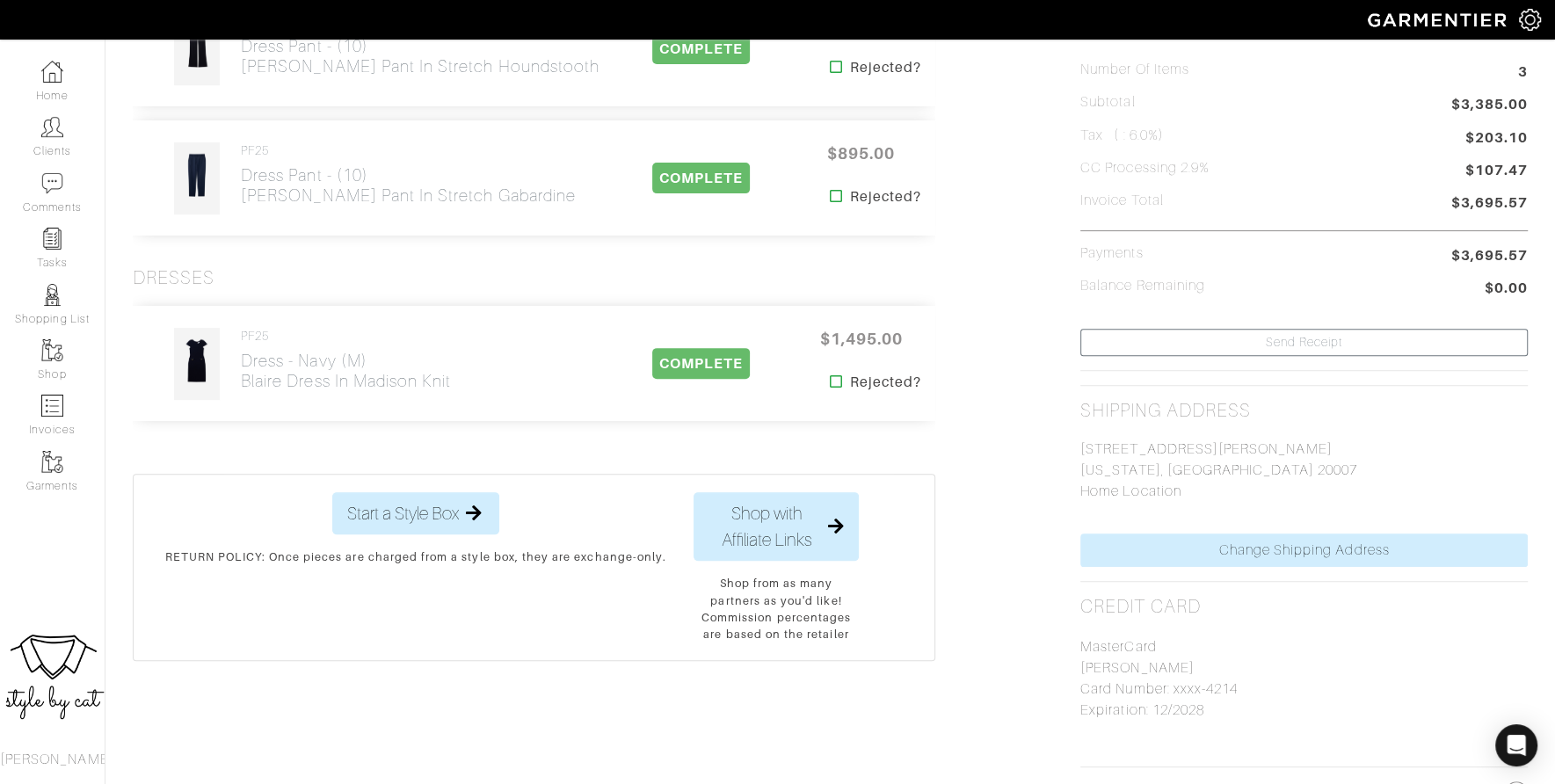
scroll to position [0, 0]
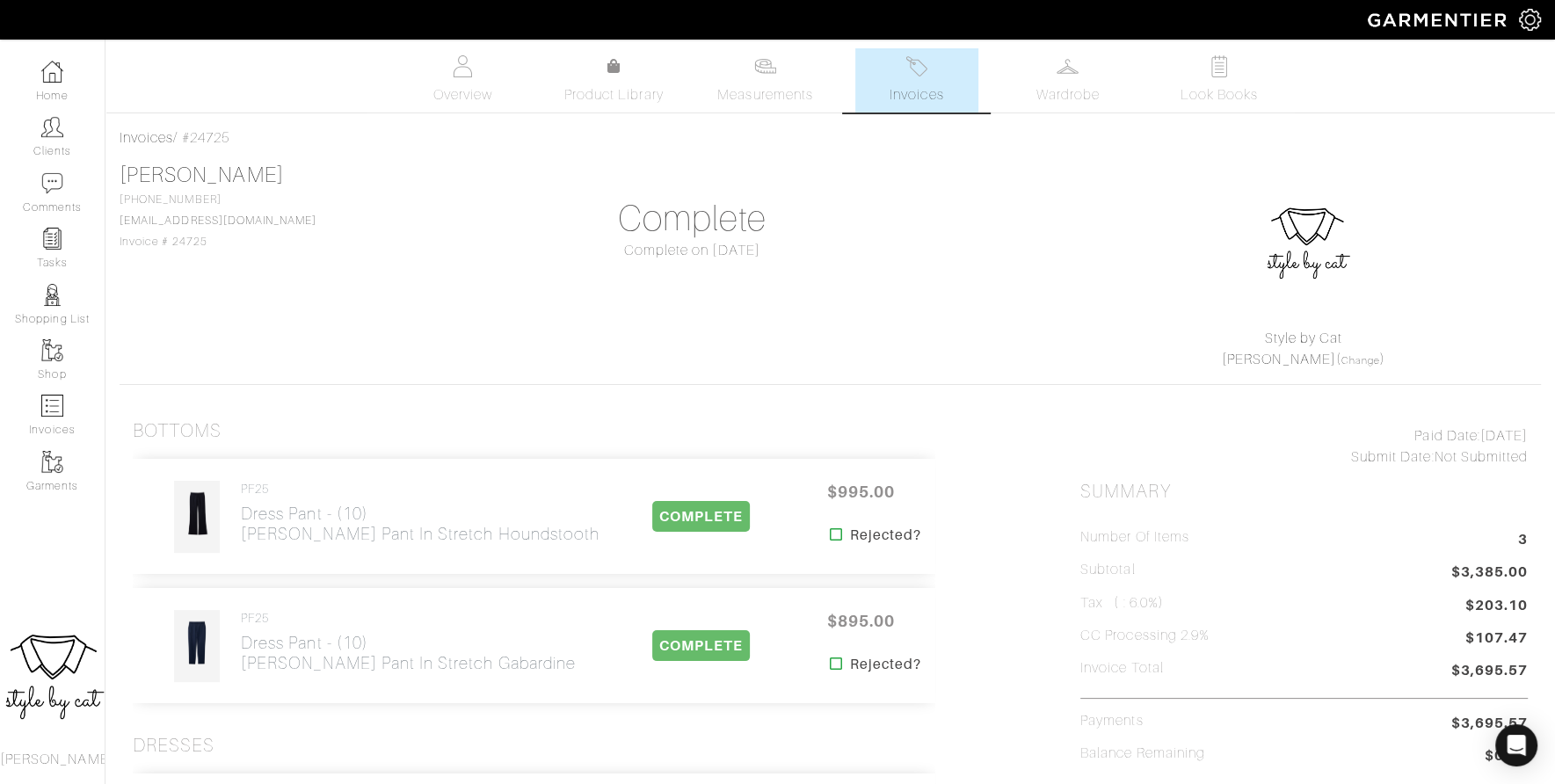
click at [938, 85] on span "Invoices" at bounding box center [916, 95] width 53 height 21
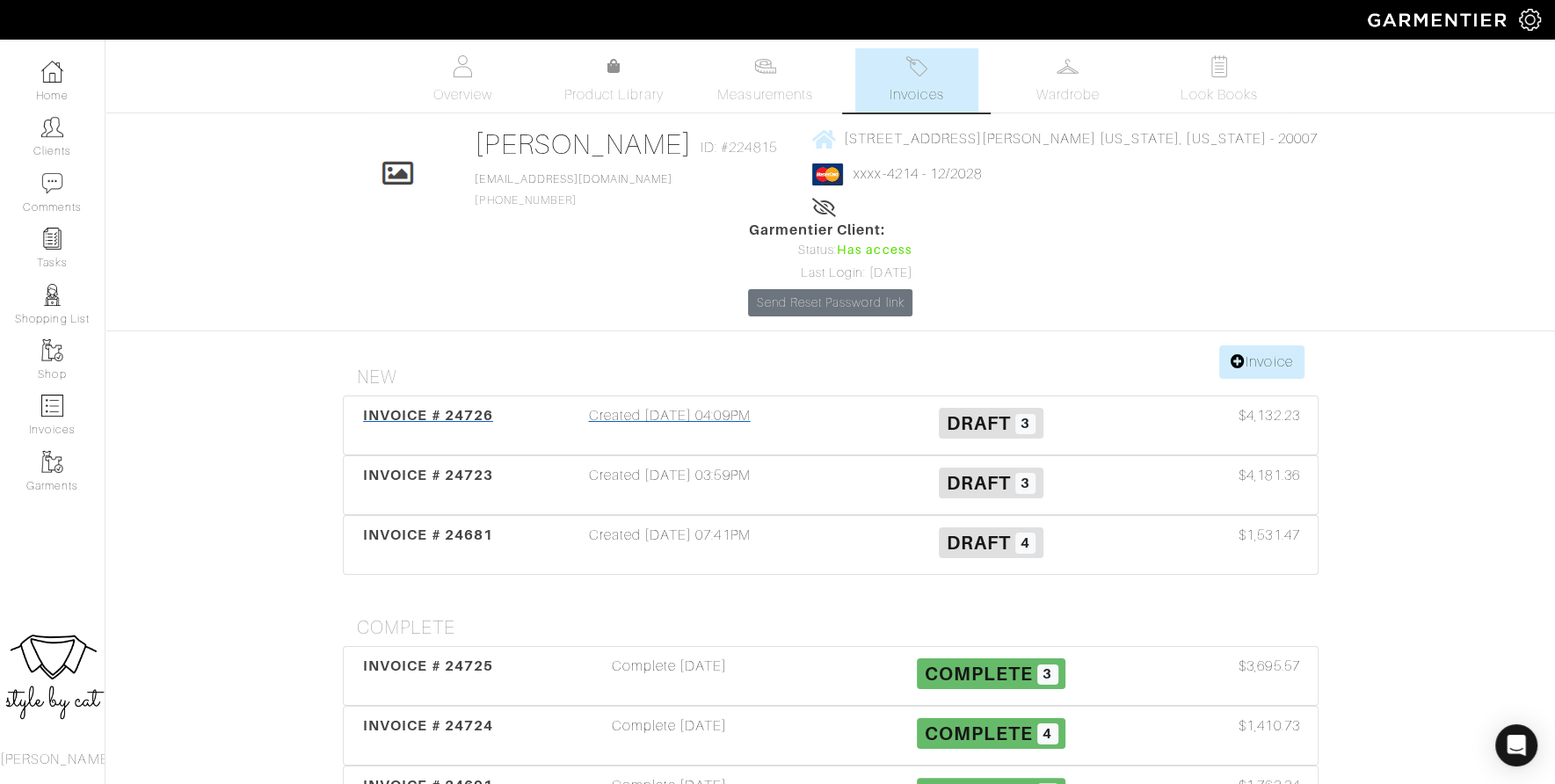
click at [436, 407] on span "INVOICE # 24726" at bounding box center [428, 415] width 130 height 17
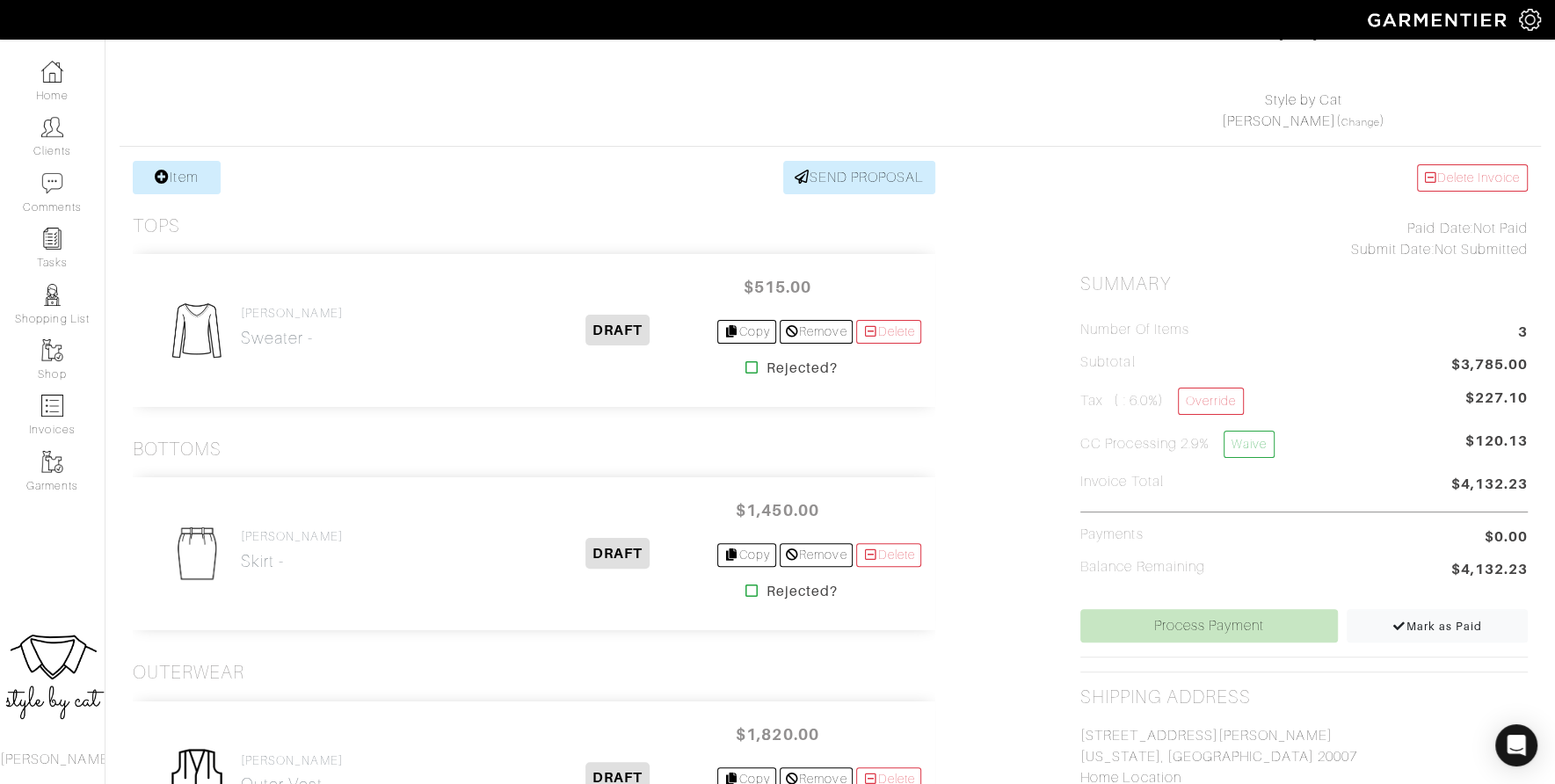
scroll to position [235, 0]
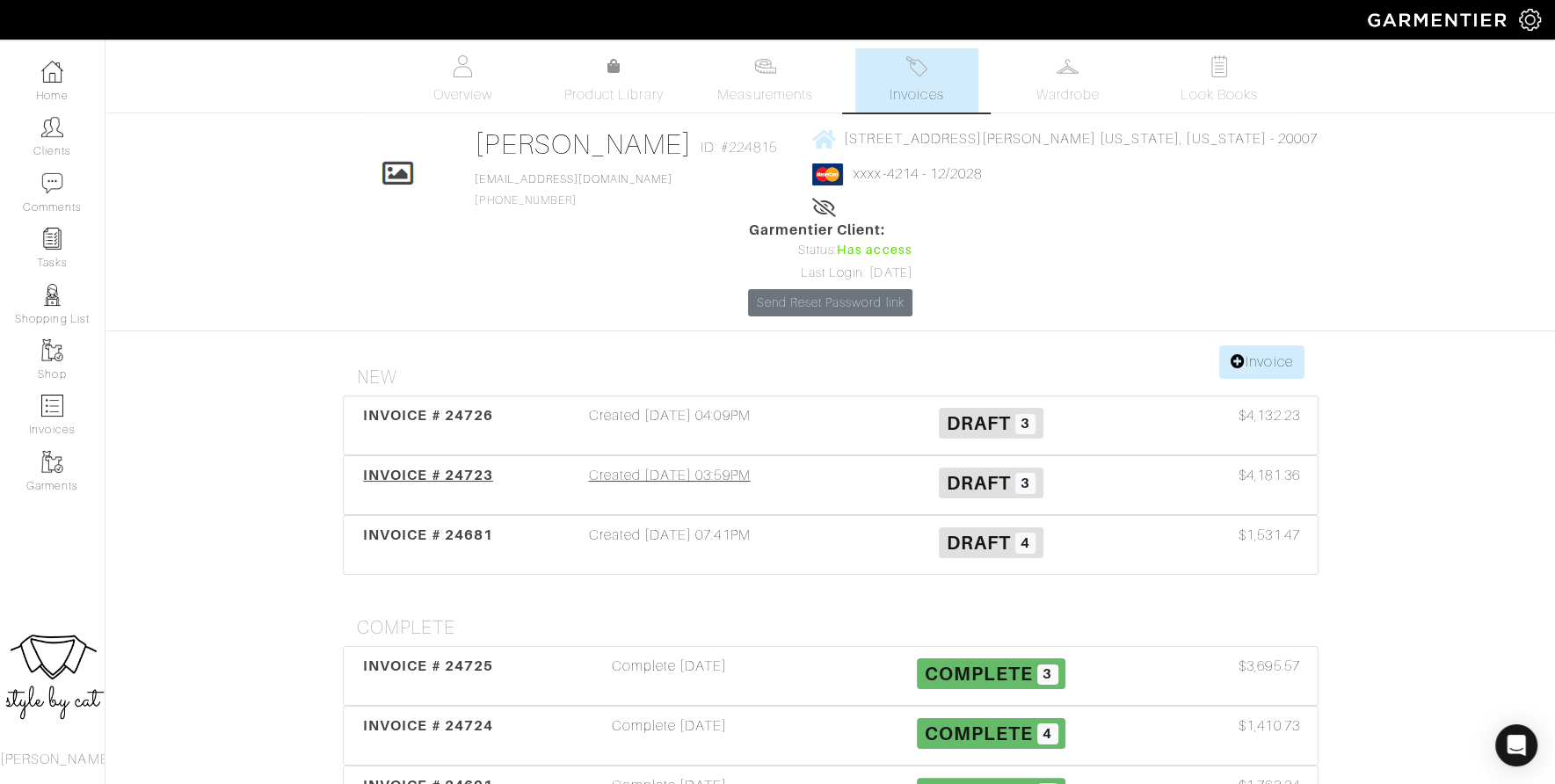
click at [470, 466] on span "INVOICE # 24723" at bounding box center [428, 475] width 130 height 17
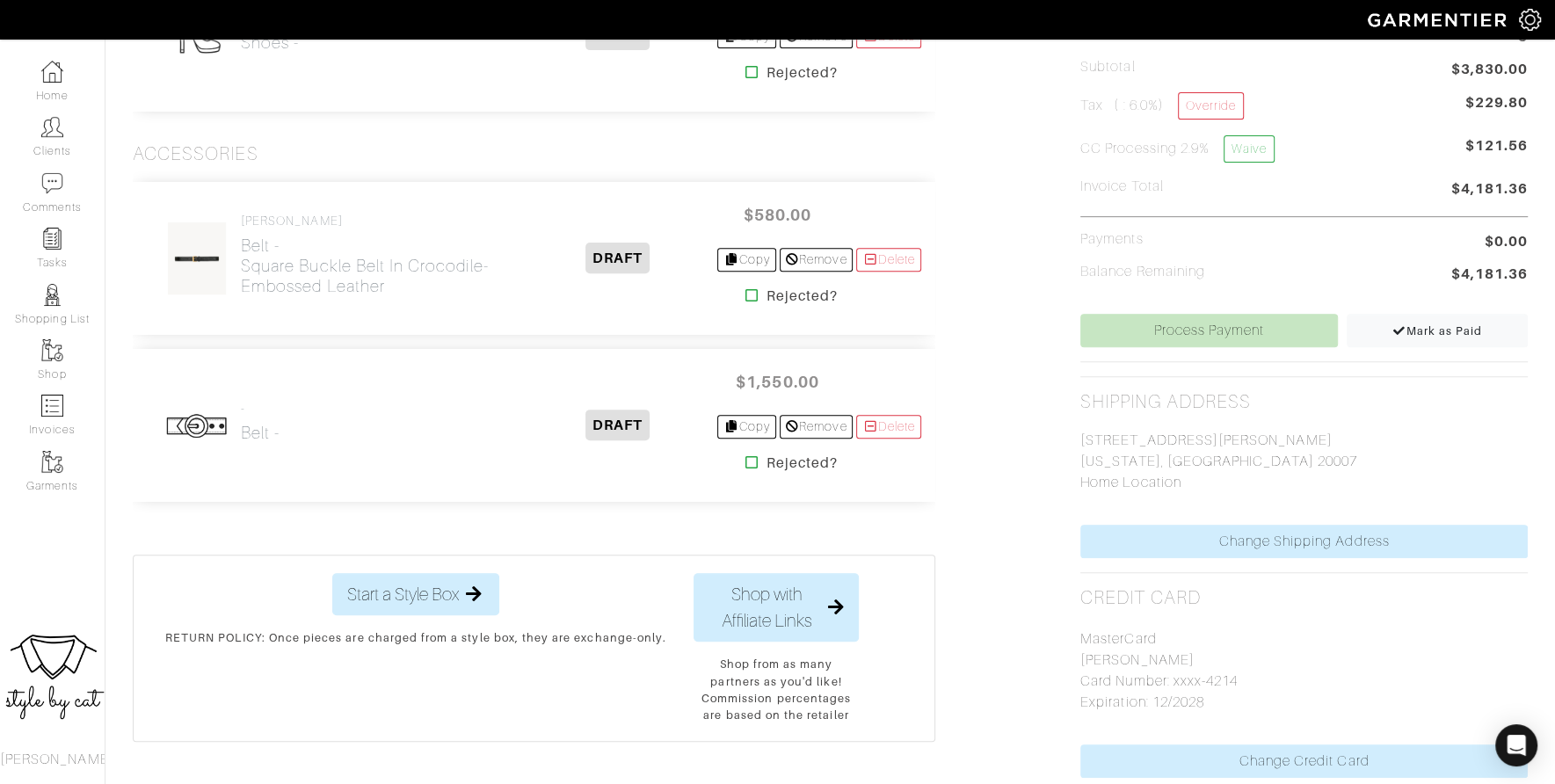
scroll to position [537, 0]
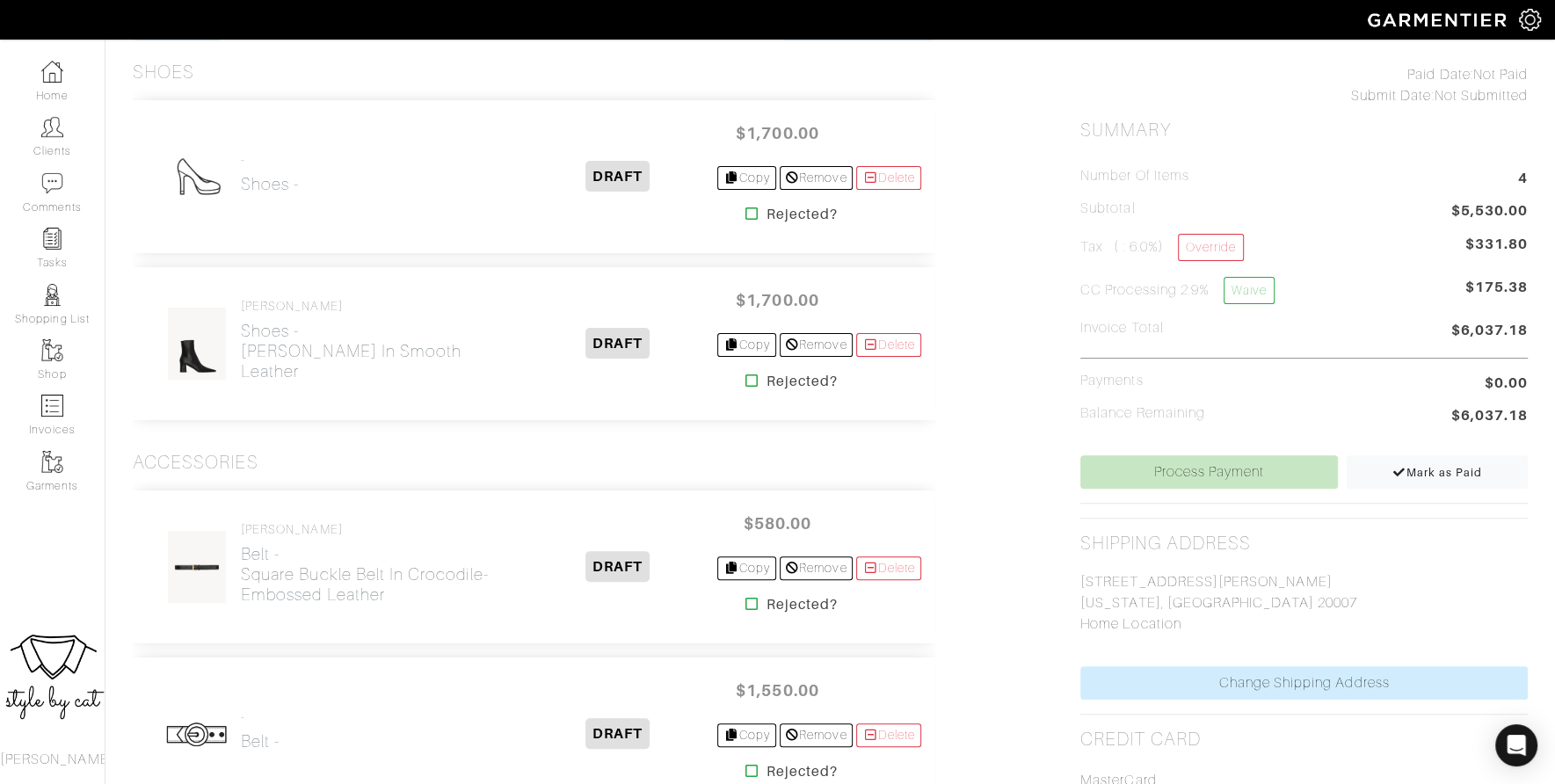
scroll to position [392, 0]
click at [906, 173] on link "Delete" at bounding box center [889, 177] width 65 height 23
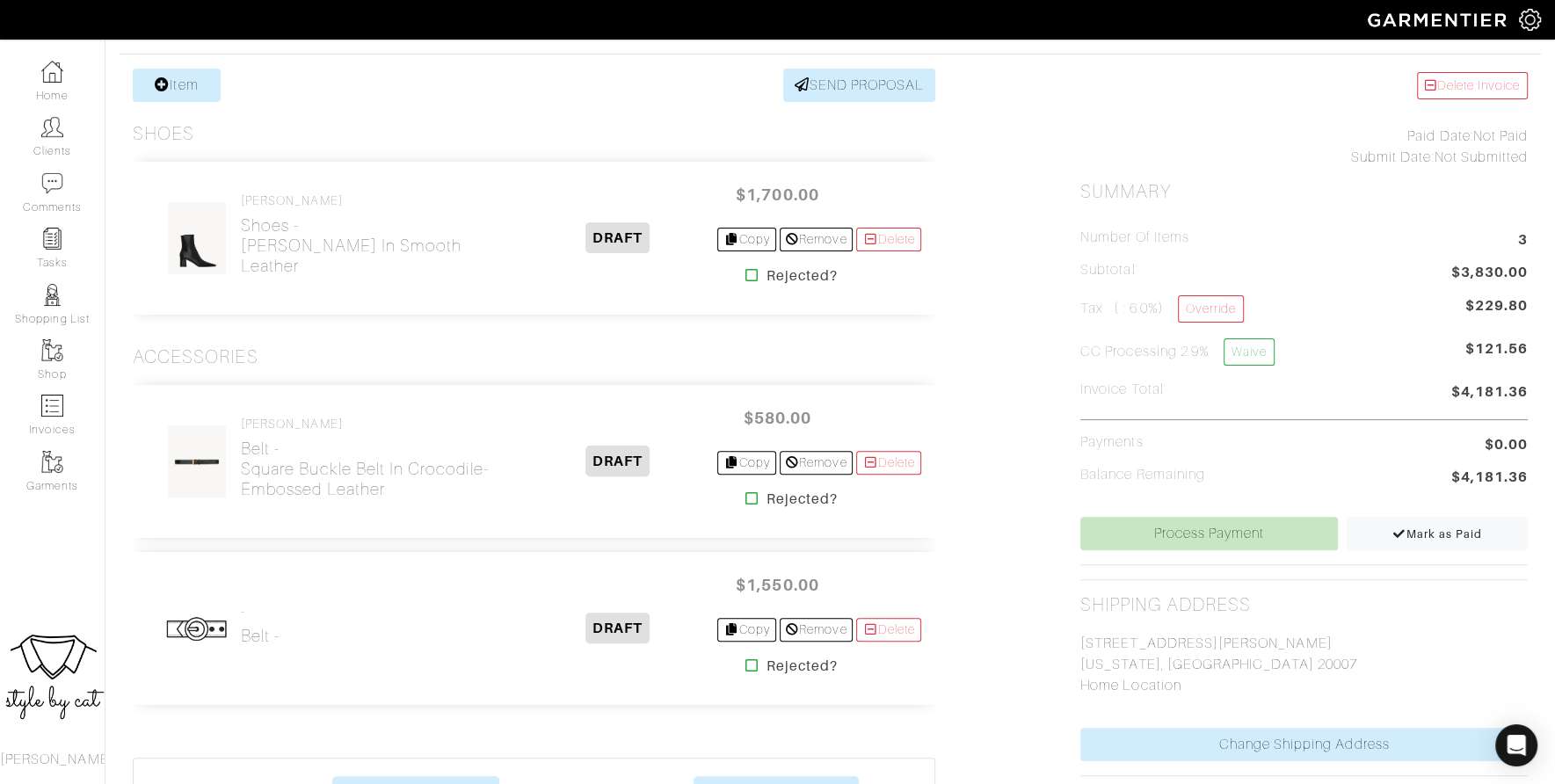
scroll to position [327, 0]
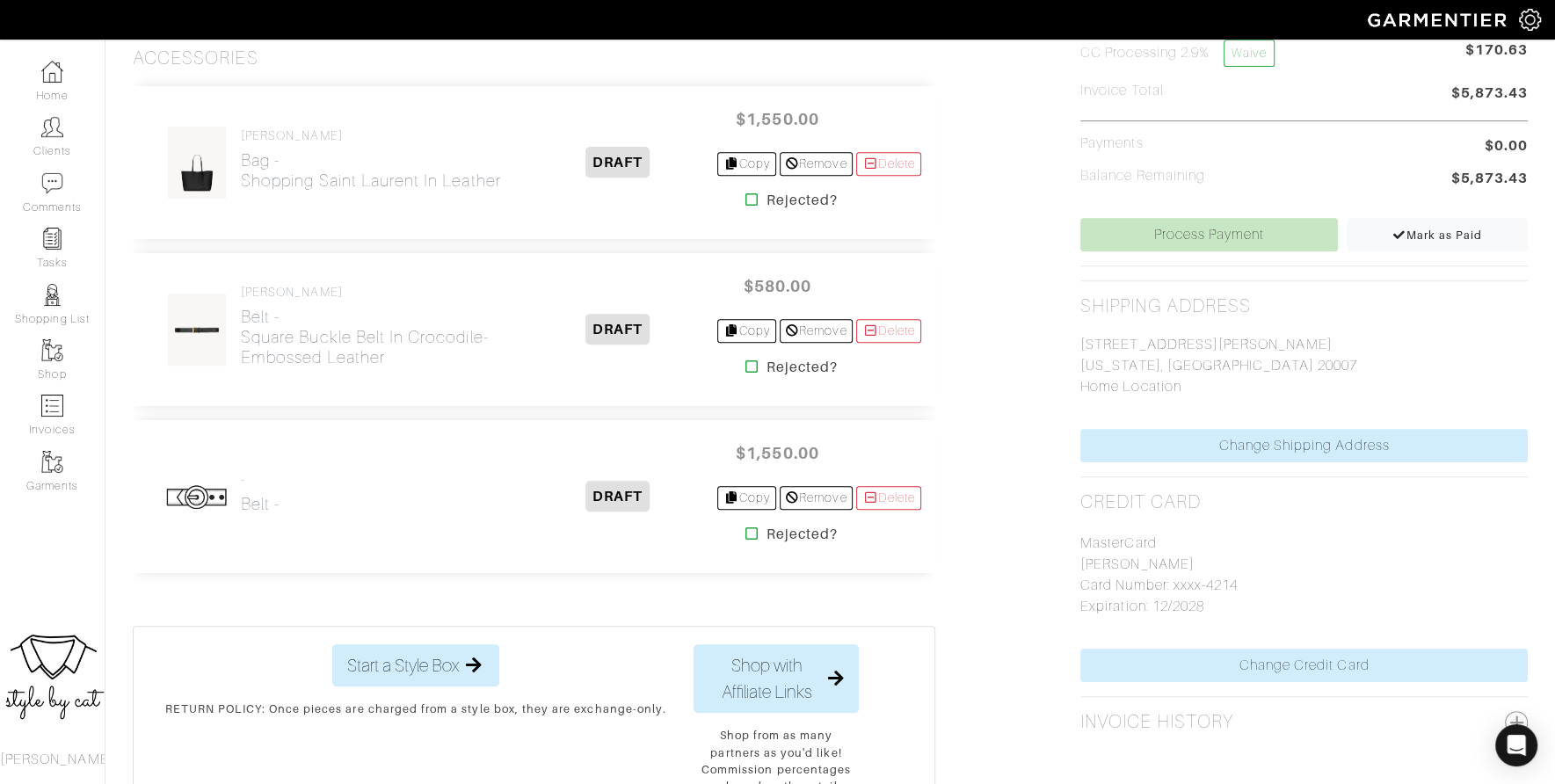
scroll to position [630, 0]
click at [872, 491] on icon at bounding box center [871, 497] width 16 height 13
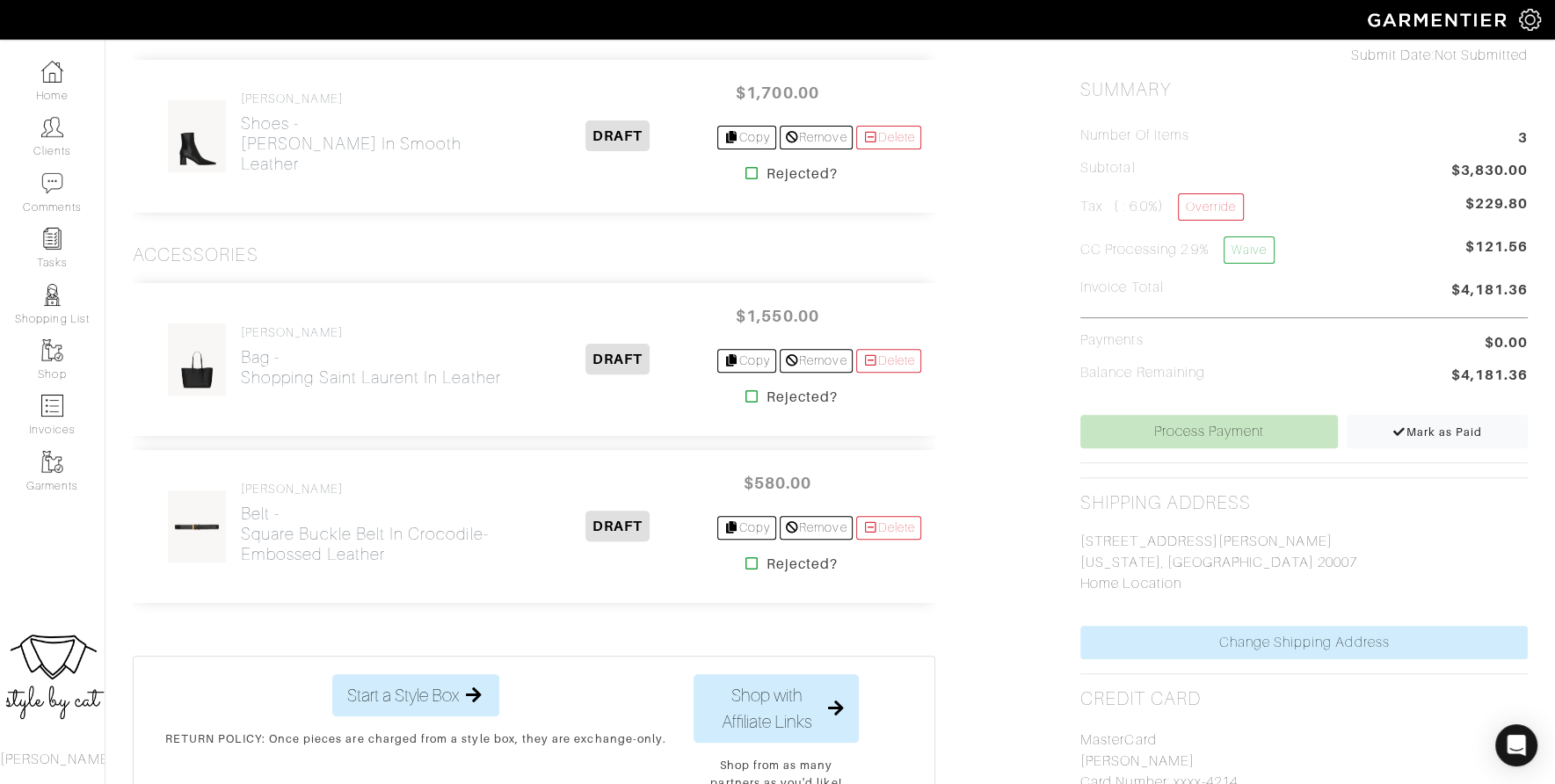
scroll to position [506, 0]
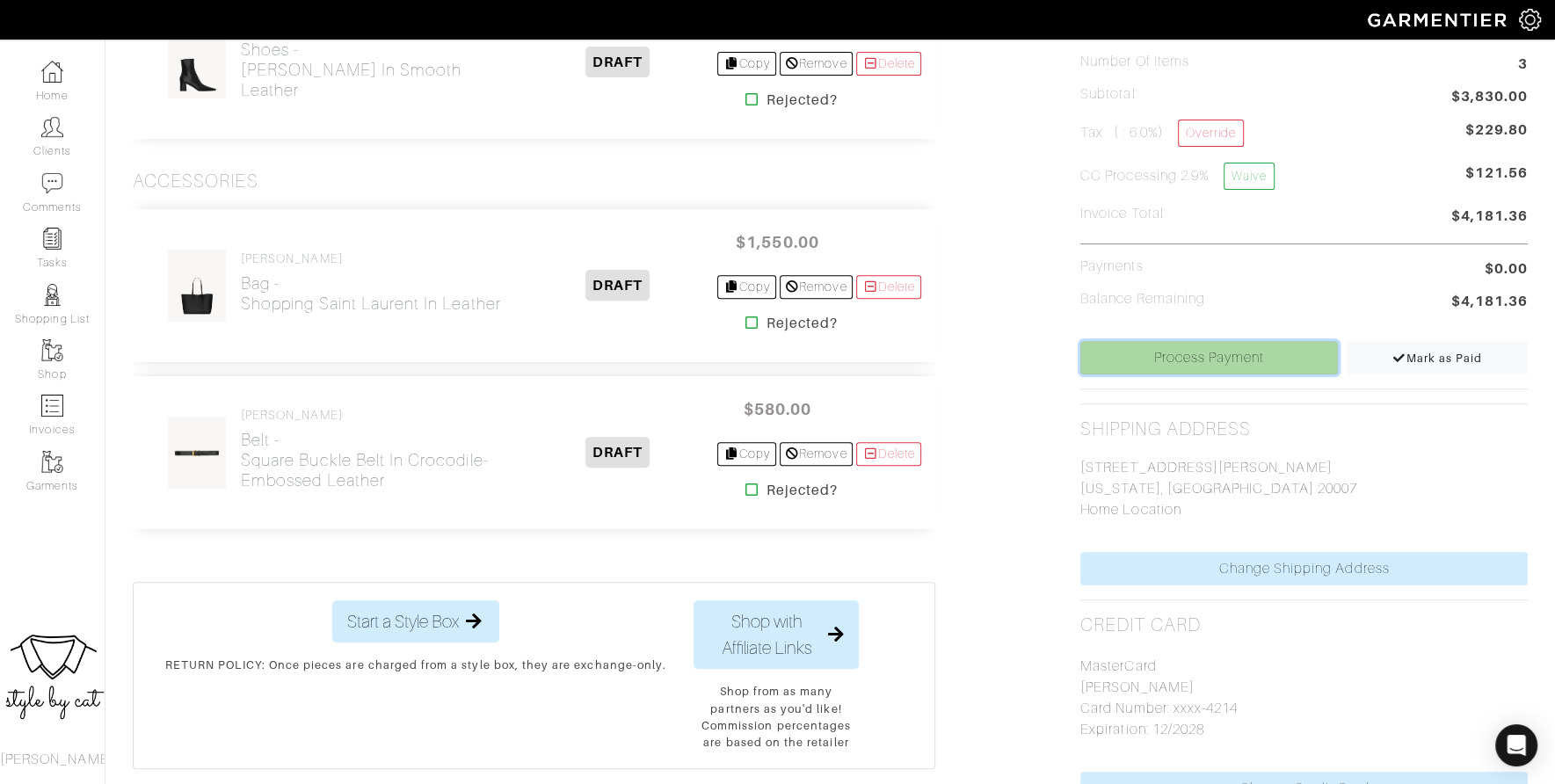
click at [1151, 362] on link "Process Payment" at bounding box center [1208, 357] width 257 height 33
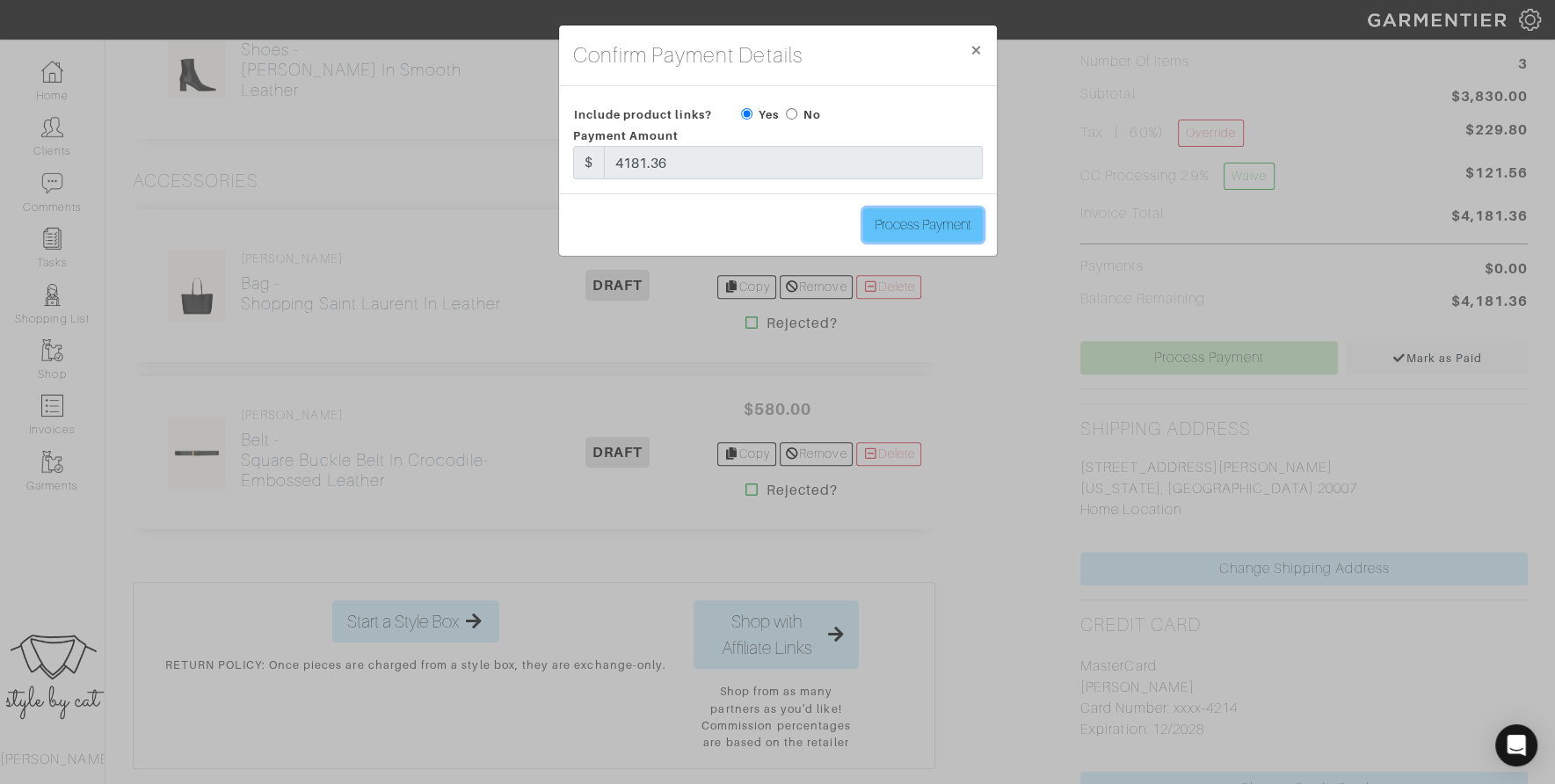
click at [910, 227] on input "Process Payment" at bounding box center [923, 225] width 119 height 33
type input "Process Payment"
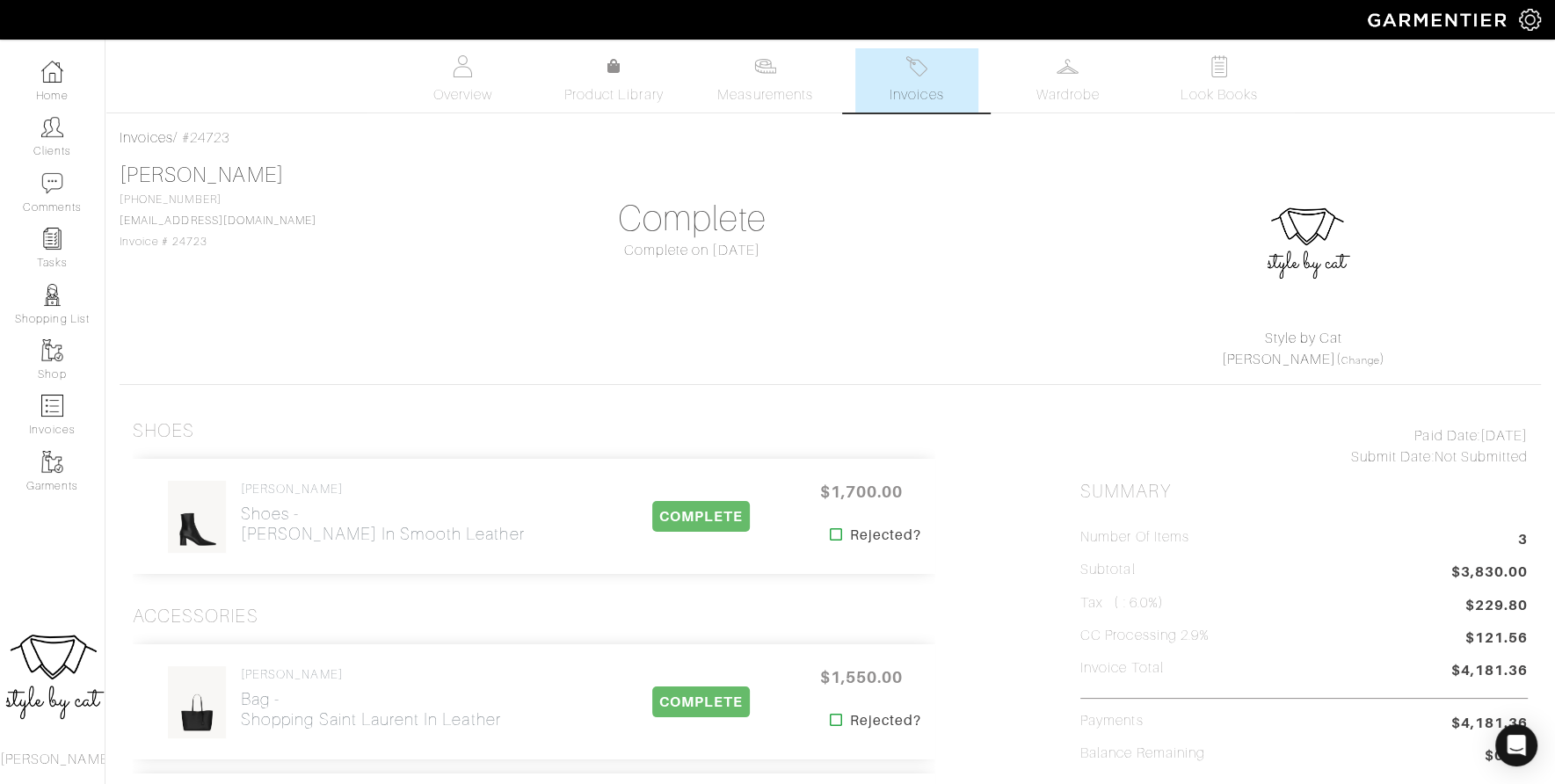
click at [913, 93] on span "Invoices" at bounding box center [916, 95] width 53 height 21
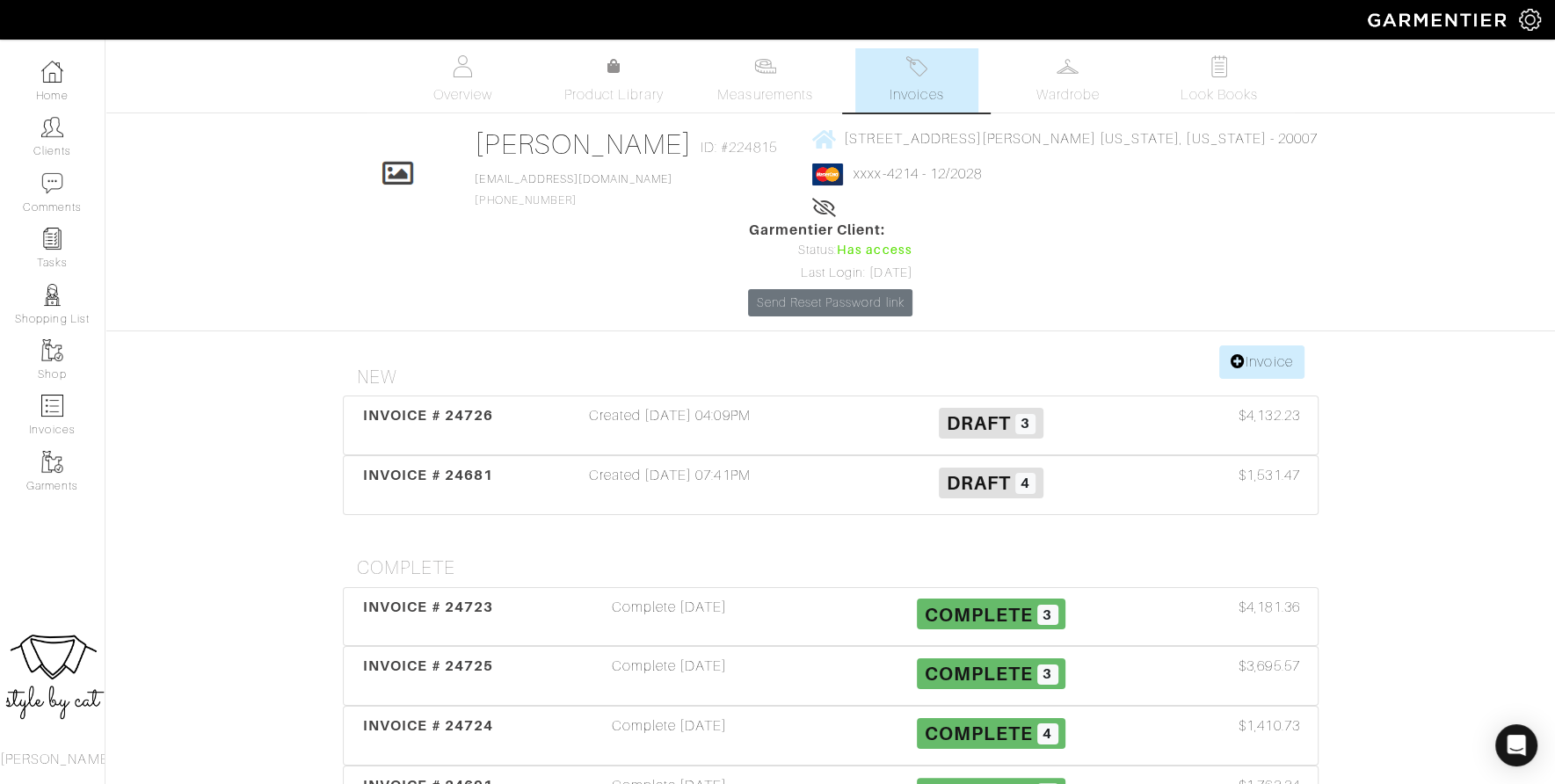
scroll to position [2, 0]
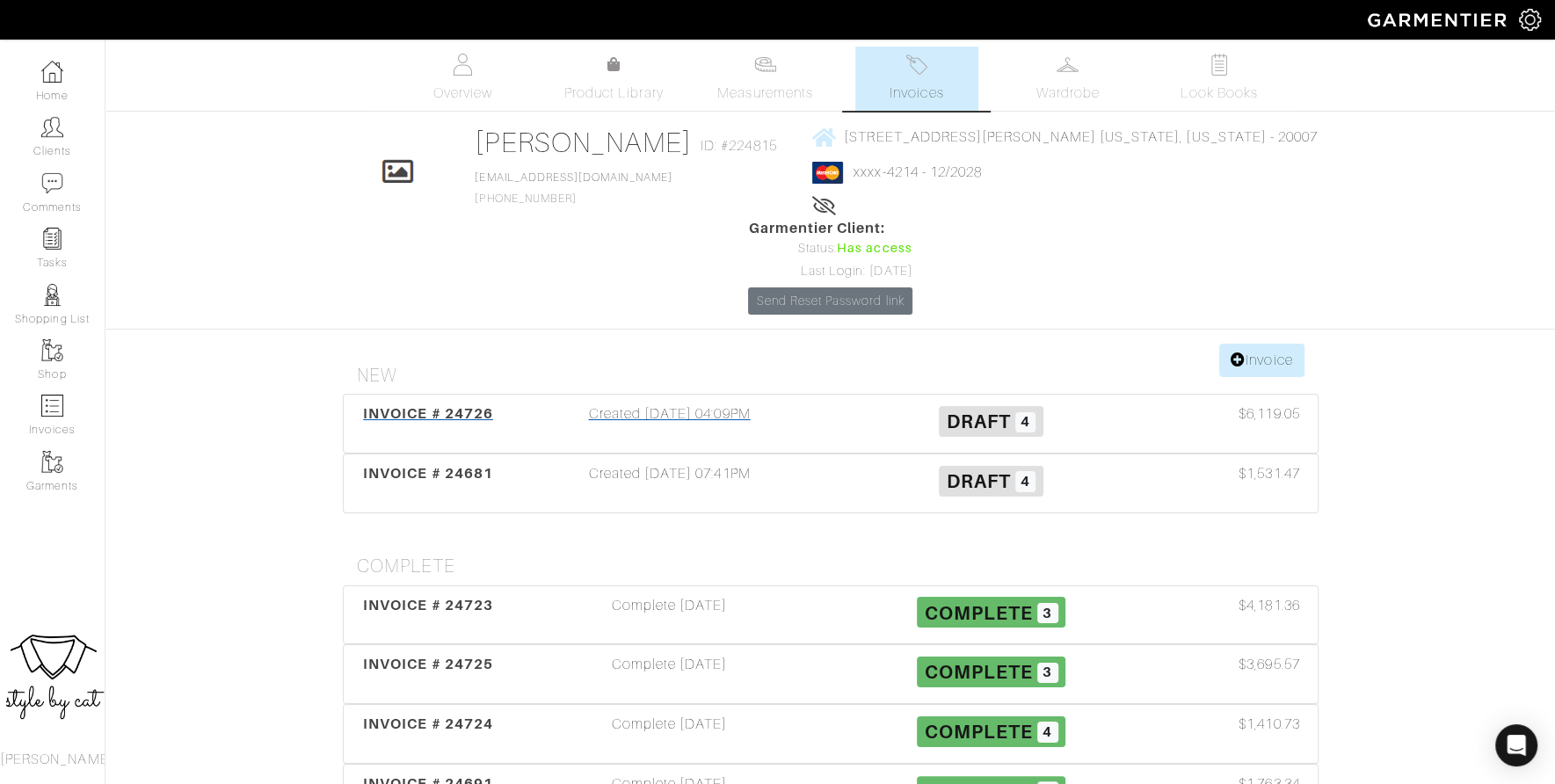
click at [485, 405] on span "INVOICE # 24726" at bounding box center [428, 413] width 130 height 17
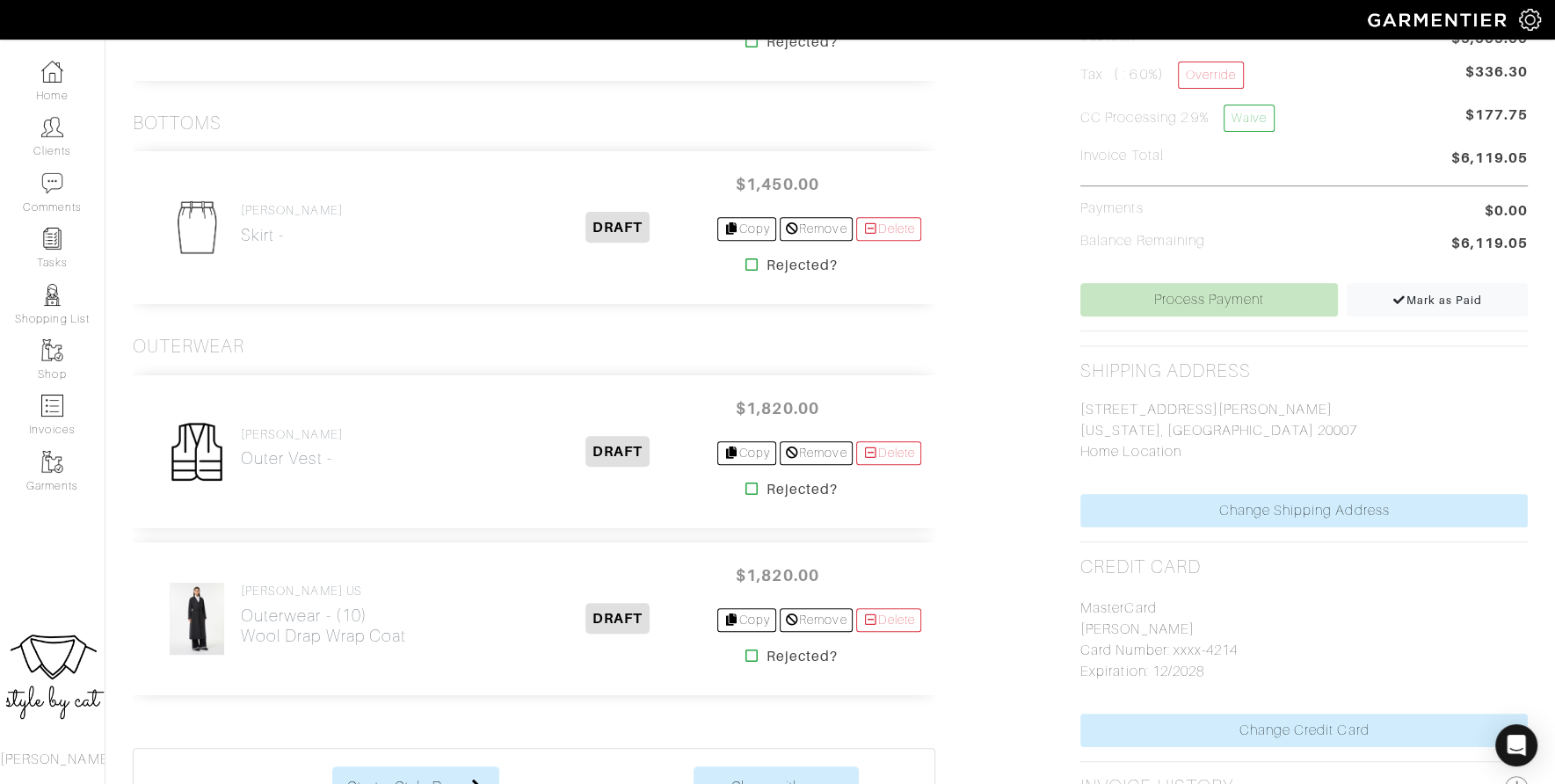
scroll to position [567, 0]
click at [891, 445] on link "Delete" at bounding box center [889, 450] width 65 height 23
